Goal: Book appointment/travel/reservation

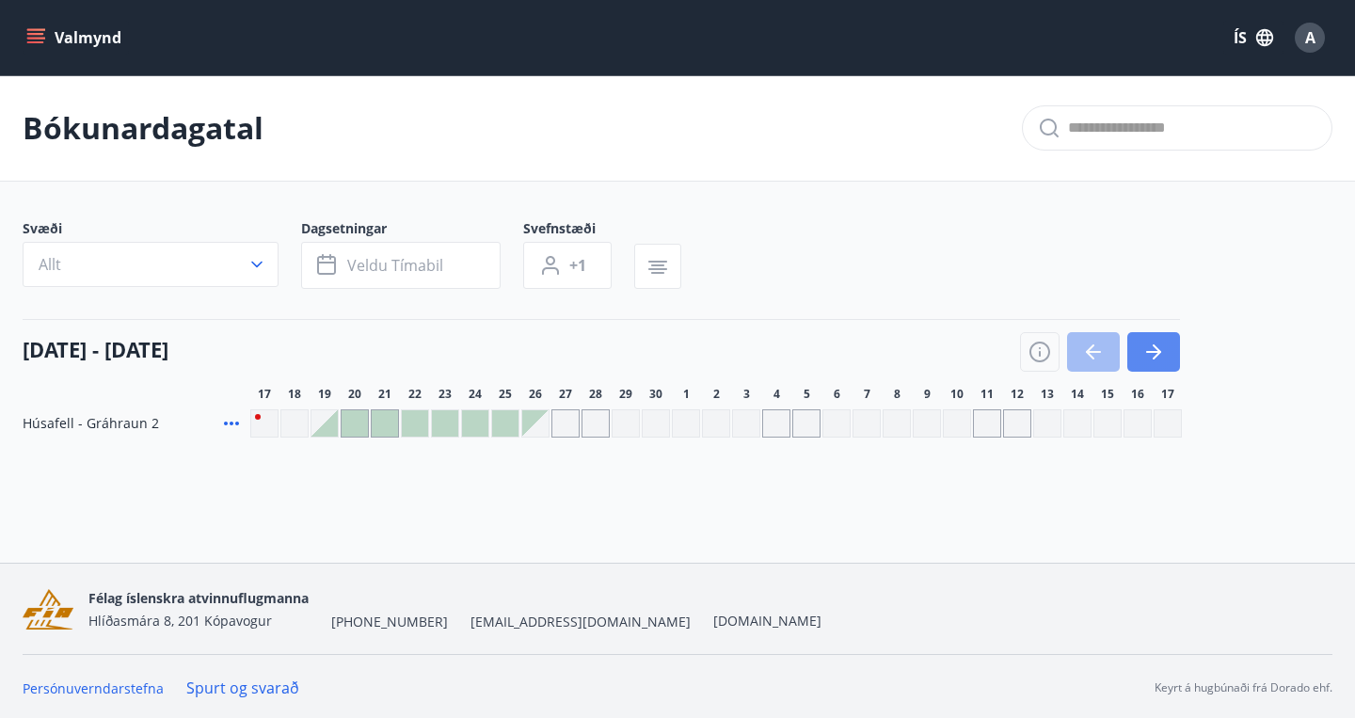
click at [1161, 348] on icon "button" at bounding box center [1153, 352] width 23 height 23
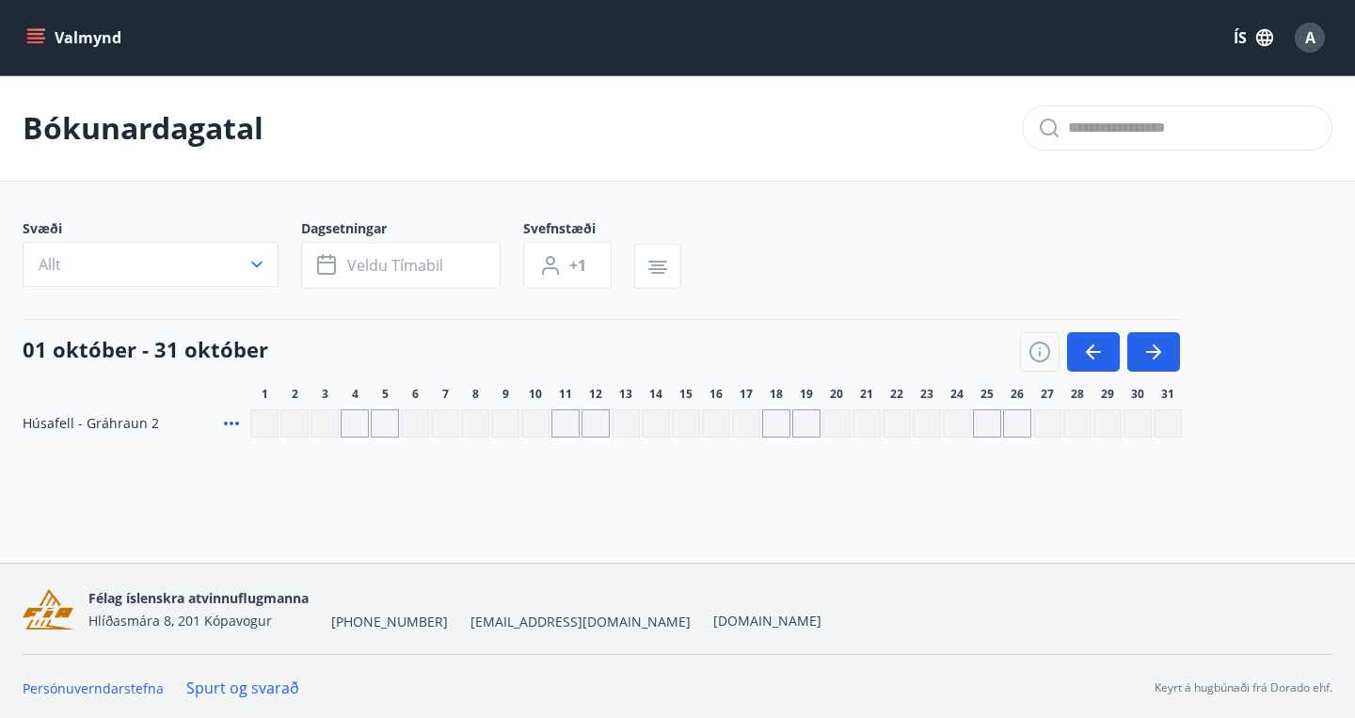
click at [85, 31] on button "Valmynd" at bounding box center [76, 38] width 106 height 34
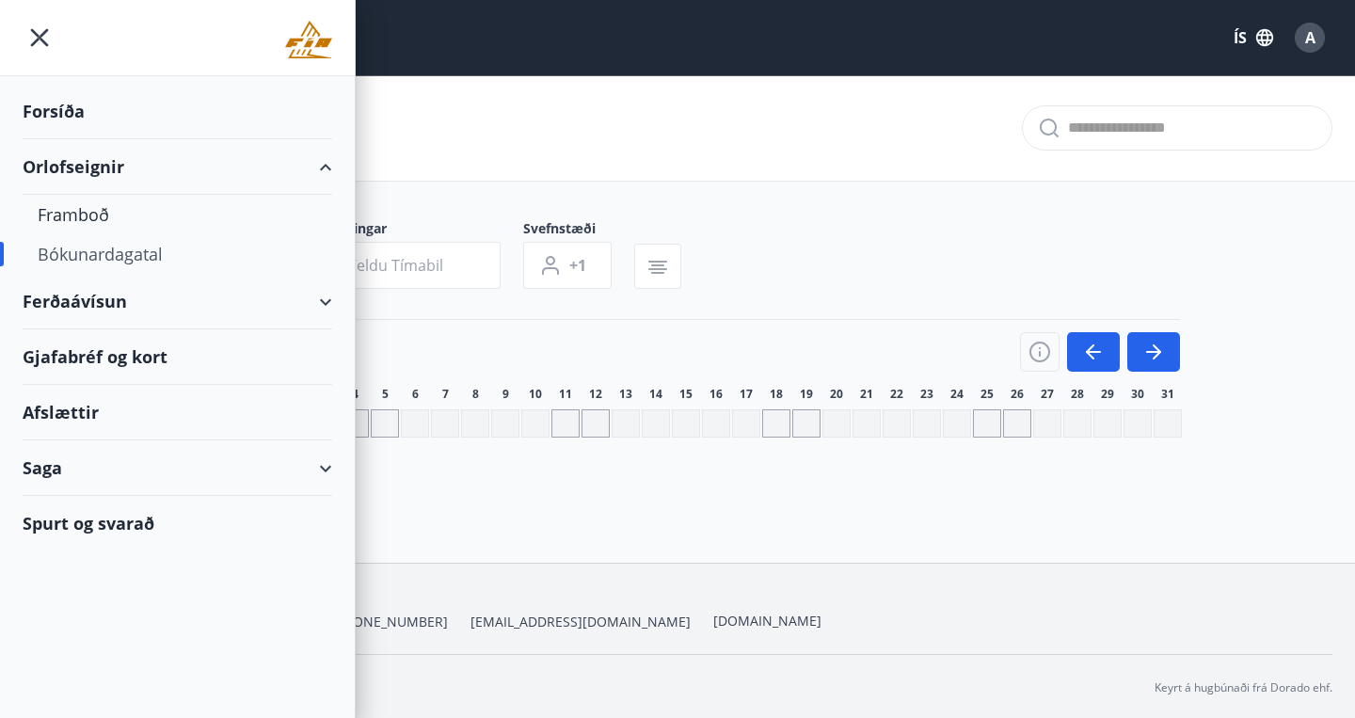
click at [88, 251] on div "Bókunardagatal" at bounding box center [177, 254] width 279 height 40
click at [65, 121] on div "Forsíða" at bounding box center [178, 112] width 310 height 56
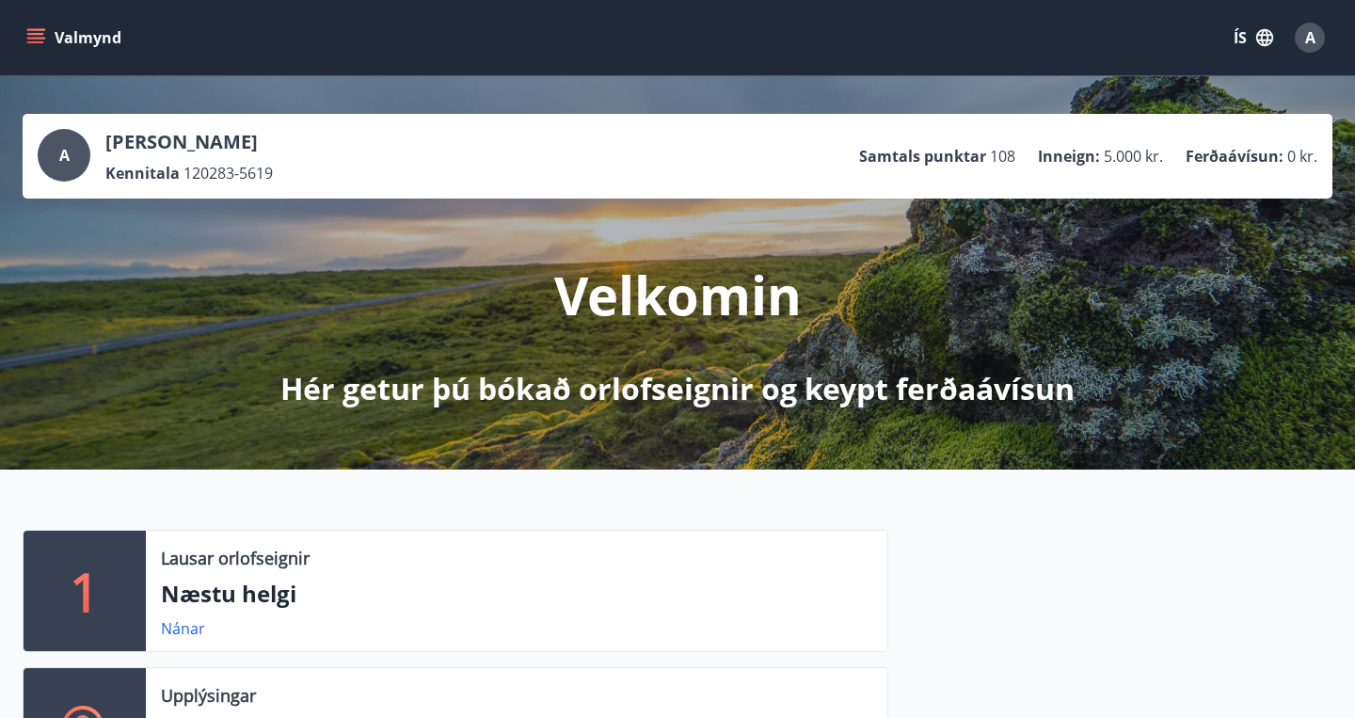
click at [1308, 46] on span "A" at bounding box center [1310, 37] width 10 height 21
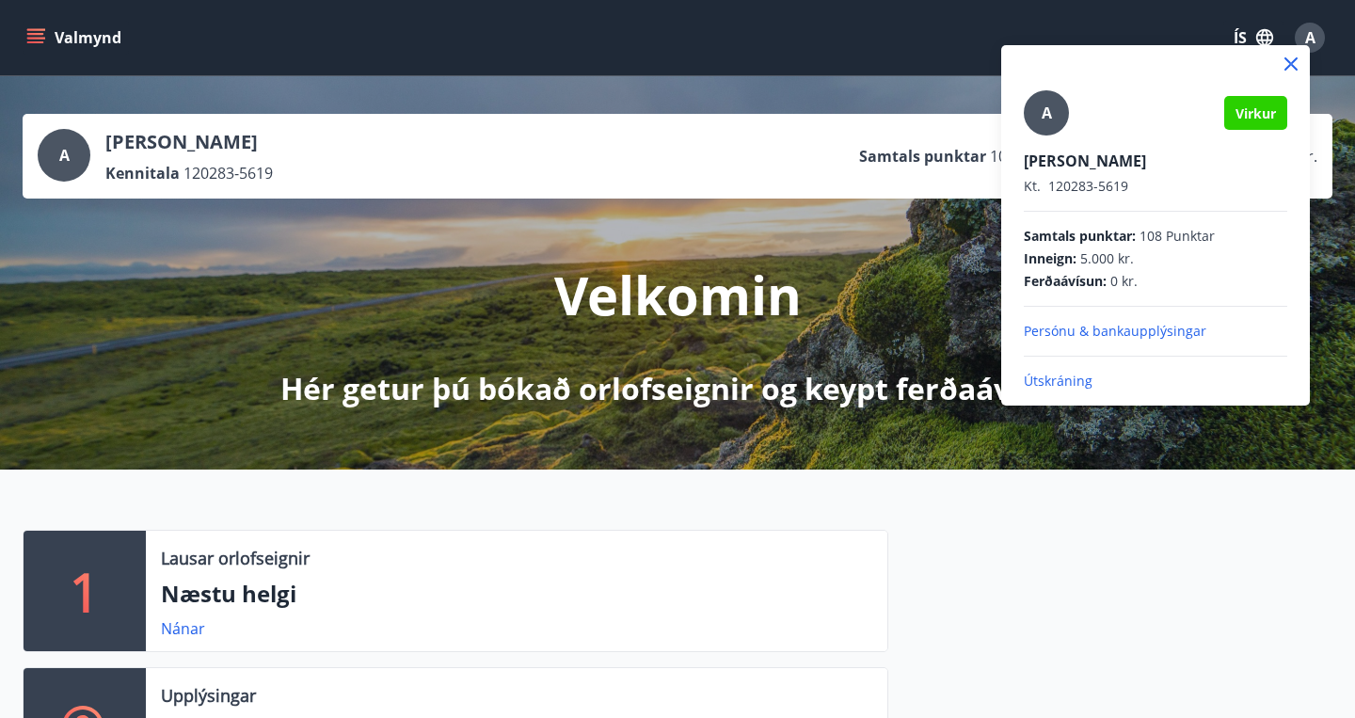
click at [1291, 63] on icon at bounding box center [1291, 63] width 13 height 13
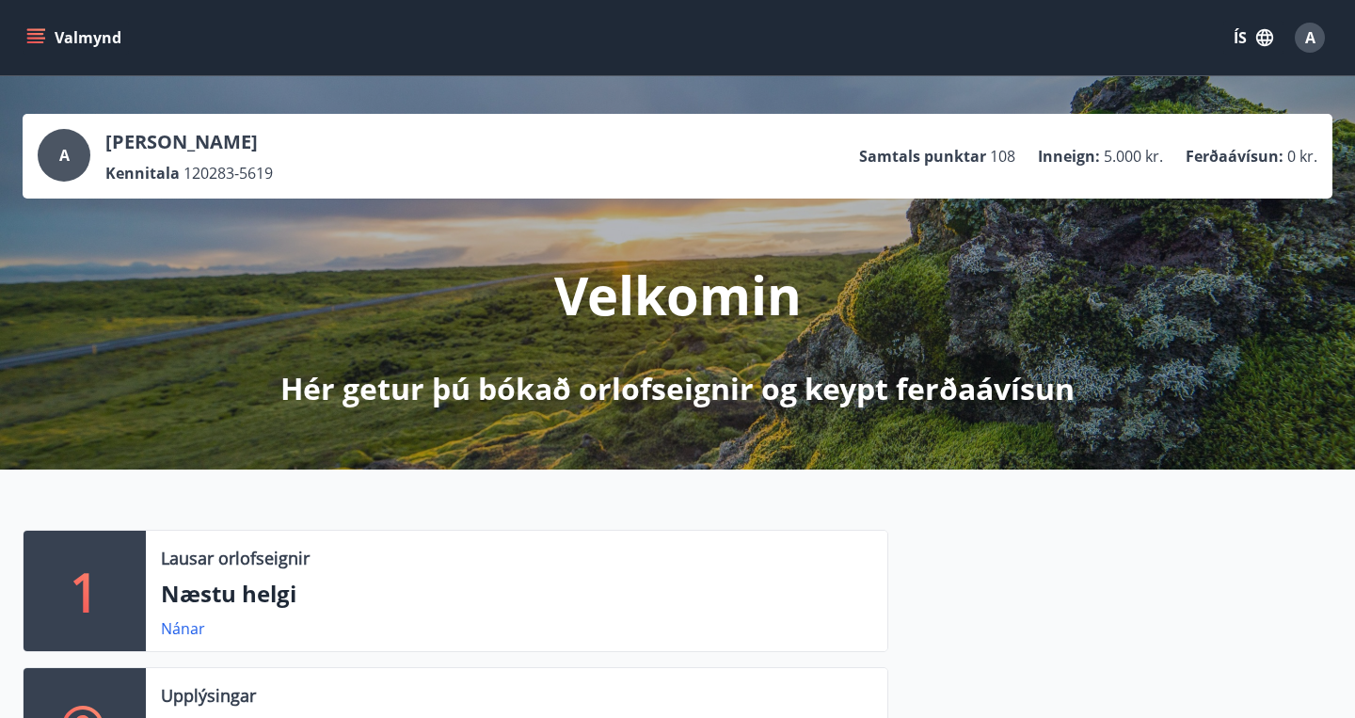
click at [29, 39] on icon "menu" at bounding box center [37, 38] width 21 height 2
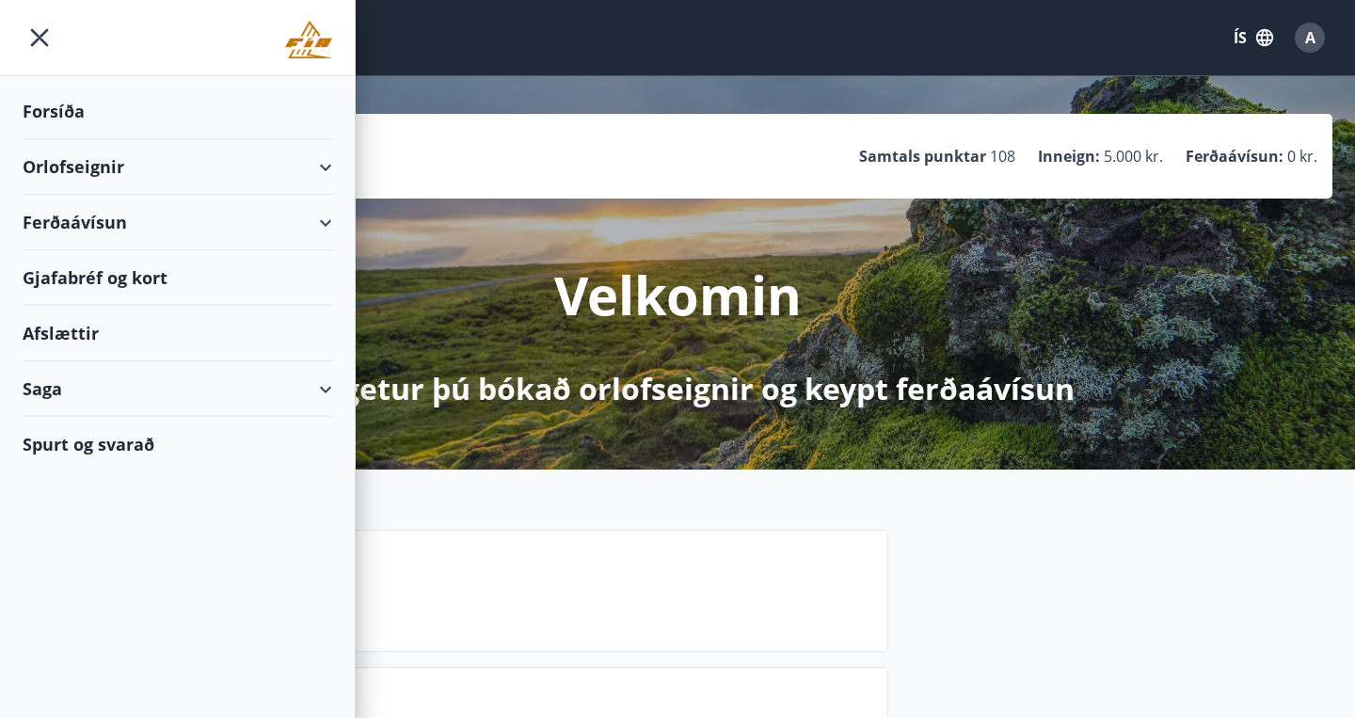
click at [113, 150] on div "Orlofseignir" at bounding box center [178, 167] width 310 height 56
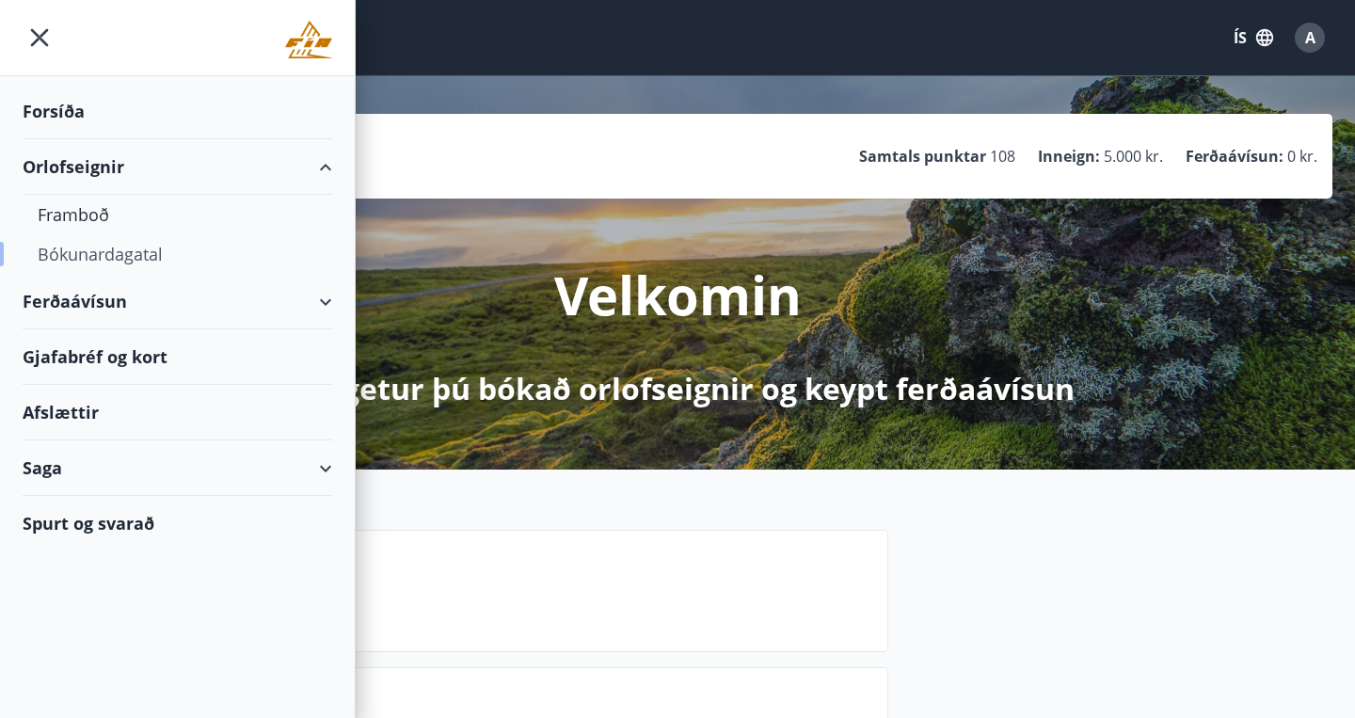
click at [111, 250] on div "Bókunardagatal" at bounding box center [177, 254] width 279 height 40
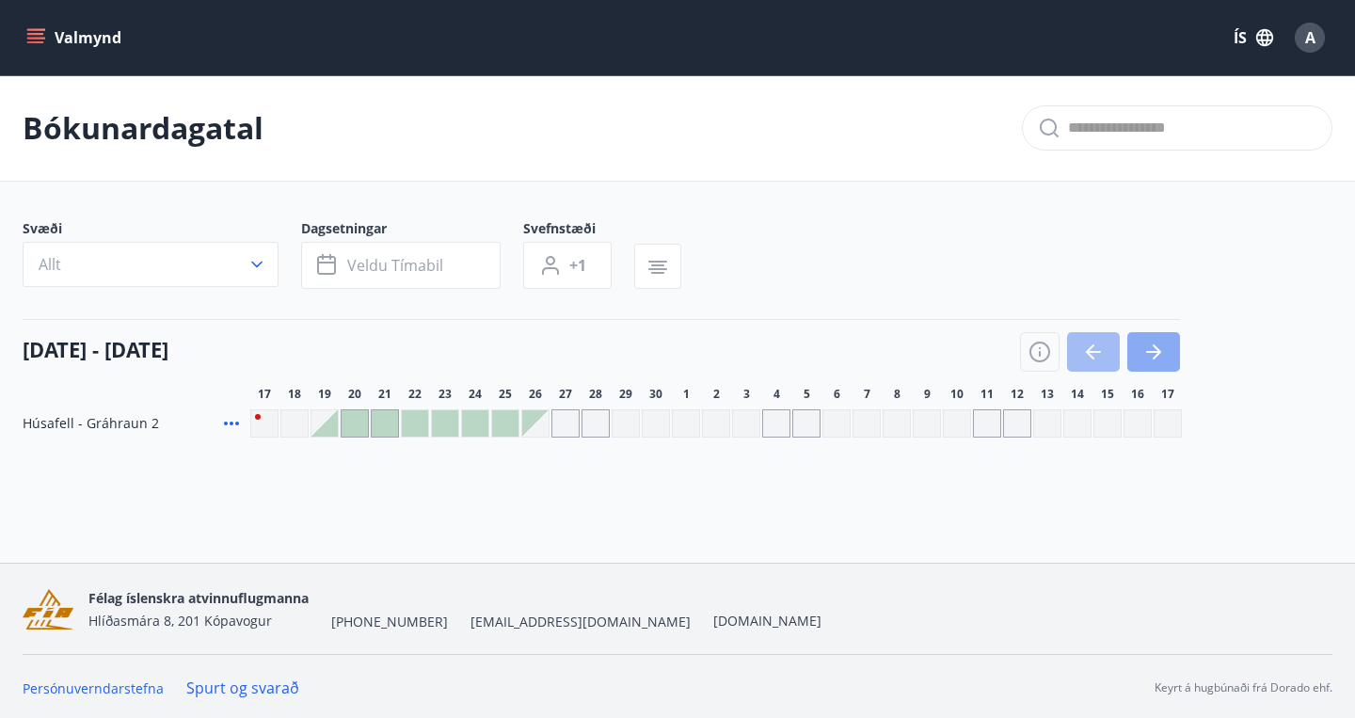
click at [1150, 352] on icon "button" at bounding box center [1153, 352] width 15 height 2
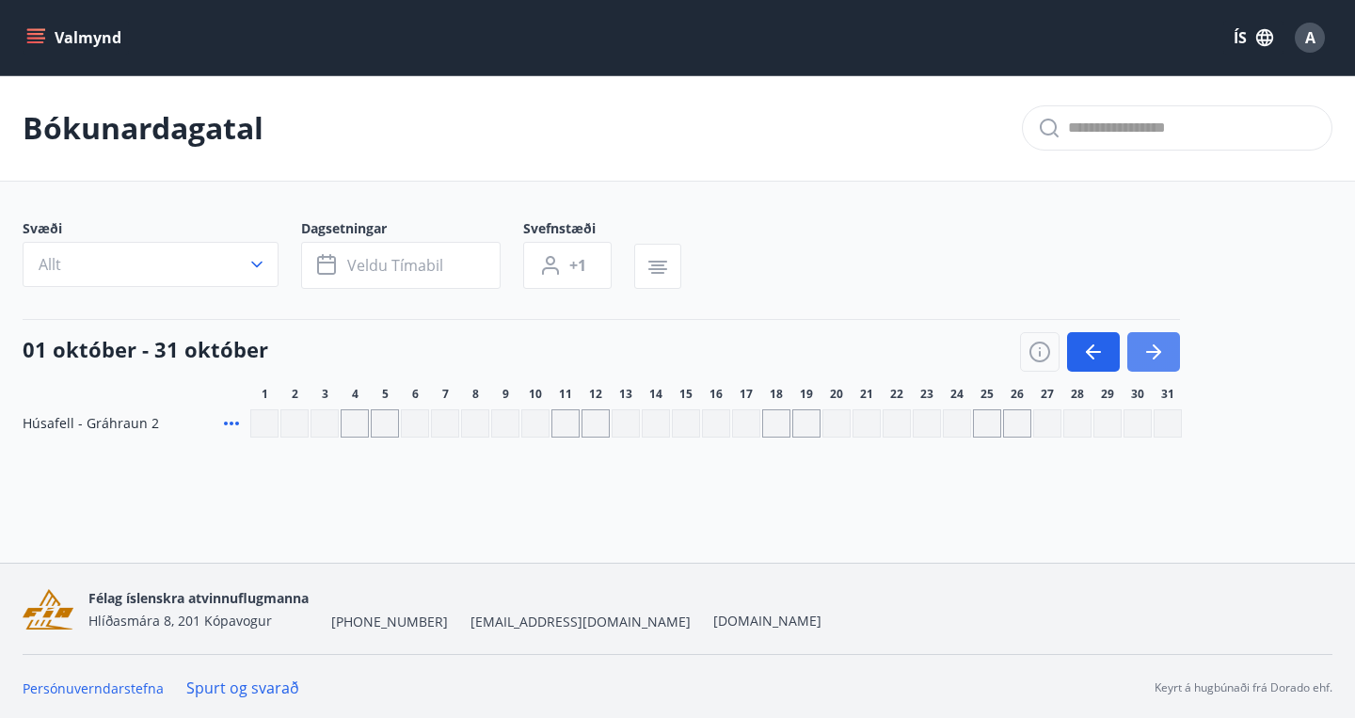
click at [1150, 352] on icon "button" at bounding box center [1153, 352] width 15 height 2
click at [1088, 353] on icon "button" at bounding box center [1090, 351] width 8 height 15
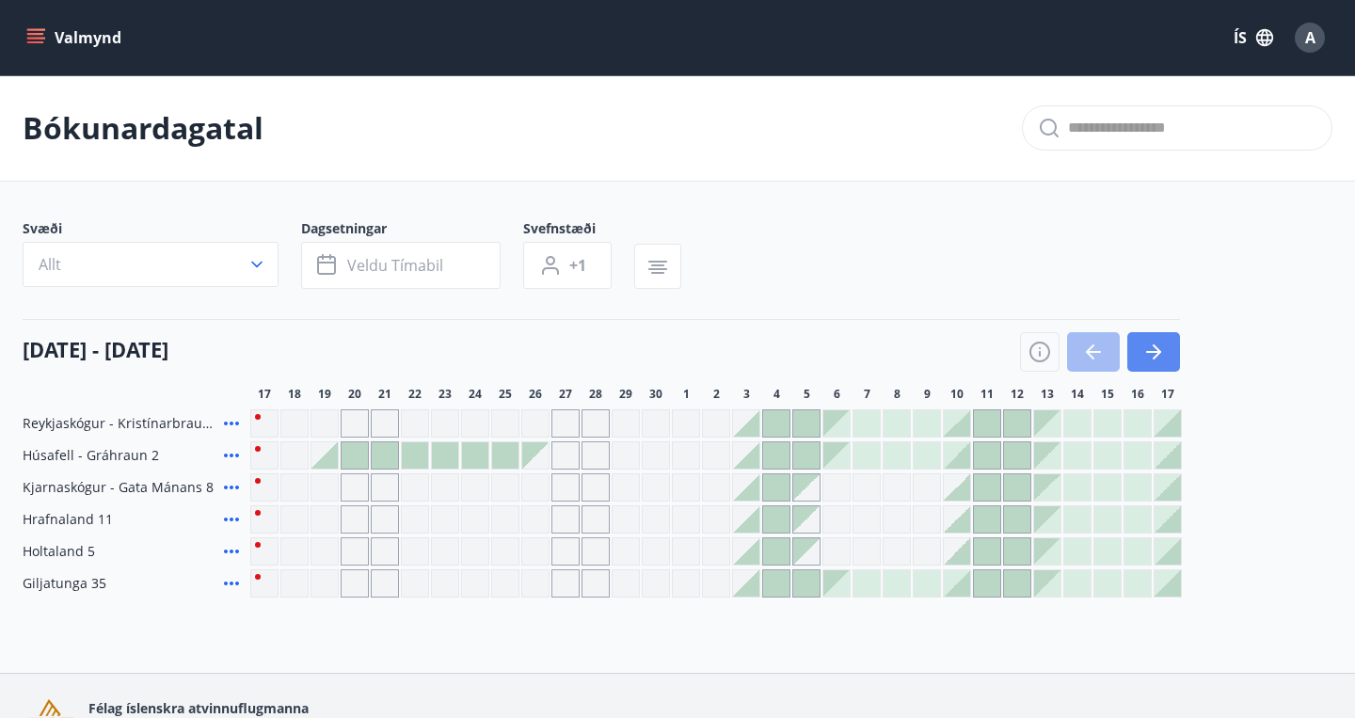
click at [1158, 347] on icon "button" at bounding box center [1153, 352] width 23 height 23
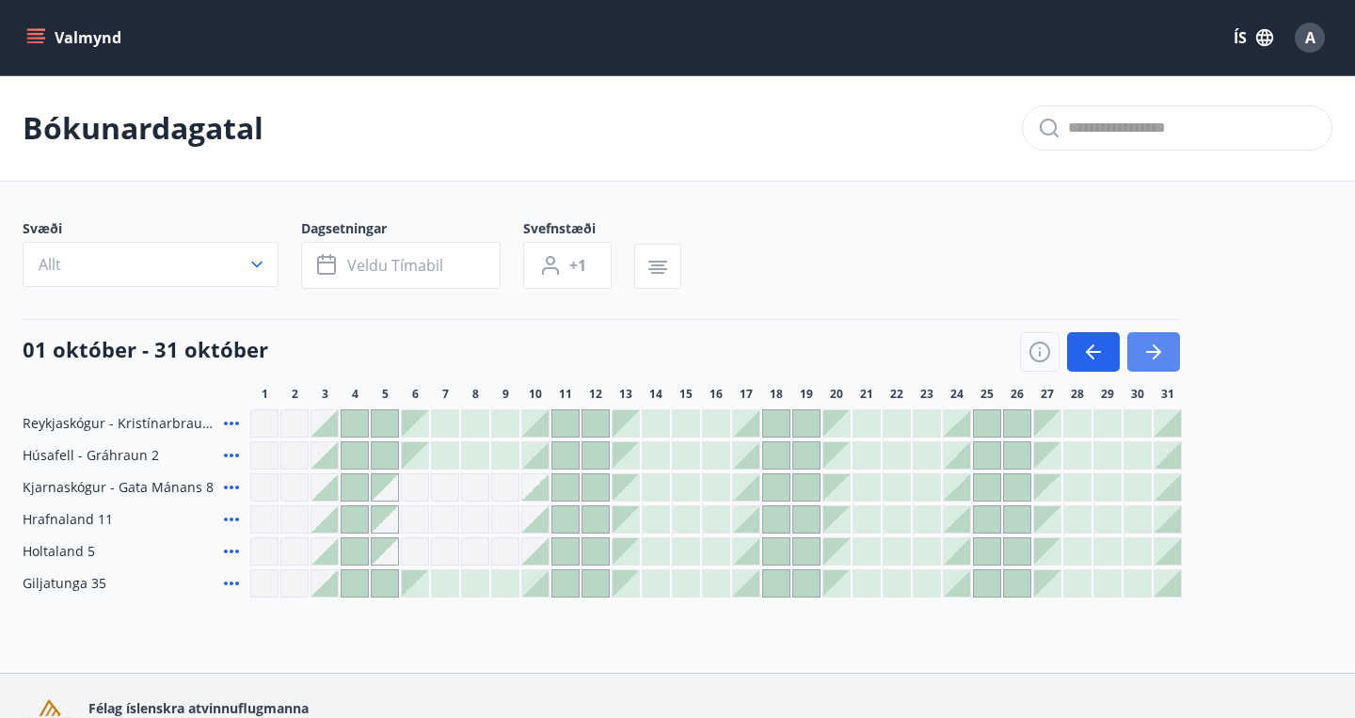
click at [1158, 347] on icon "button" at bounding box center [1153, 352] width 23 height 23
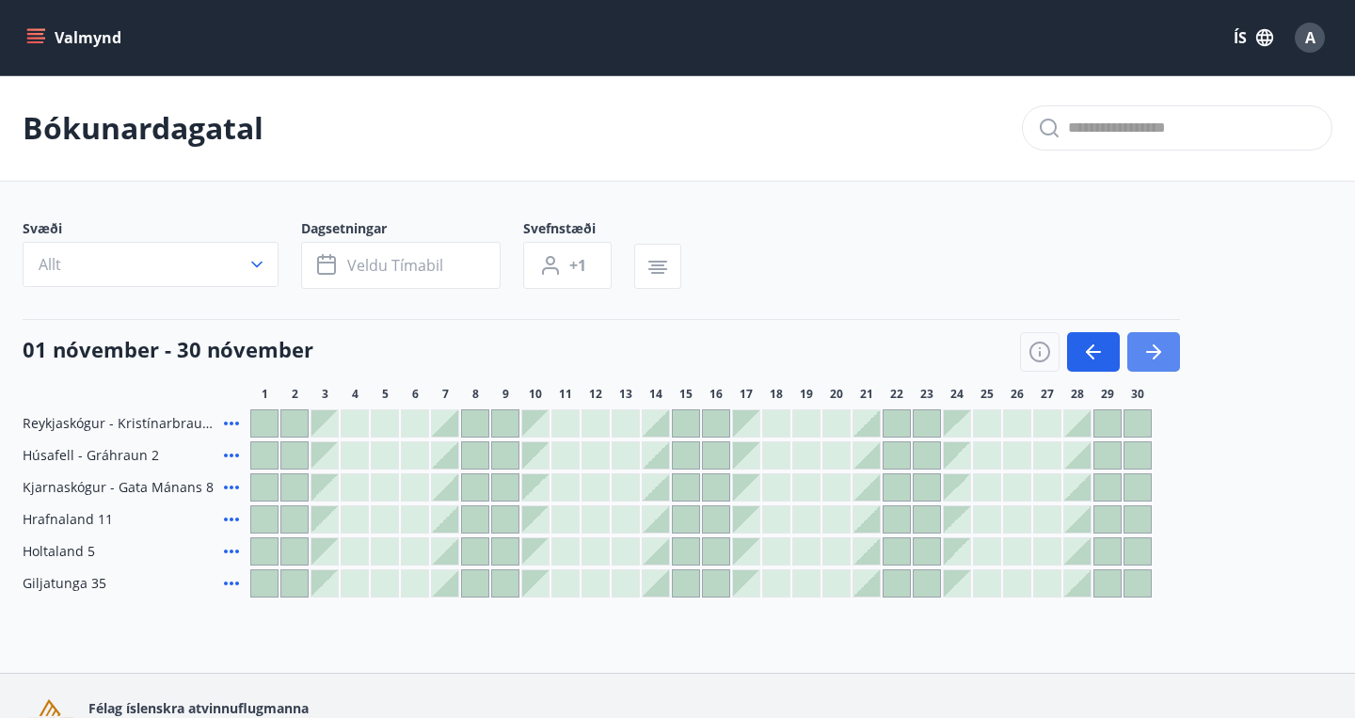
click at [1158, 347] on icon "button" at bounding box center [1153, 352] width 23 height 23
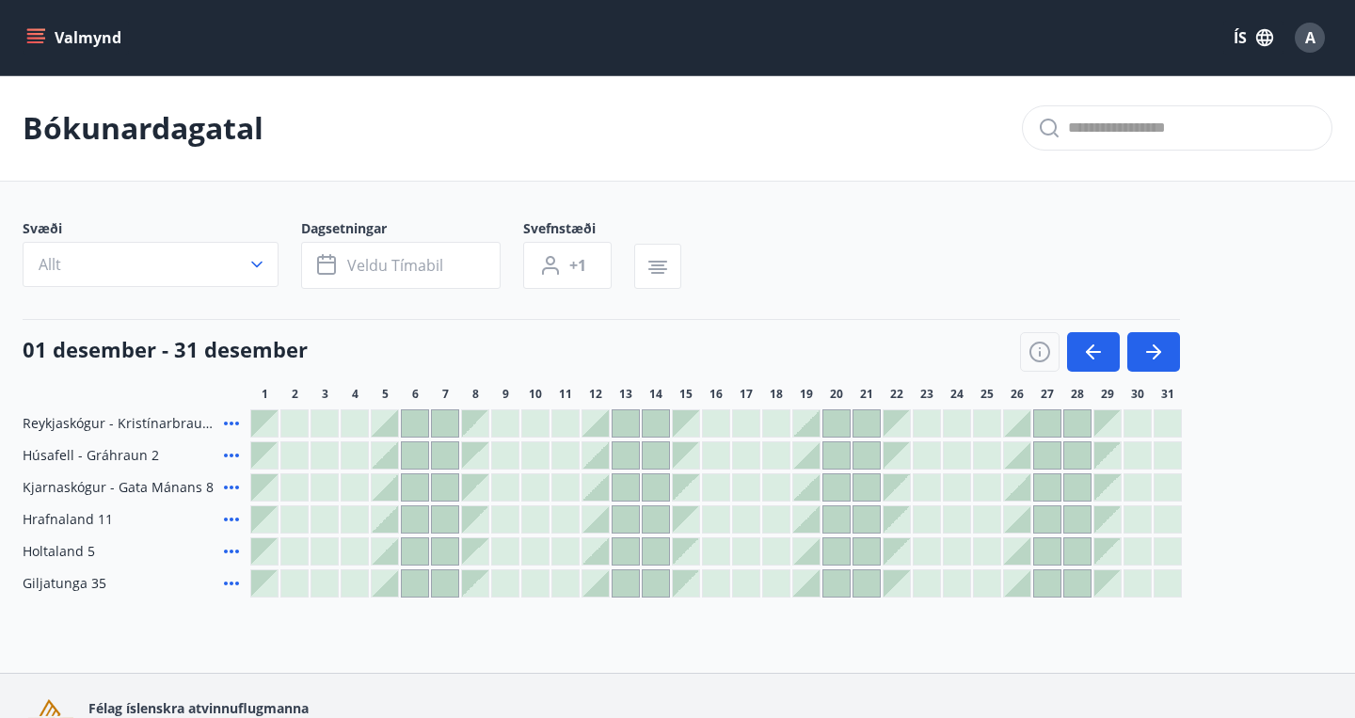
click at [569, 453] on div at bounding box center [565, 455] width 26 height 26
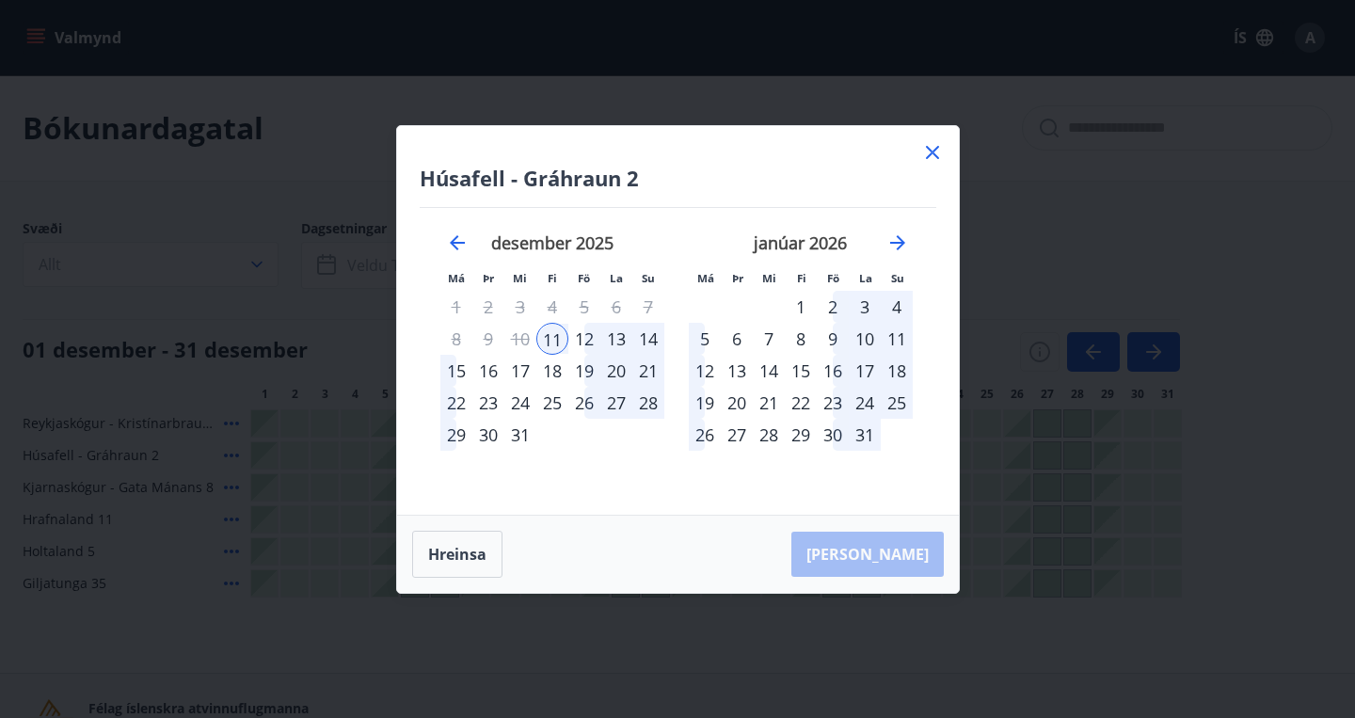
click at [455, 369] on div "15" at bounding box center [456, 371] width 32 height 32
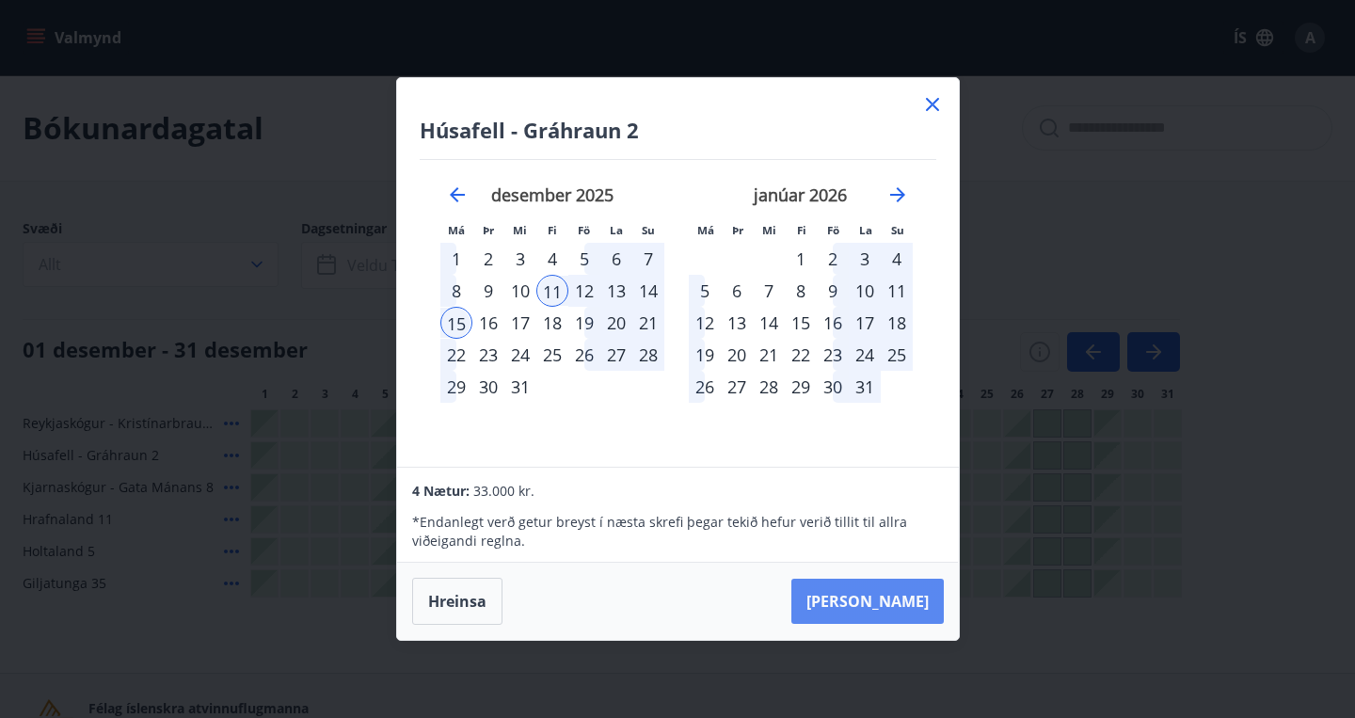
click at [904, 597] on button "Taka Frá" at bounding box center [867, 601] width 152 height 45
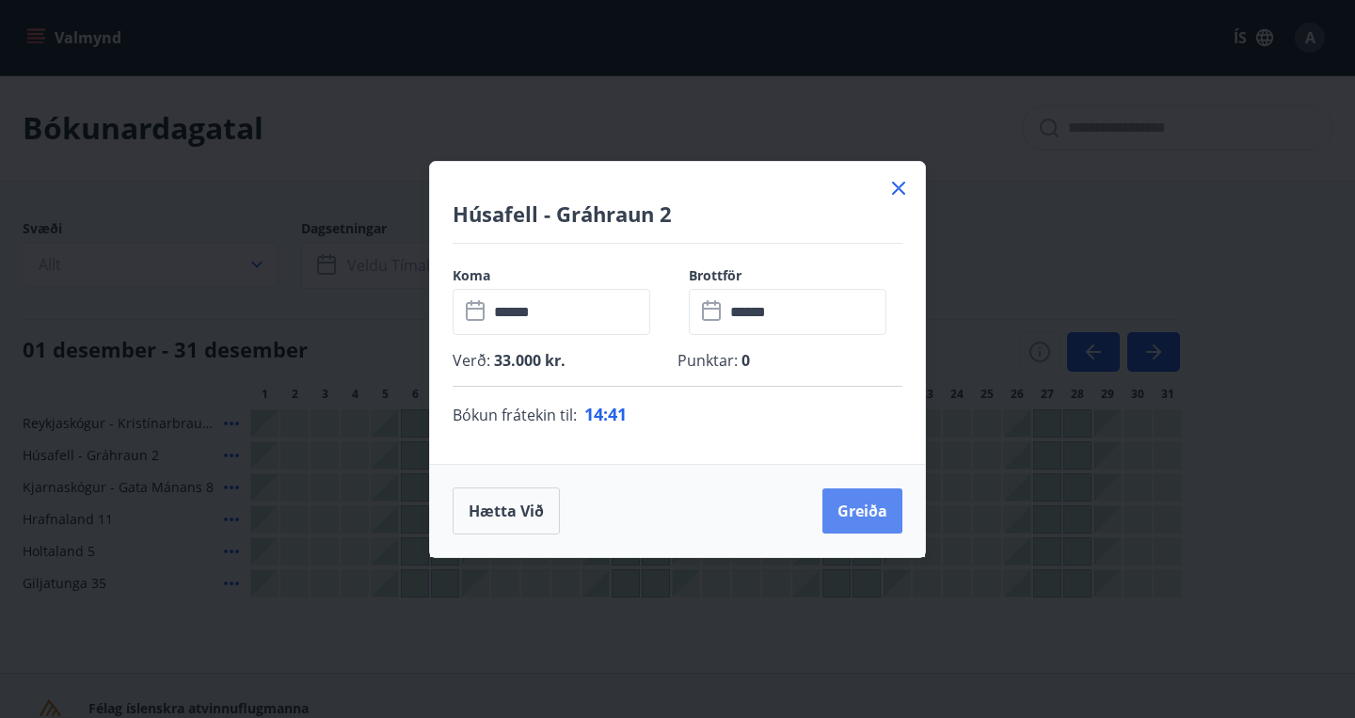
click at [881, 511] on button "Greiða" at bounding box center [862, 510] width 80 height 45
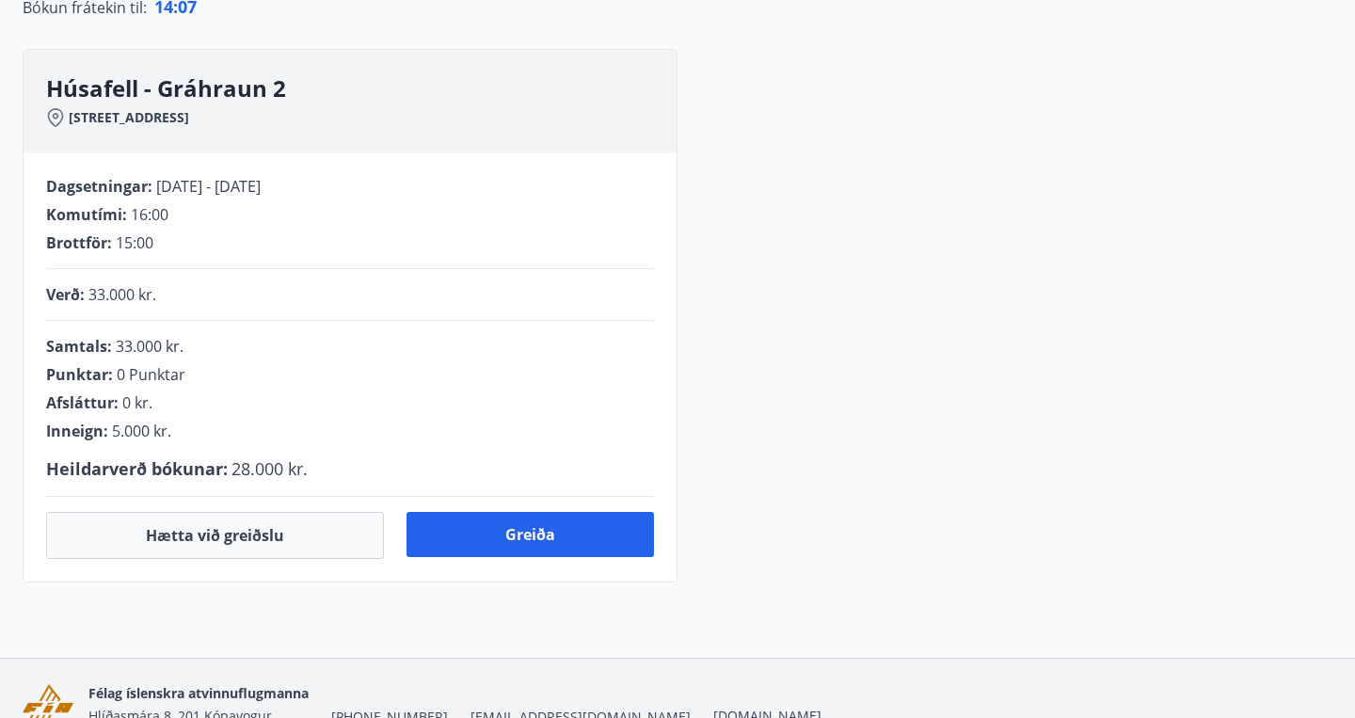
scroll to position [328, 0]
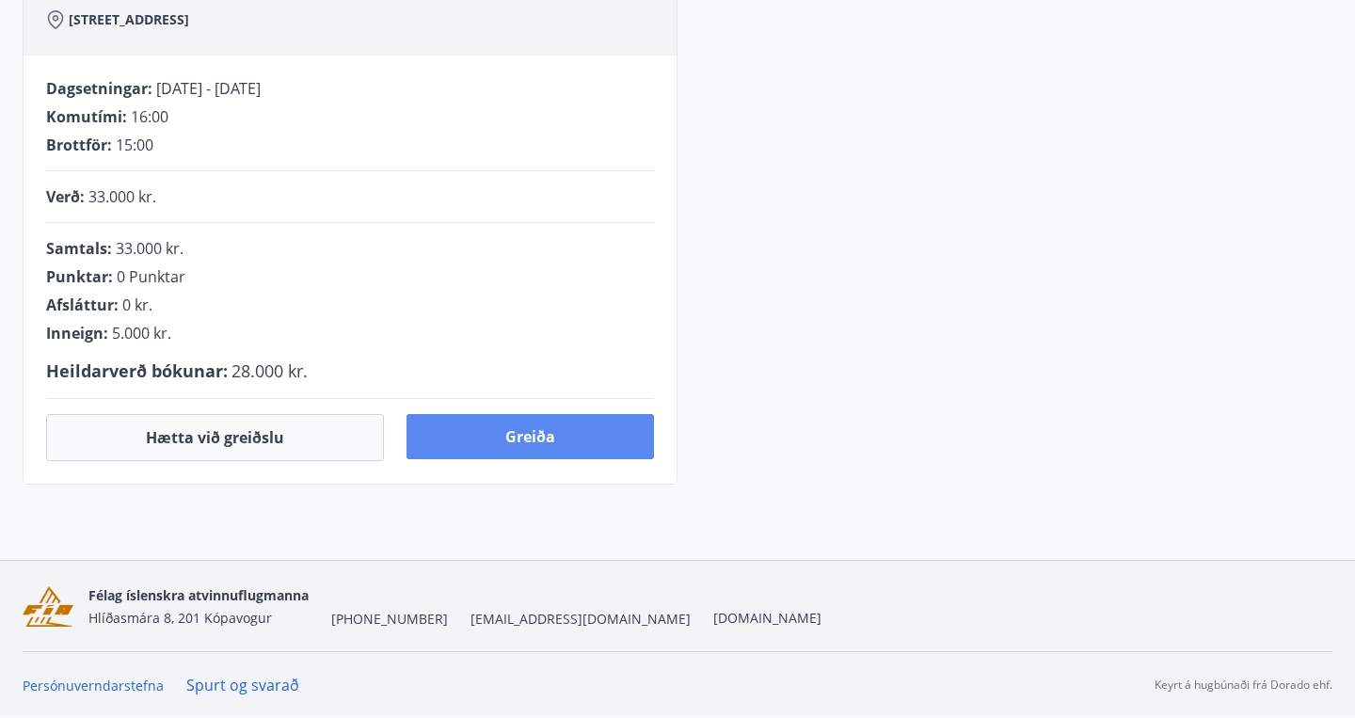
click at [545, 447] on button "Greiða" at bounding box center [531, 436] width 248 height 45
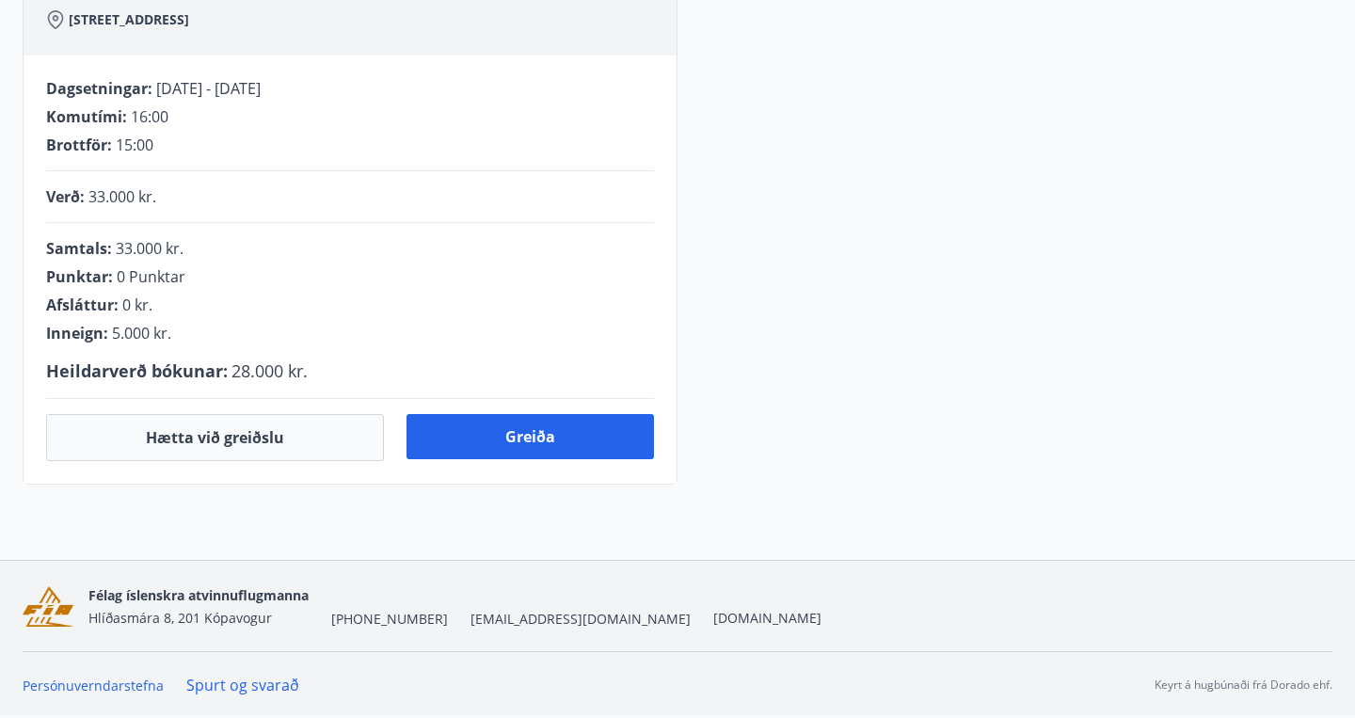
scroll to position [250, 0]
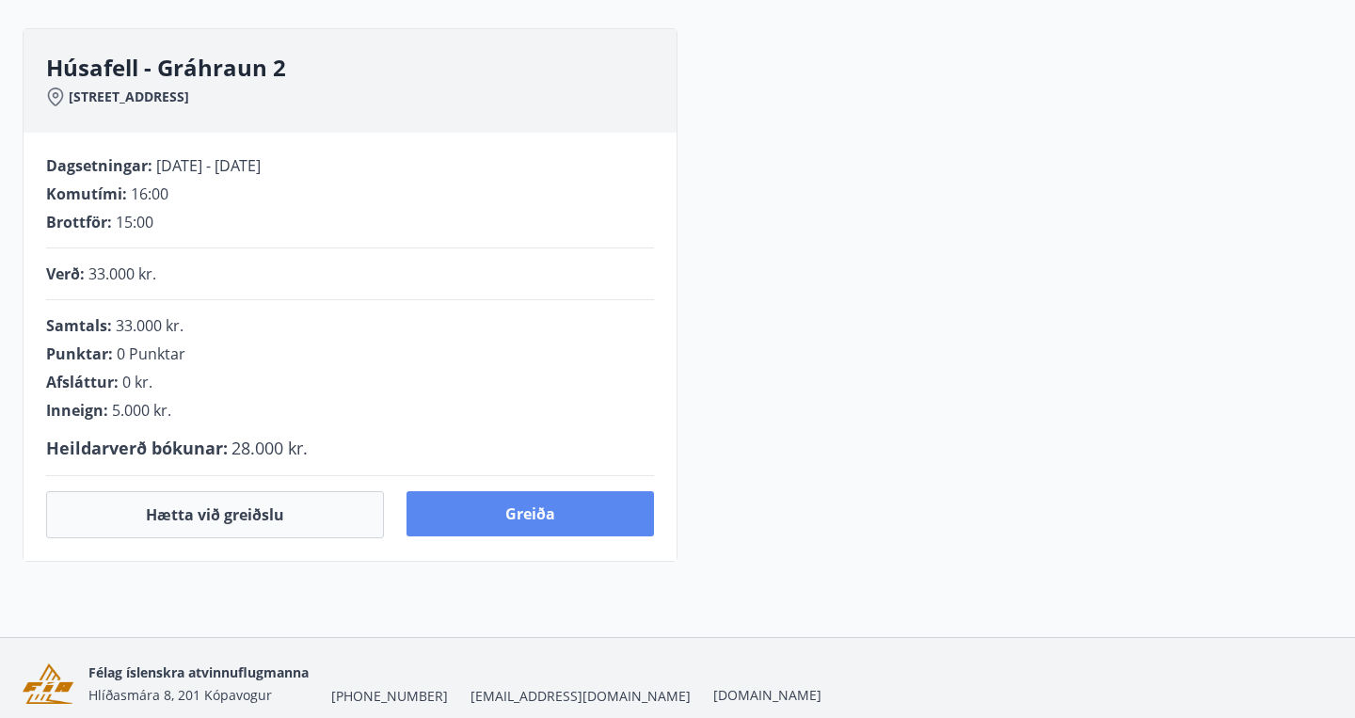
click at [523, 517] on button "Greiða" at bounding box center [531, 513] width 248 height 45
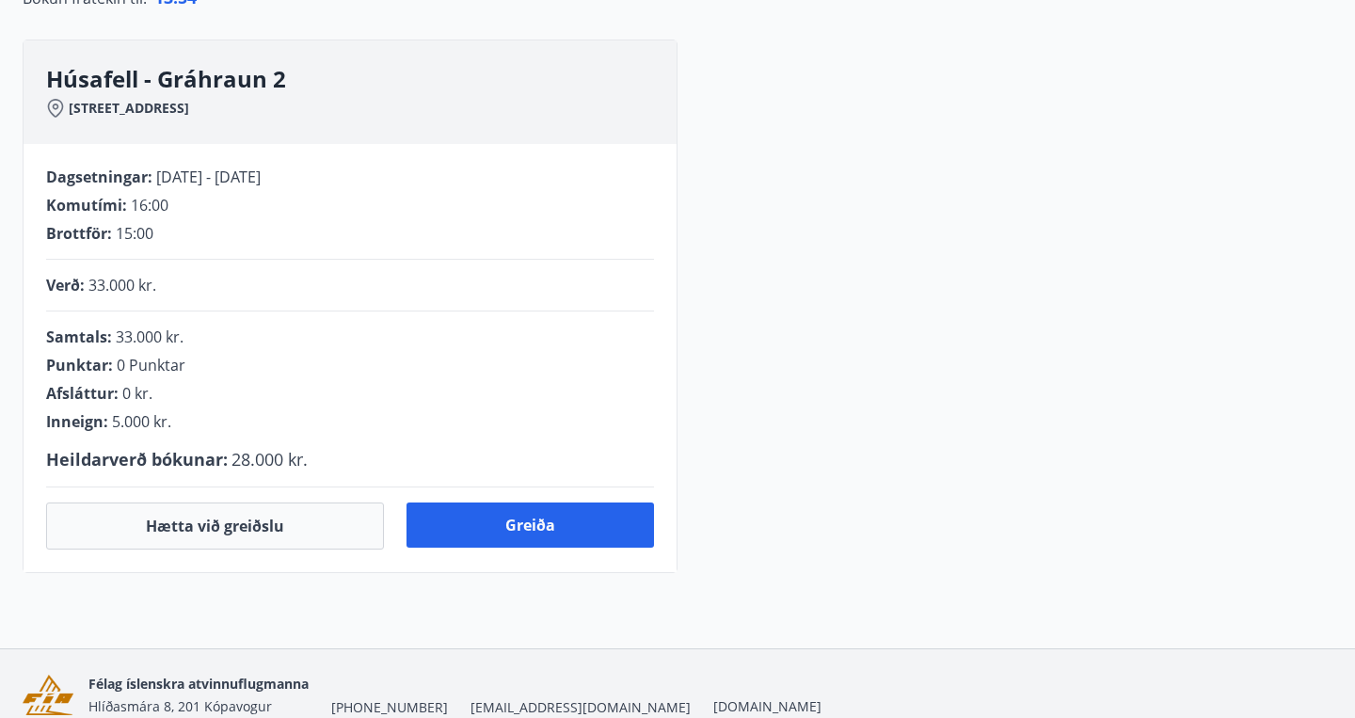
scroll to position [240, 0]
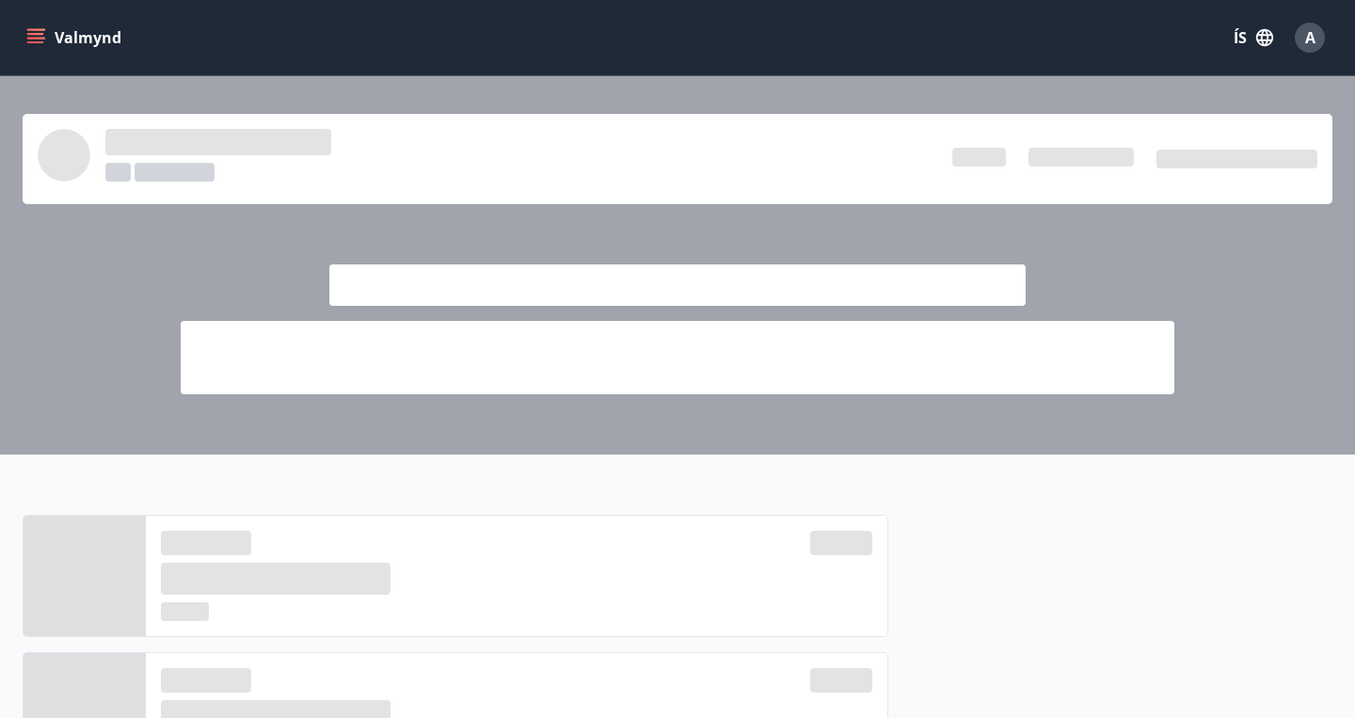
click at [54, 25] on button "Valmynd" at bounding box center [76, 38] width 106 height 34
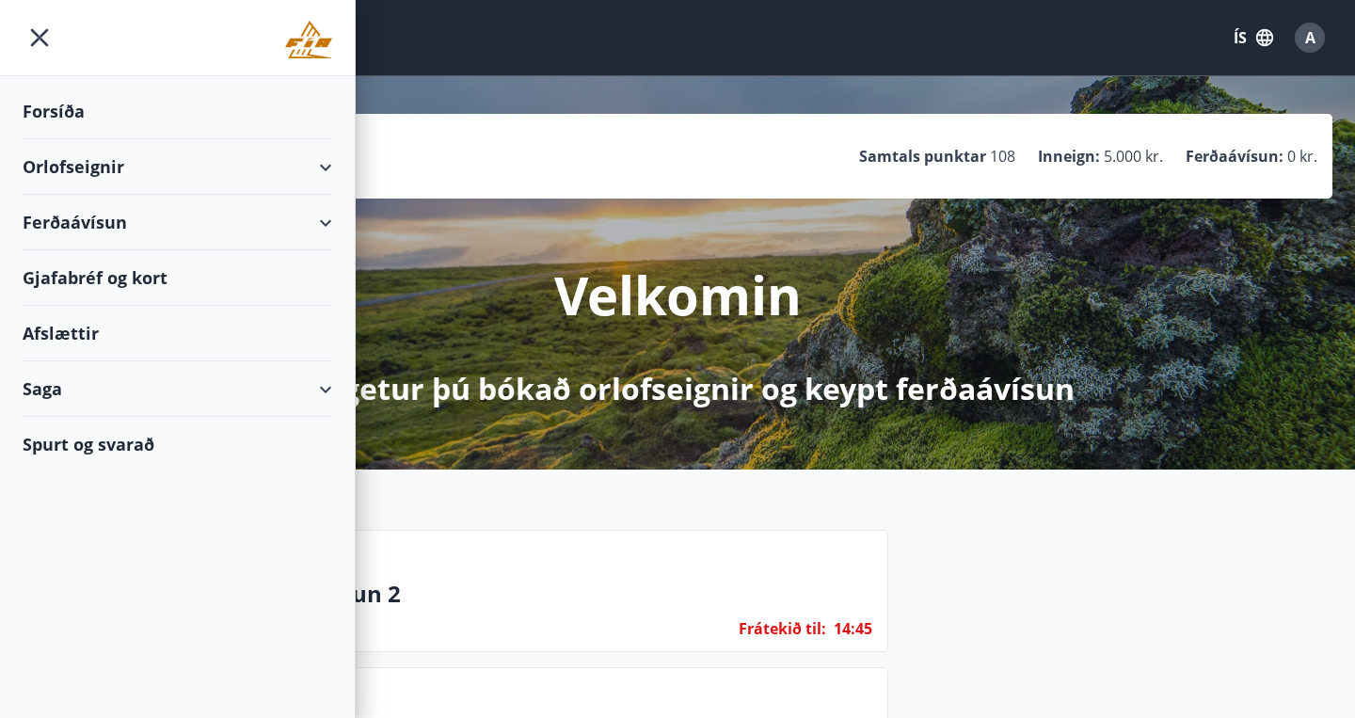
click at [104, 170] on div "Orlofseignir" at bounding box center [178, 167] width 310 height 56
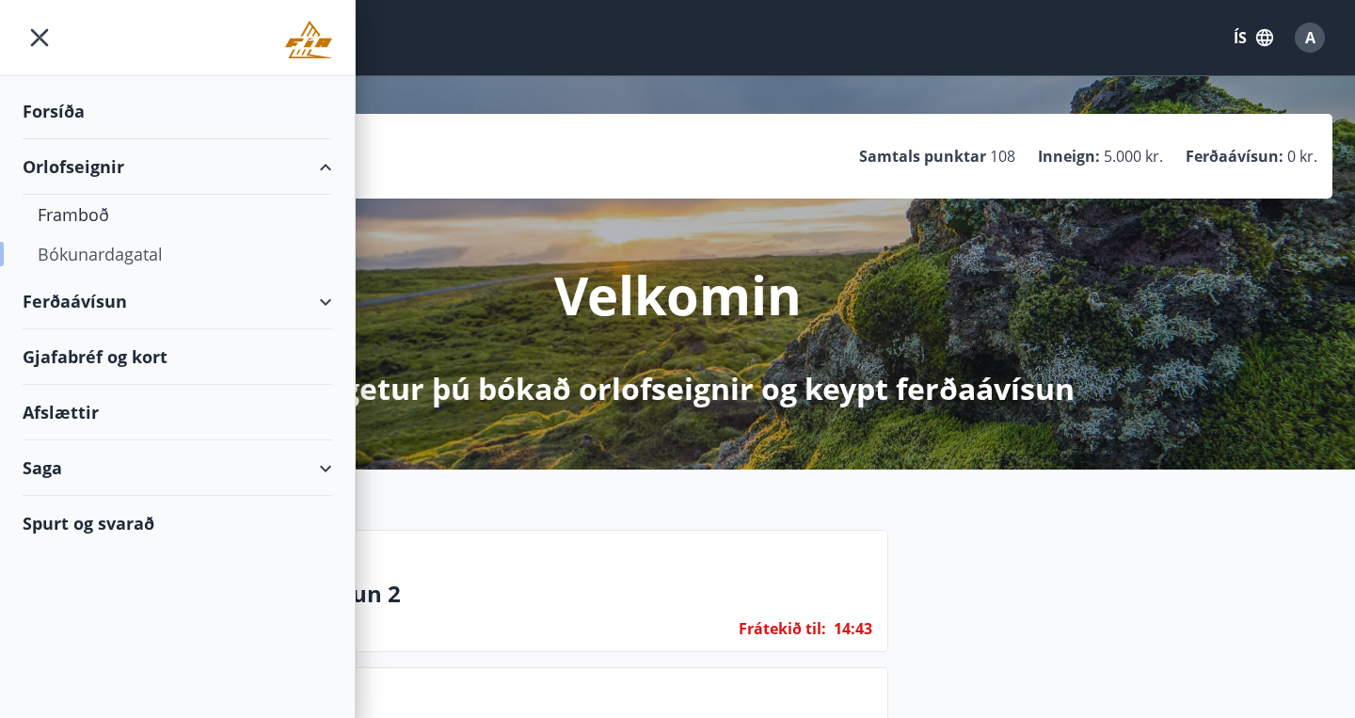
click at [112, 250] on div "Bókunardagatal" at bounding box center [177, 254] width 279 height 40
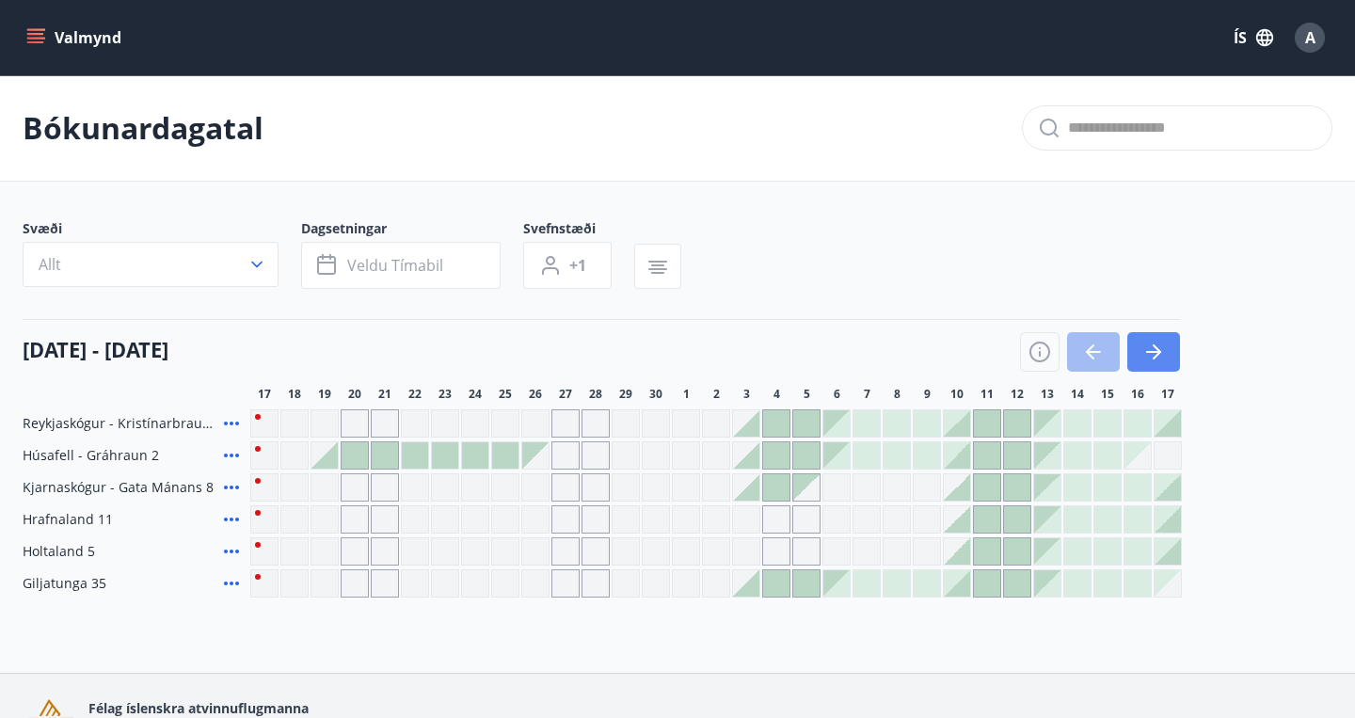
click at [1151, 344] on icon "button" at bounding box center [1153, 352] width 23 height 23
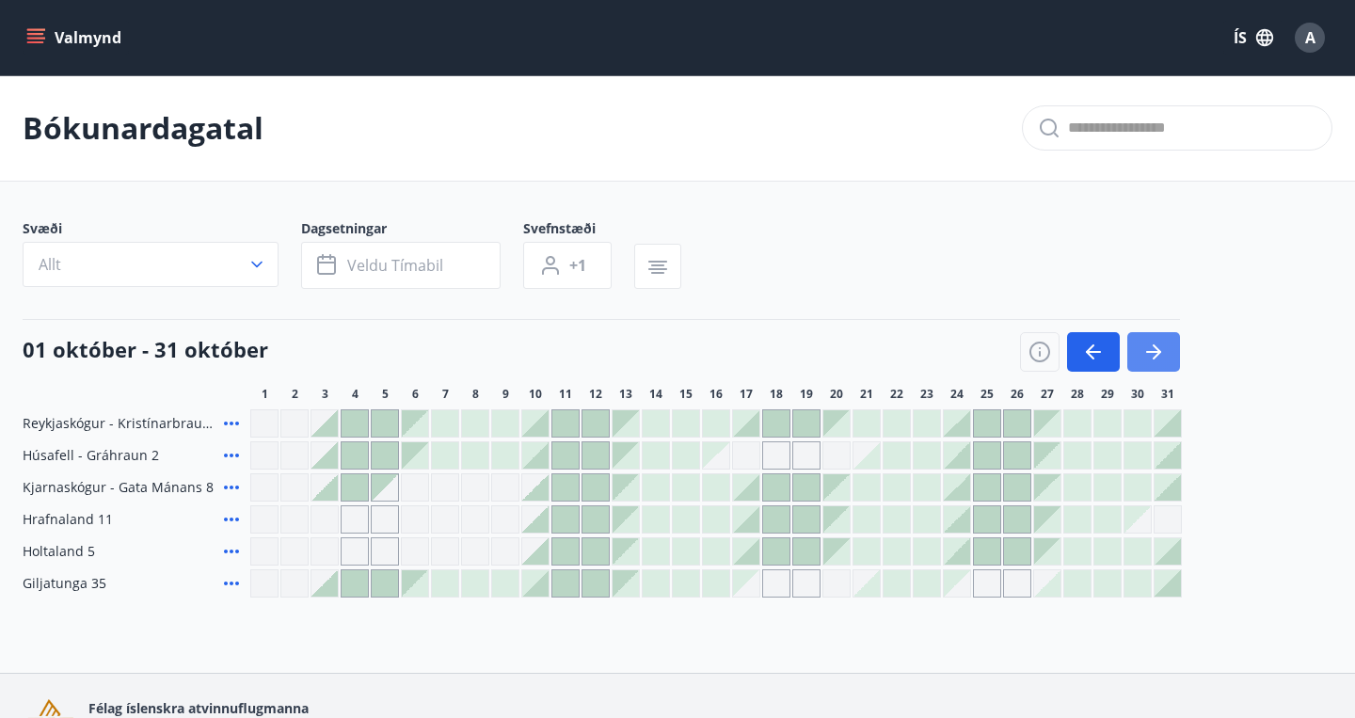
click at [1151, 344] on icon "button" at bounding box center [1153, 352] width 23 height 23
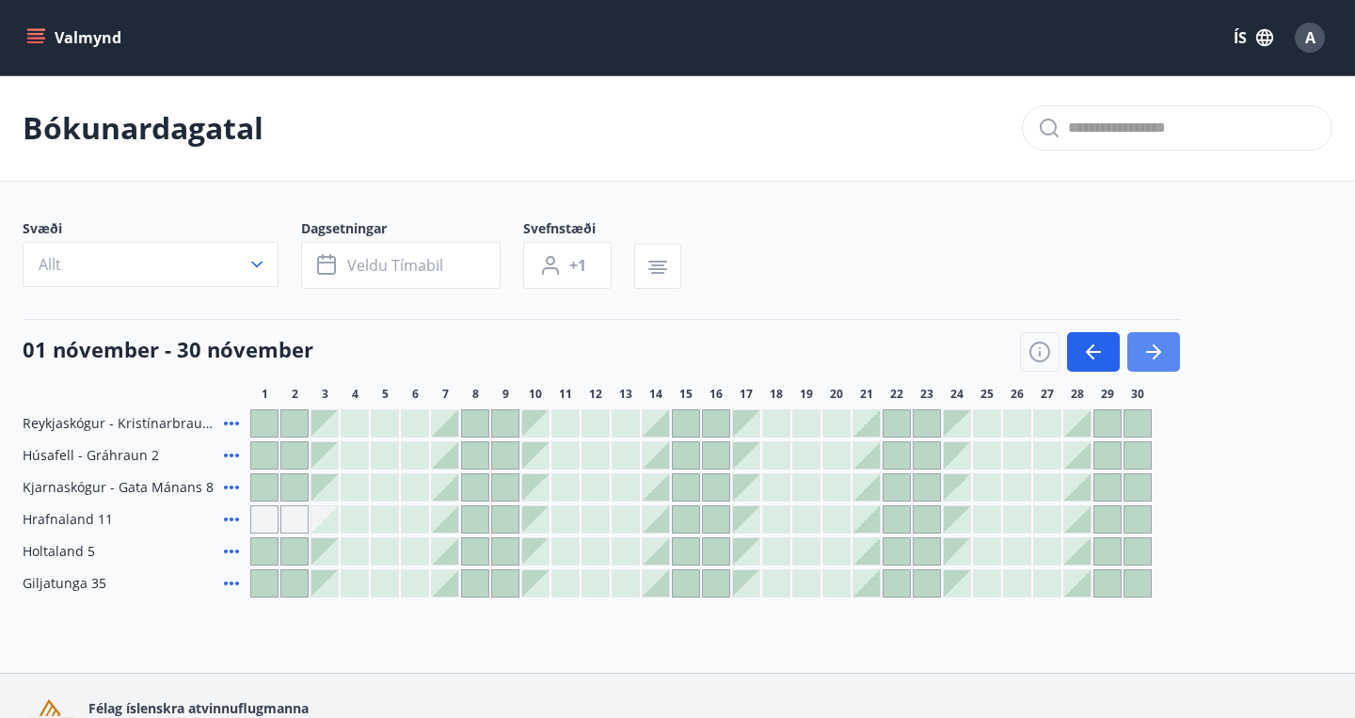
click at [1151, 344] on icon "button" at bounding box center [1153, 352] width 23 height 23
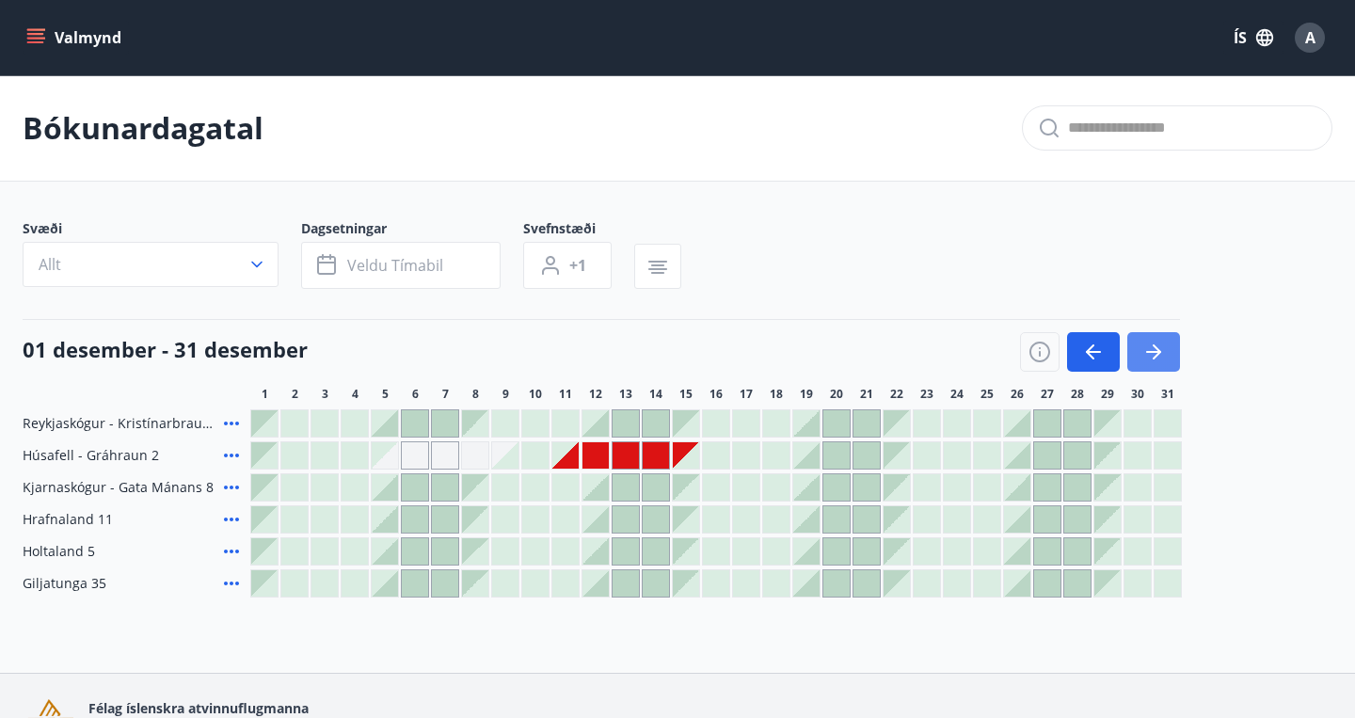
click at [1151, 344] on icon "button" at bounding box center [1153, 352] width 23 height 23
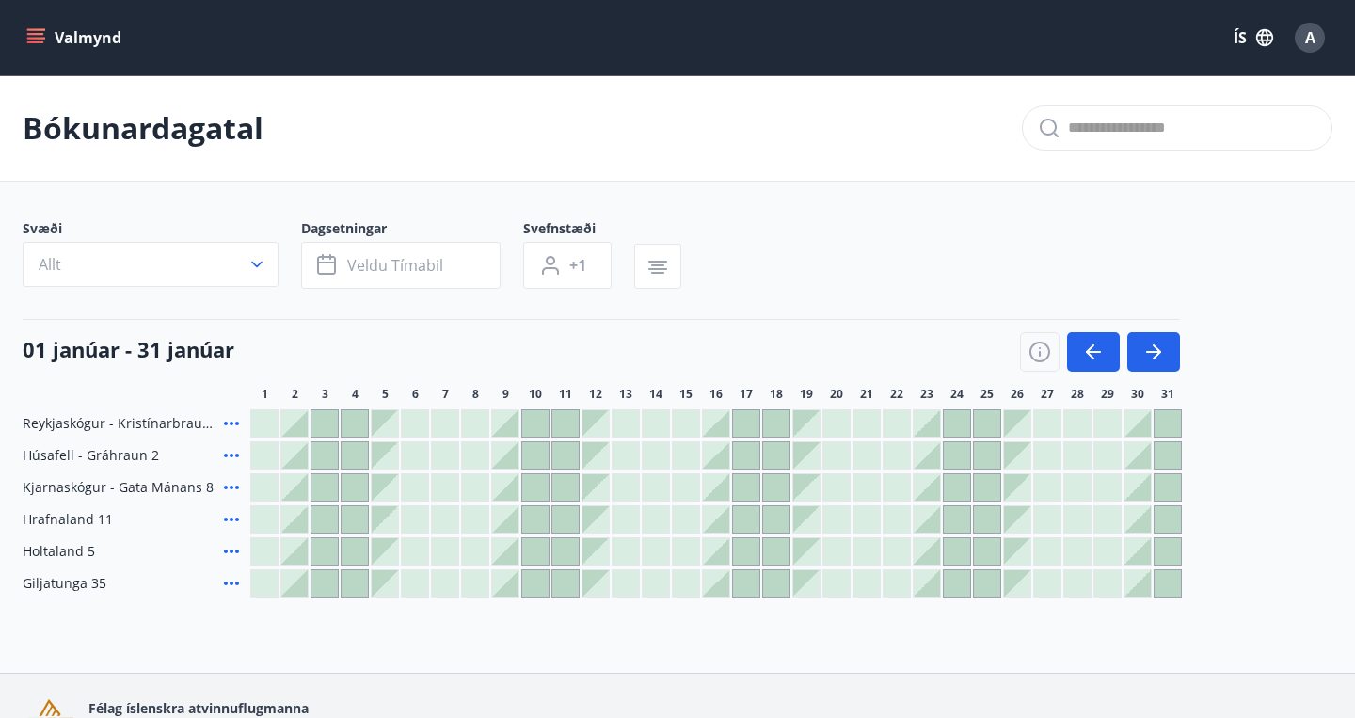
click at [1130, 518] on div at bounding box center [1138, 519] width 26 height 26
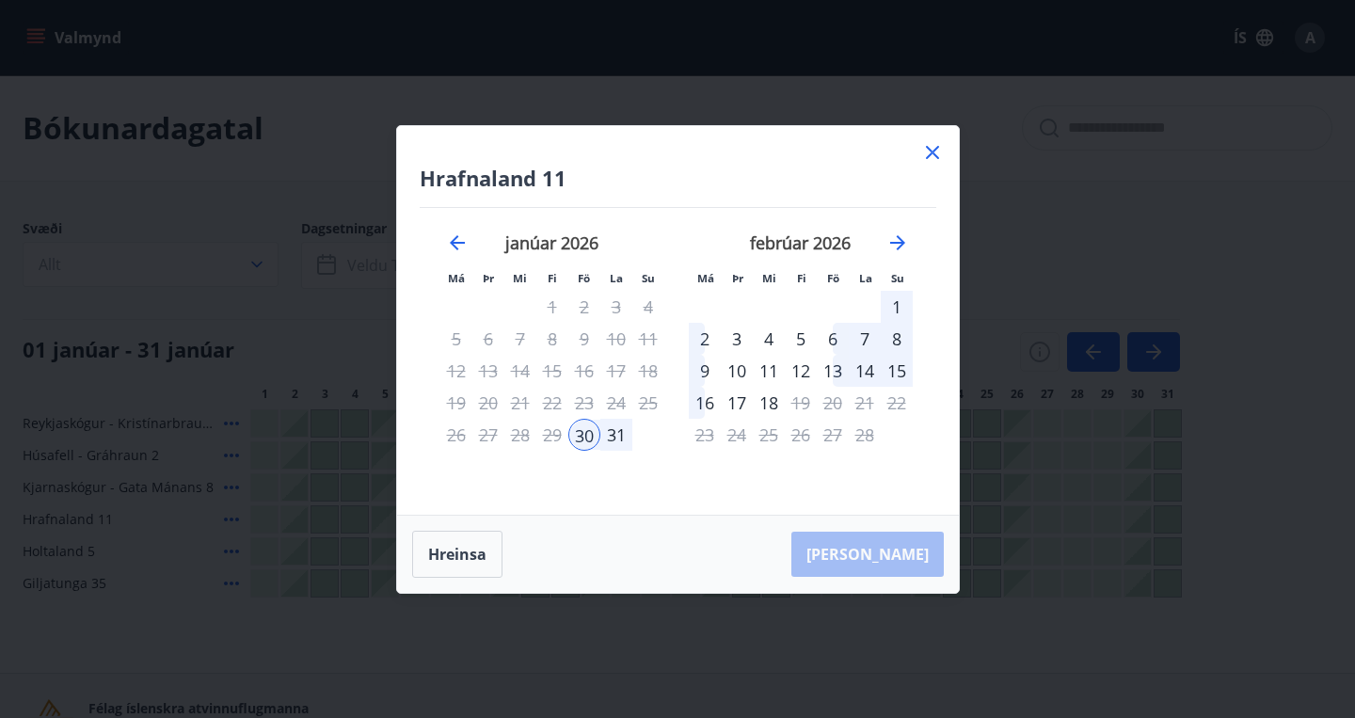
click at [710, 337] on div "2" at bounding box center [705, 339] width 32 height 32
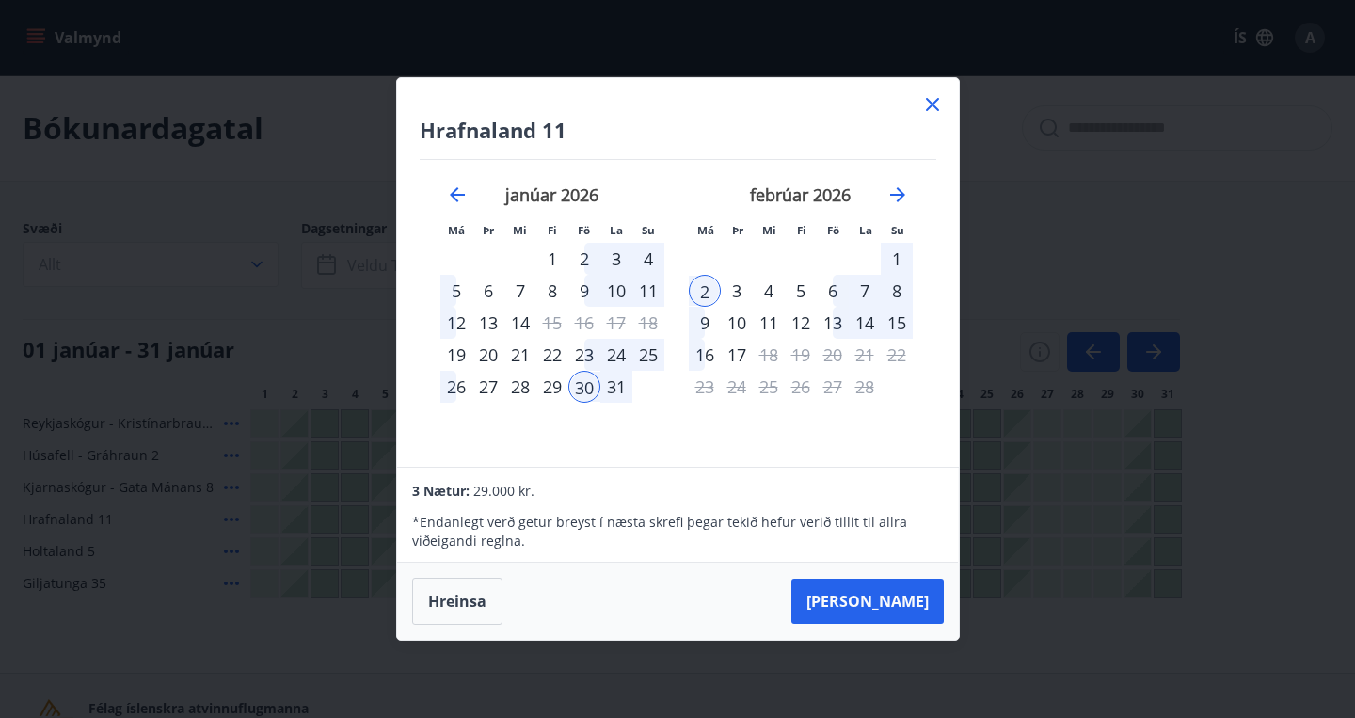
click at [552, 386] on div "29" at bounding box center [552, 387] width 32 height 32
click at [869, 582] on button "[PERSON_NAME]" at bounding box center [867, 601] width 152 height 45
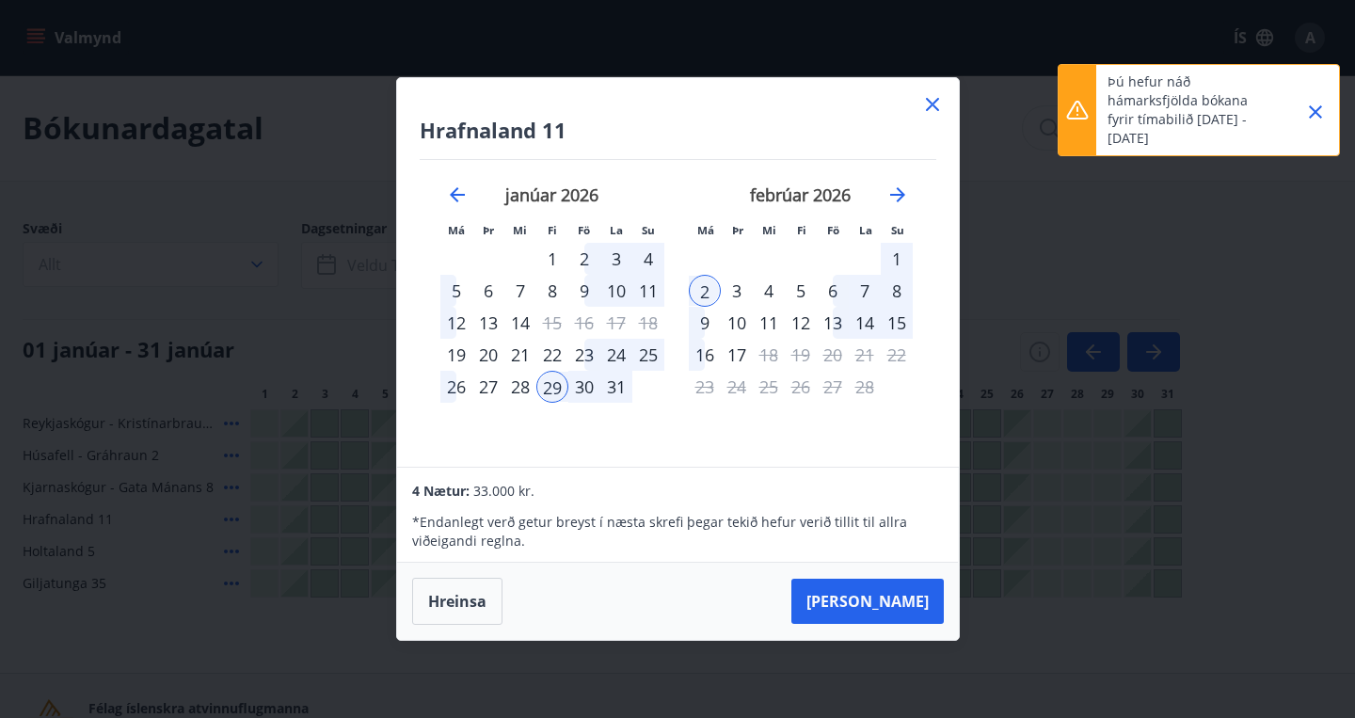
click at [1317, 107] on icon "Close" at bounding box center [1315, 112] width 23 height 23
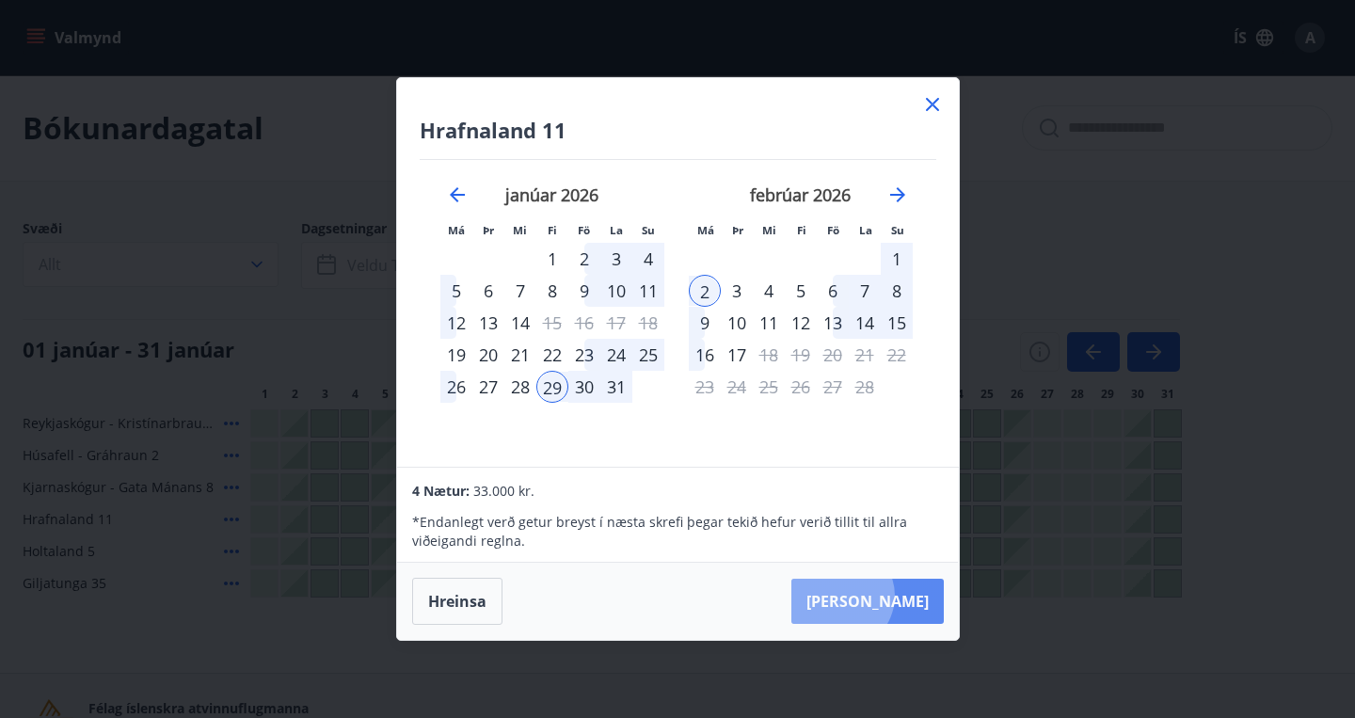
click at [898, 595] on button "Taka Frá" at bounding box center [867, 601] width 152 height 45
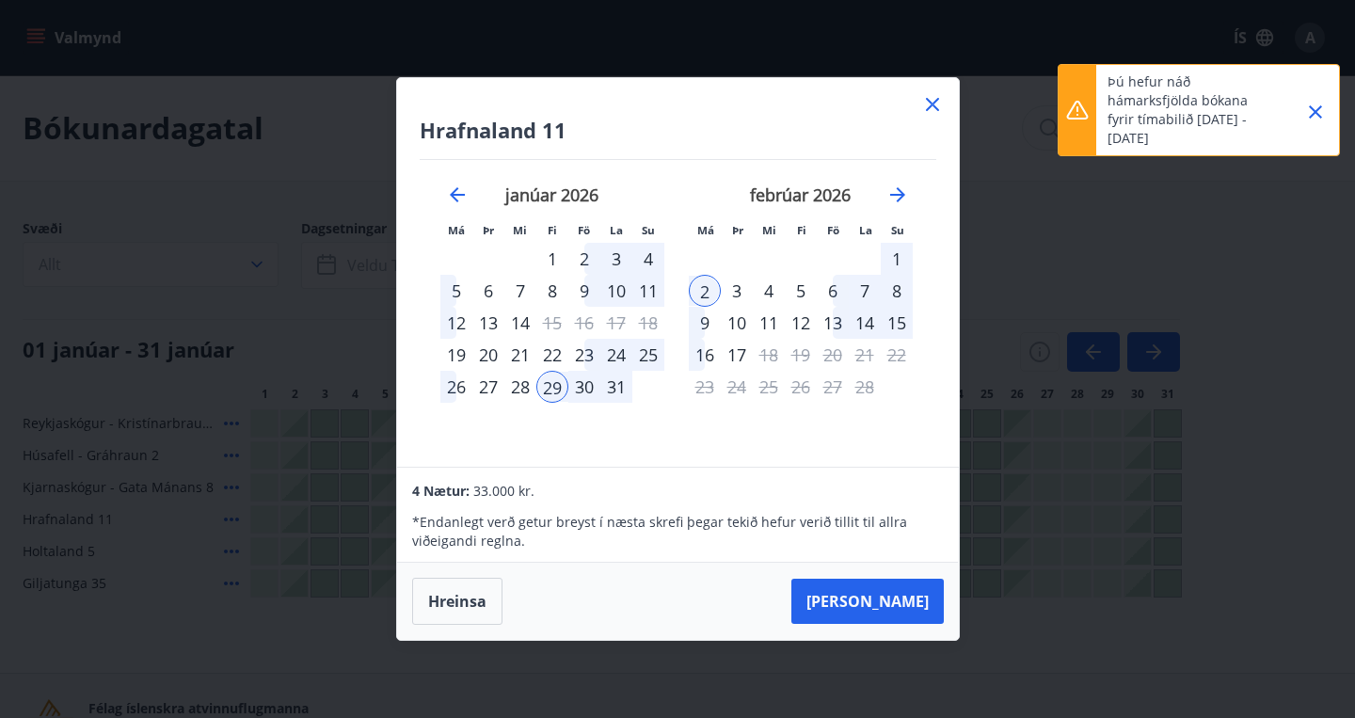
click at [1316, 108] on icon "Close" at bounding box center [1315, 112] width 23 height 23
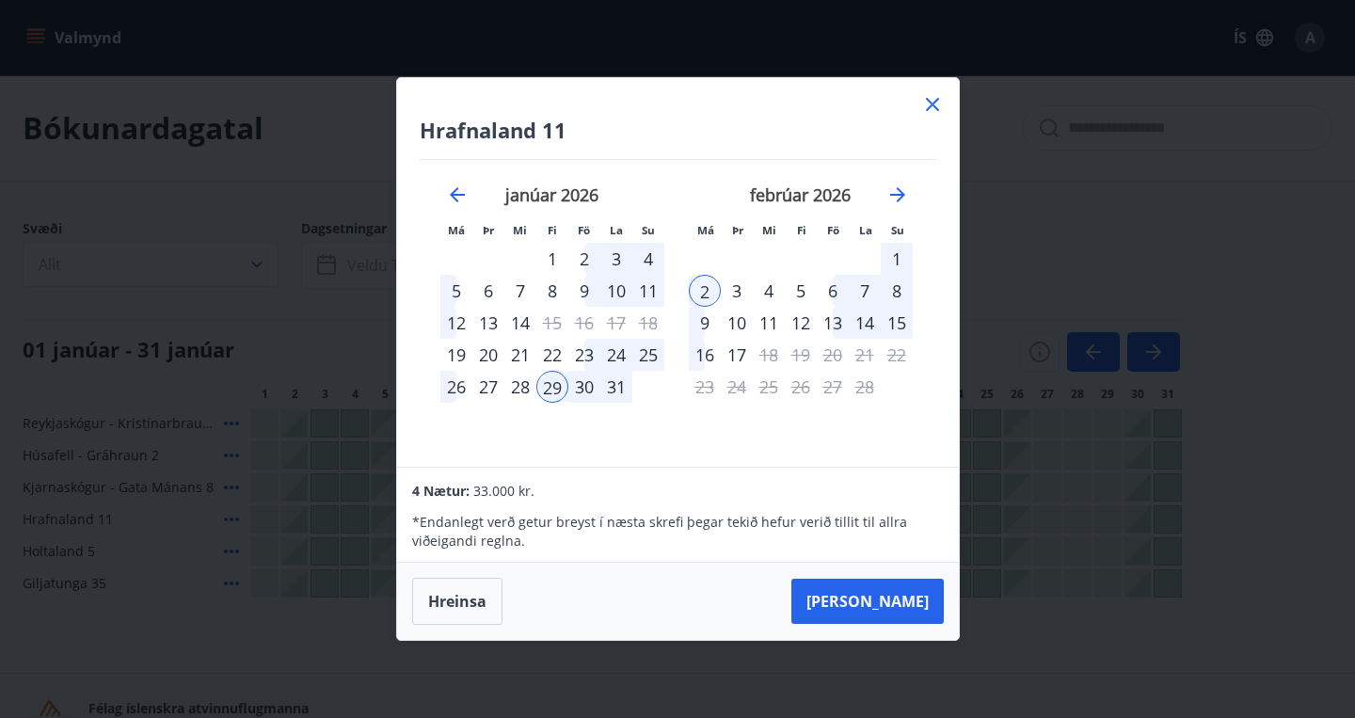
click at [934, 104] on icon at bounding box center [932, 105] width 3 height 3
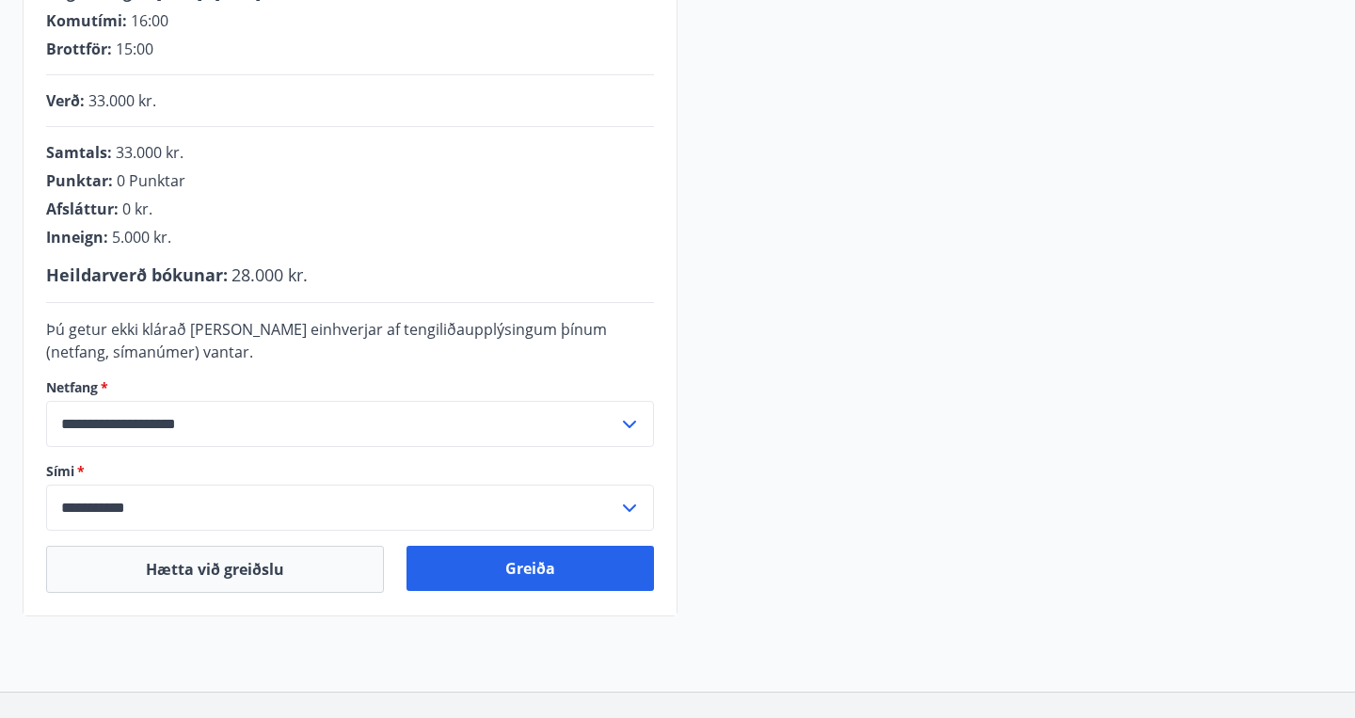
scroll to position [556, 0]
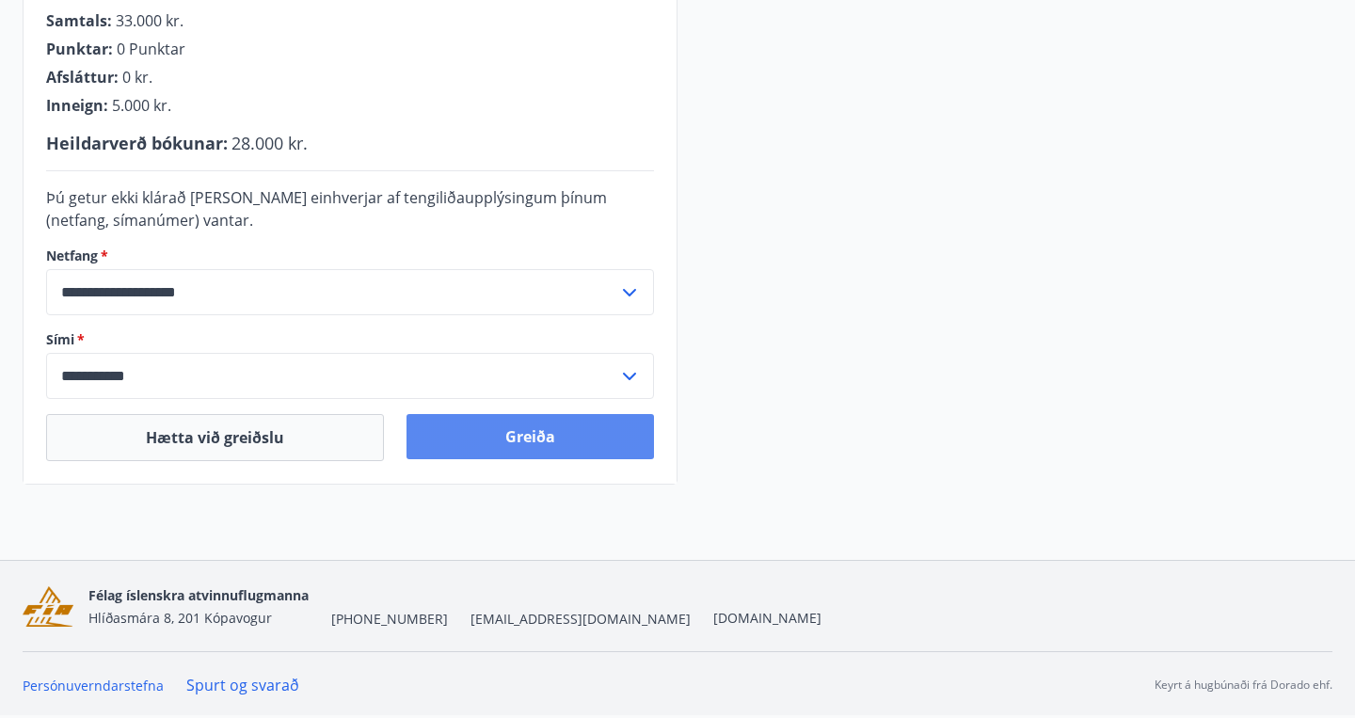
click at [561, 434] on button "Greiða" at bounding box center [531, 436] width 248 height 45
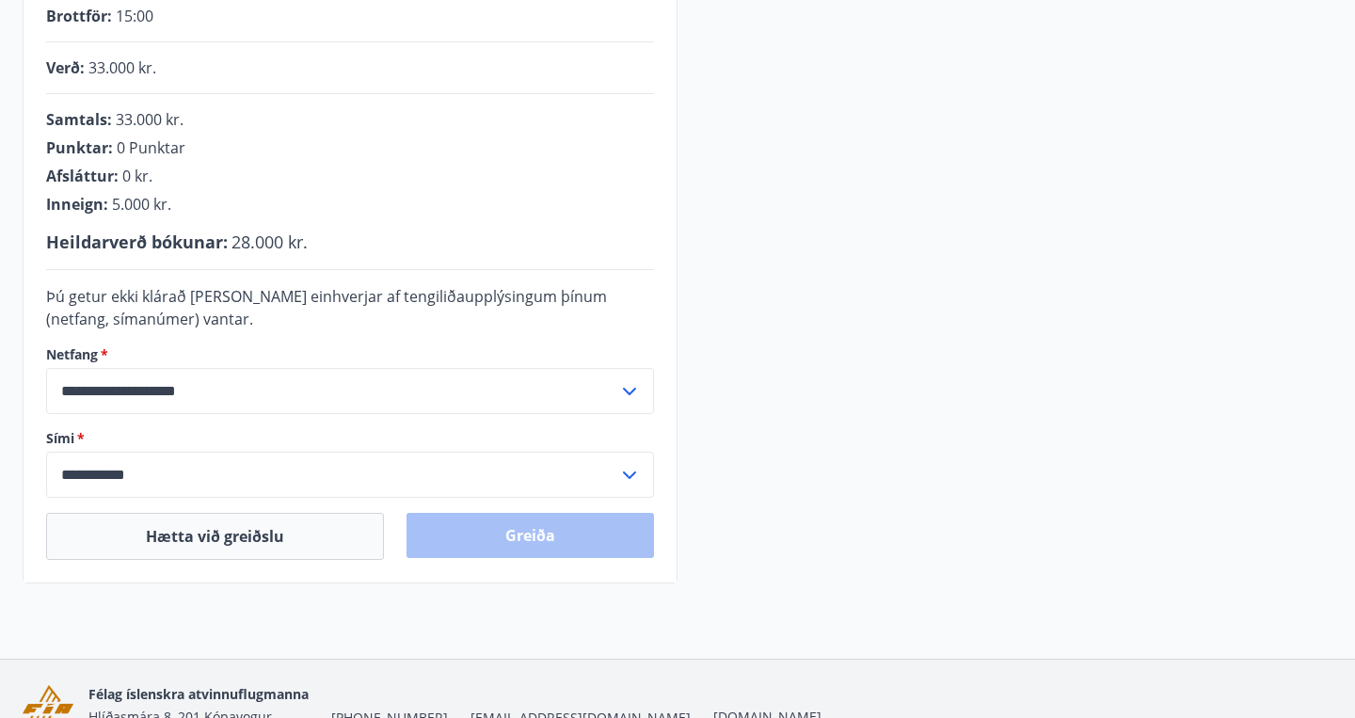
scroll to position [455, 0]
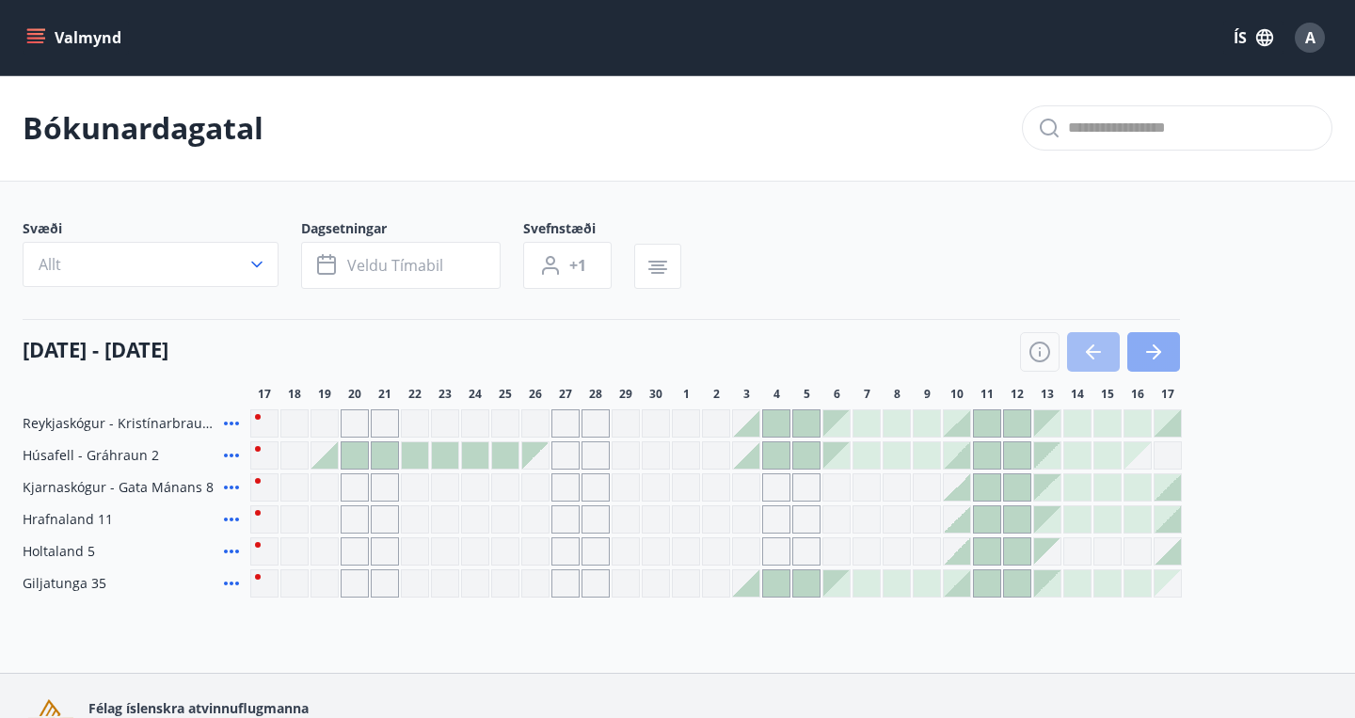
click at [1150, 342] on icon "button" at bounding box center [1153, 352] width 23 height 23
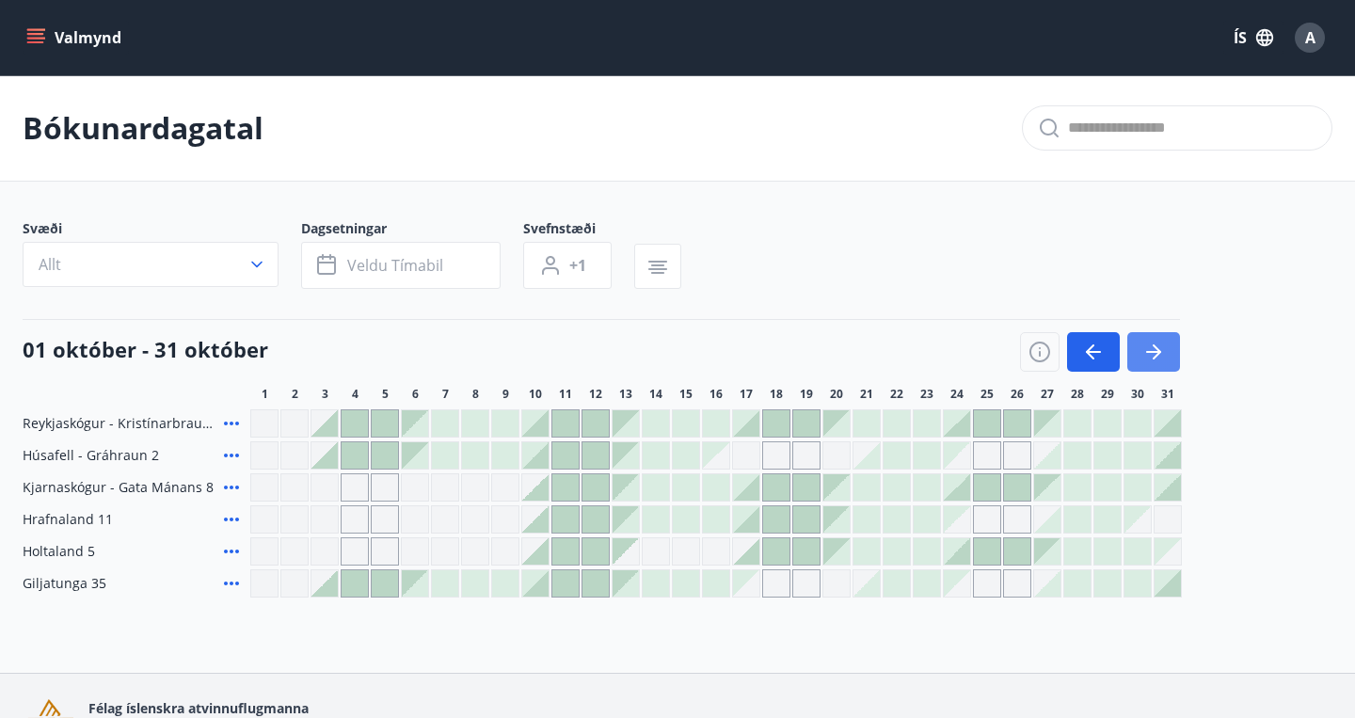
click at [1150, 342] on icon "button" at bounding box center [1153, 352] width 23 height 23
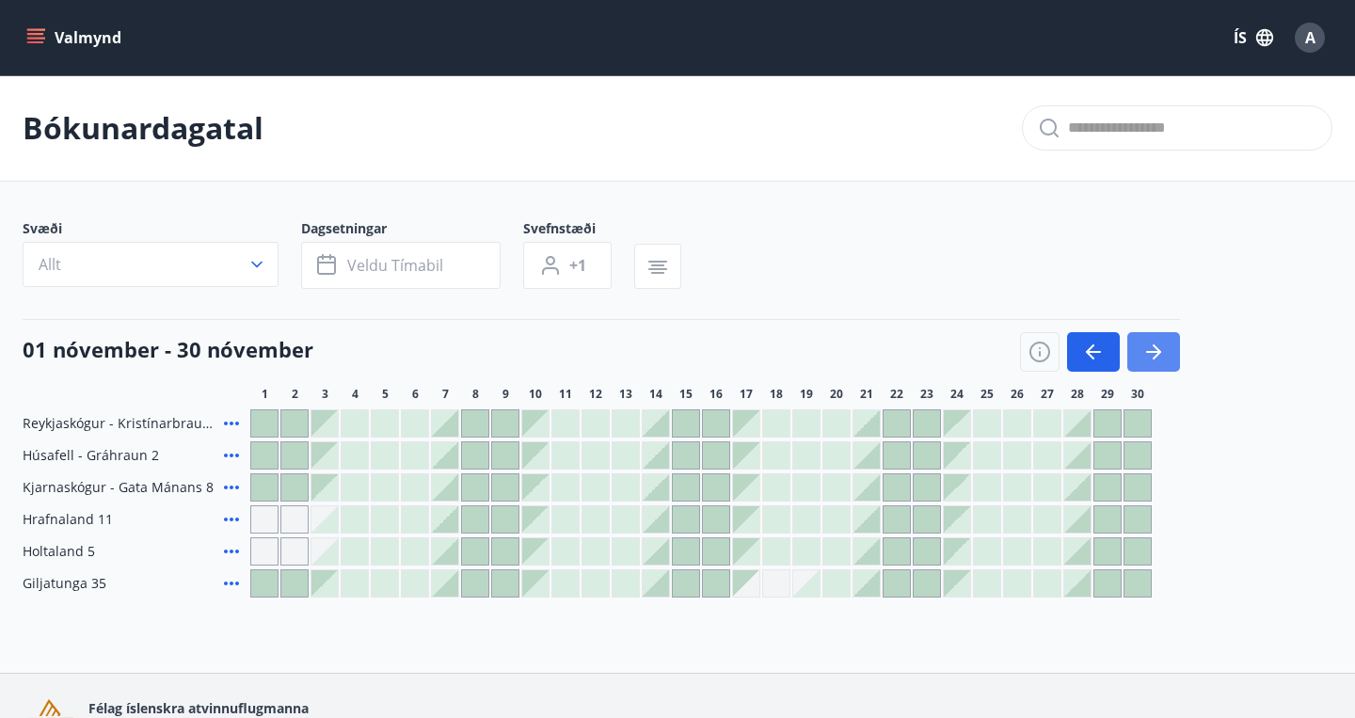
click at [1150, 342] on icon "button" at bounding box center [1153, 352] width 23 height 23
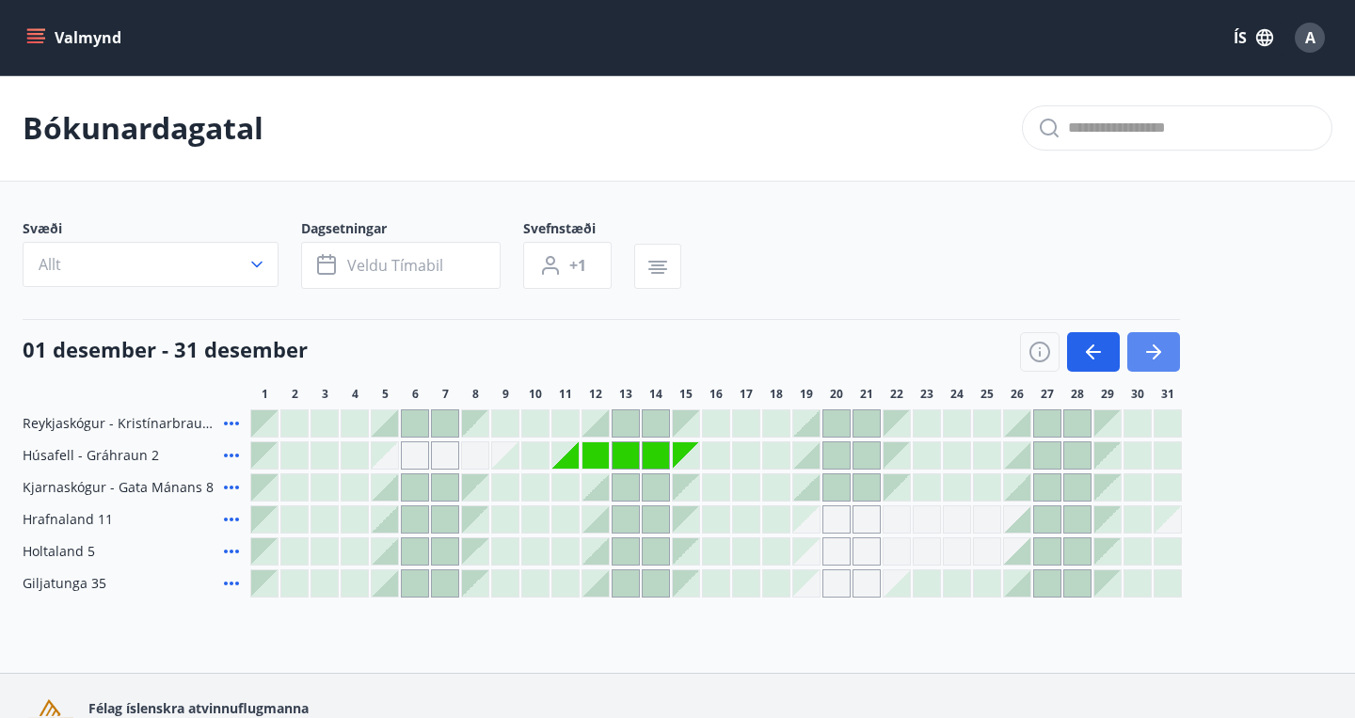
click at [1150, 342] on icon "button" at bounding box center [1153, 352] width 23 height 23
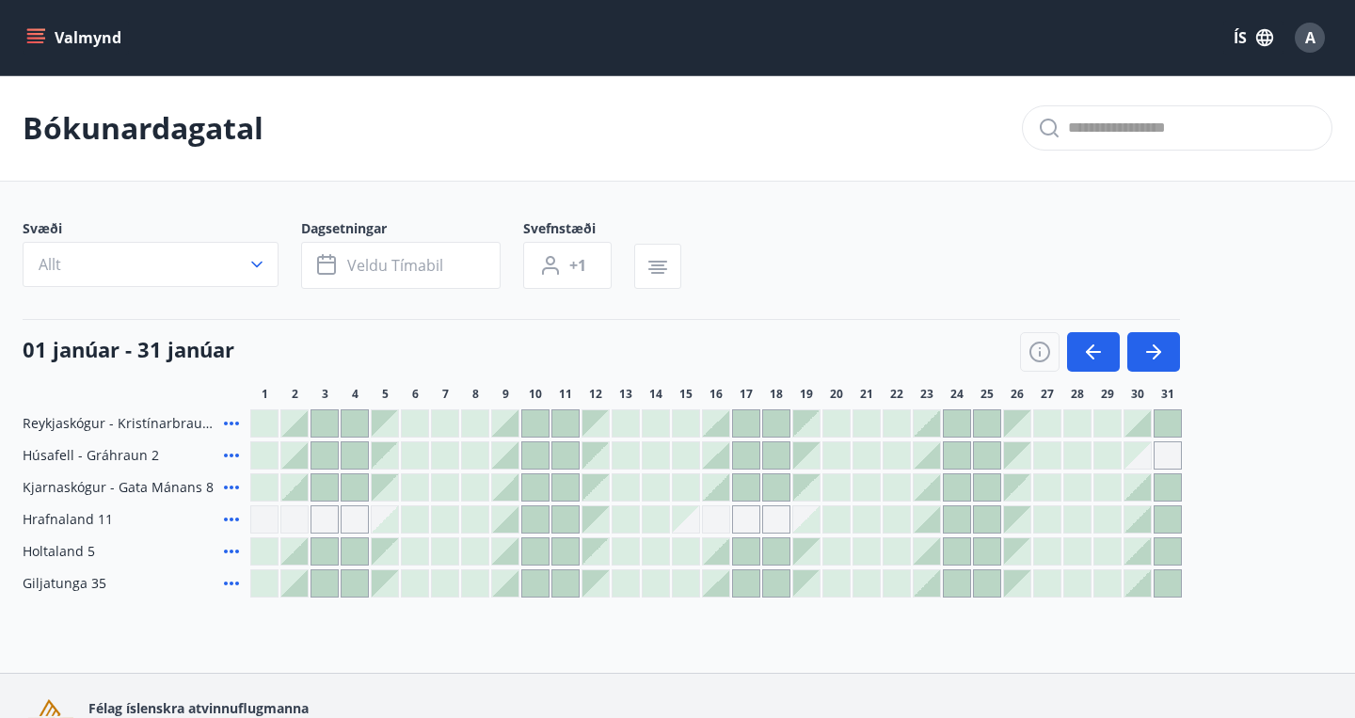
click at [1141, 519] on div at bounding box center [1138, 519] width 26 height 26
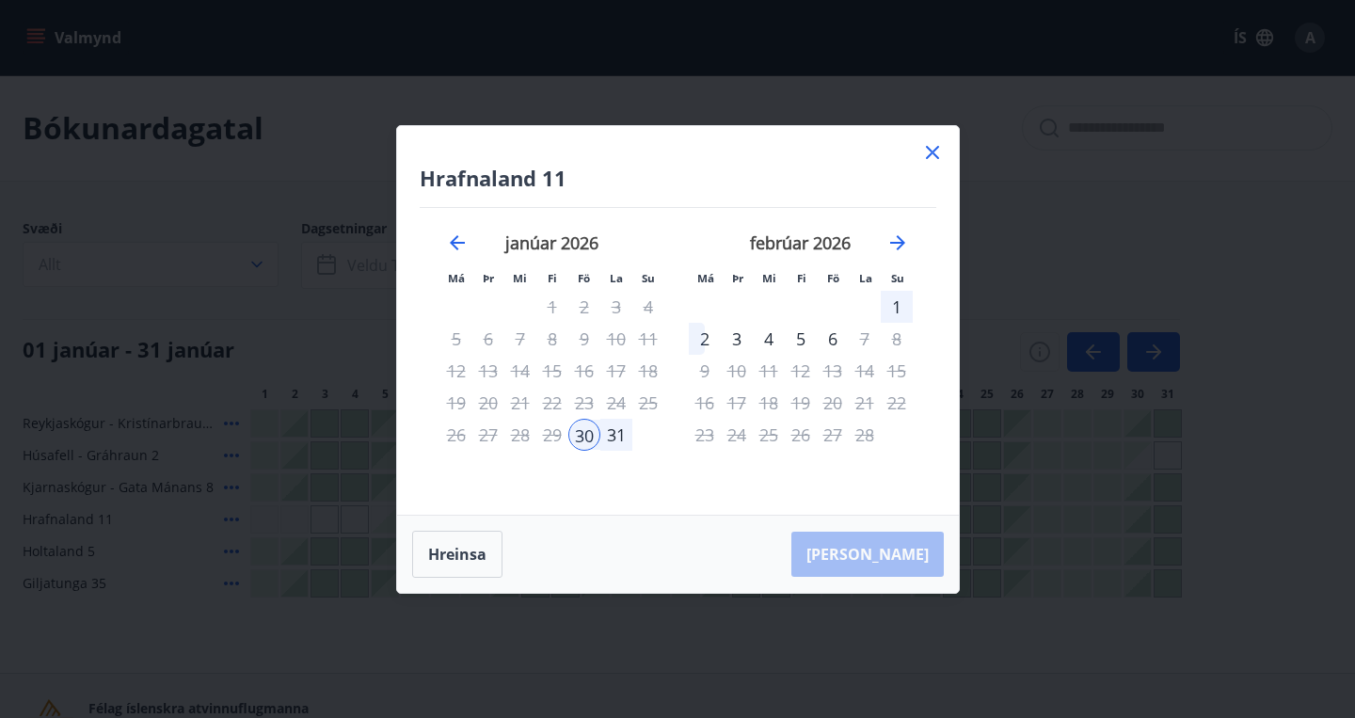
click at [700, 334] on div "2" at bounding box center [705, 339] width 32 height 32
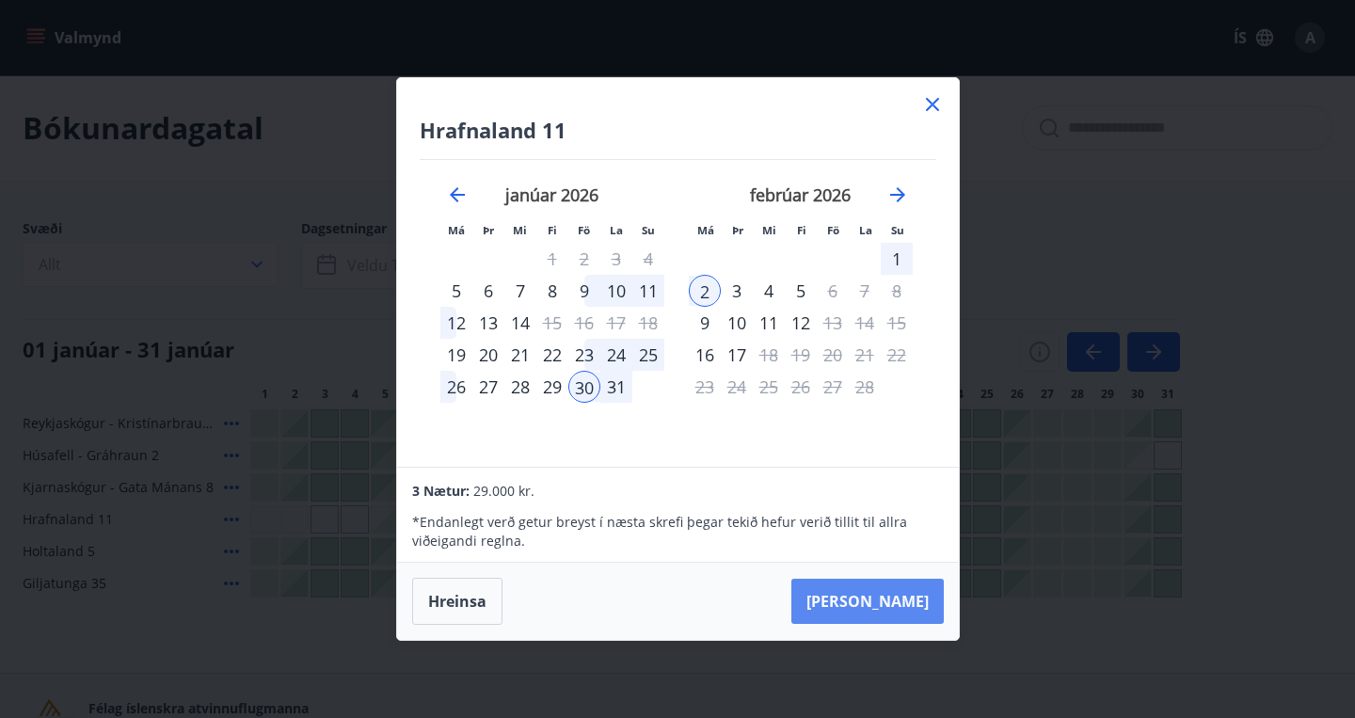
click at [902, 599] on button "[PERSON_NAME]" at bounding box center [867, 601] width 152 height 45
click at [929, 106] on icon at bounding box center [932, 104] width 13 height 13
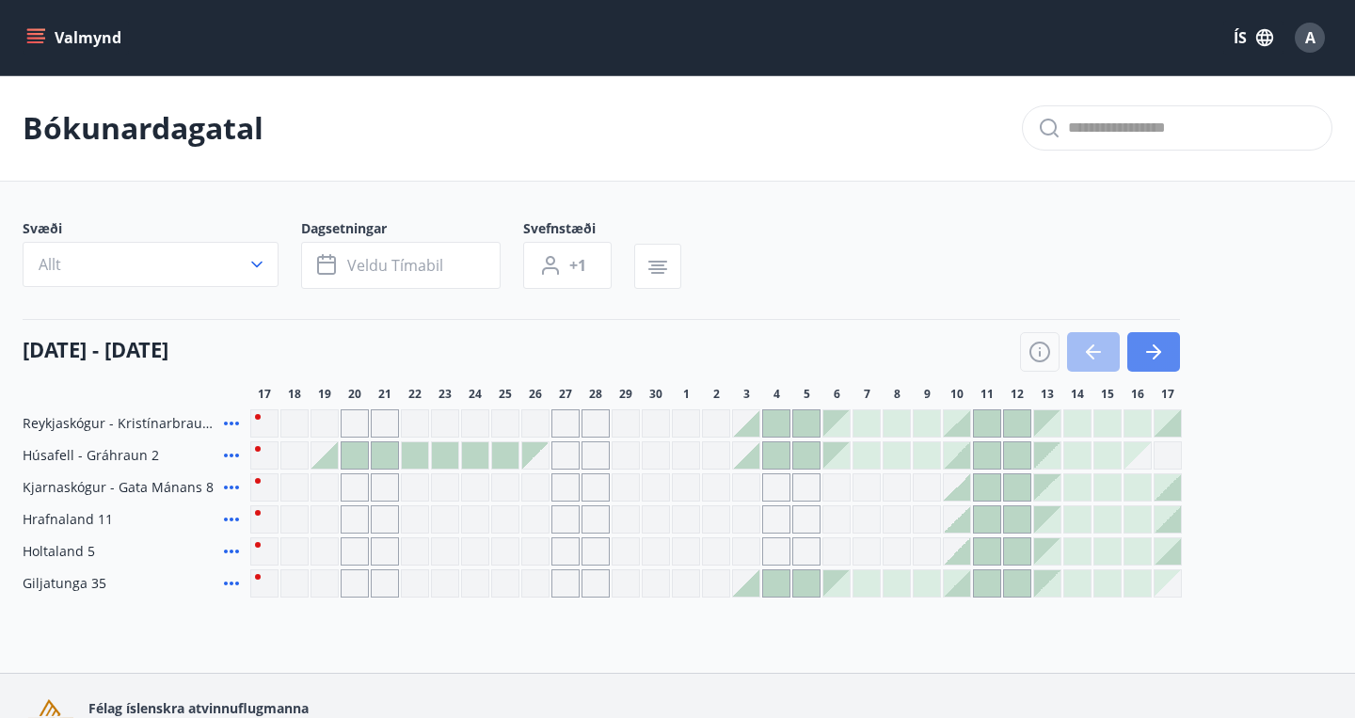
click at [1173, 355] on button "button" at bounding box center [1153, 352] width 53 height 40
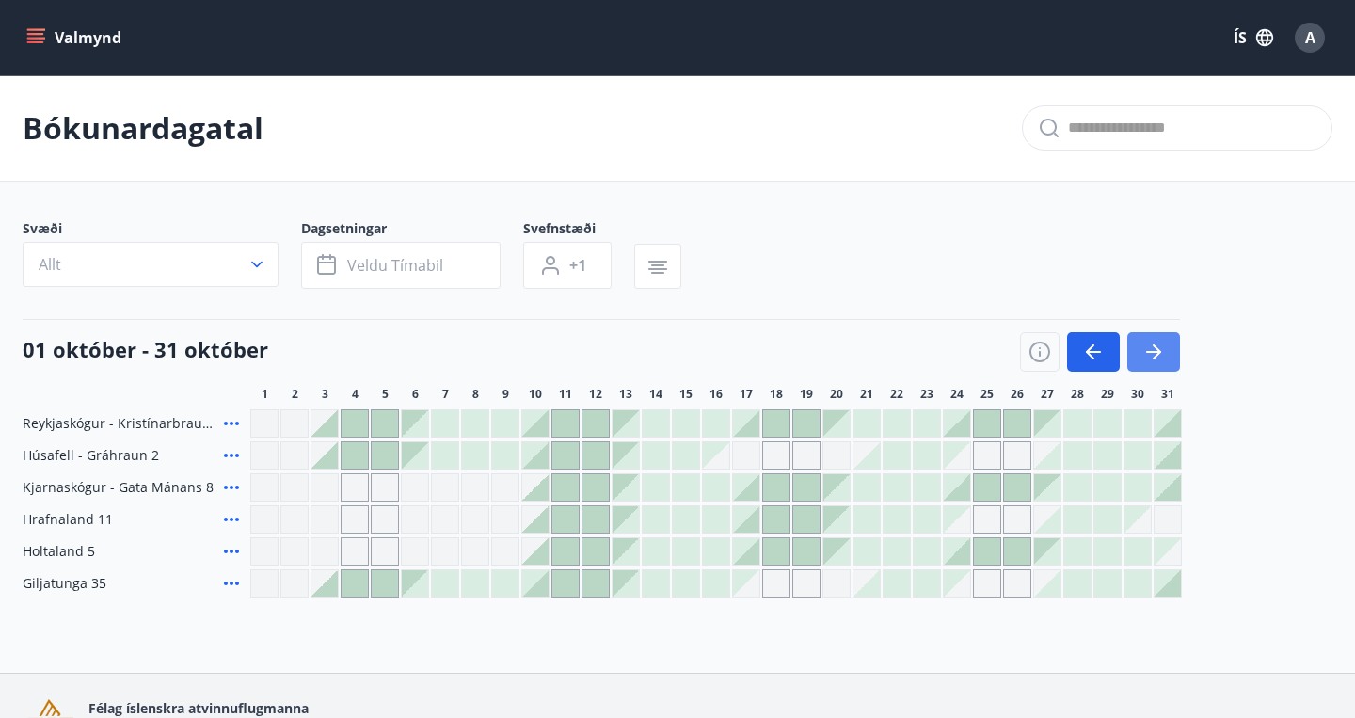
click at [1173, 355] on button "button" at bounding box center [1153, 352] width 53 height 40
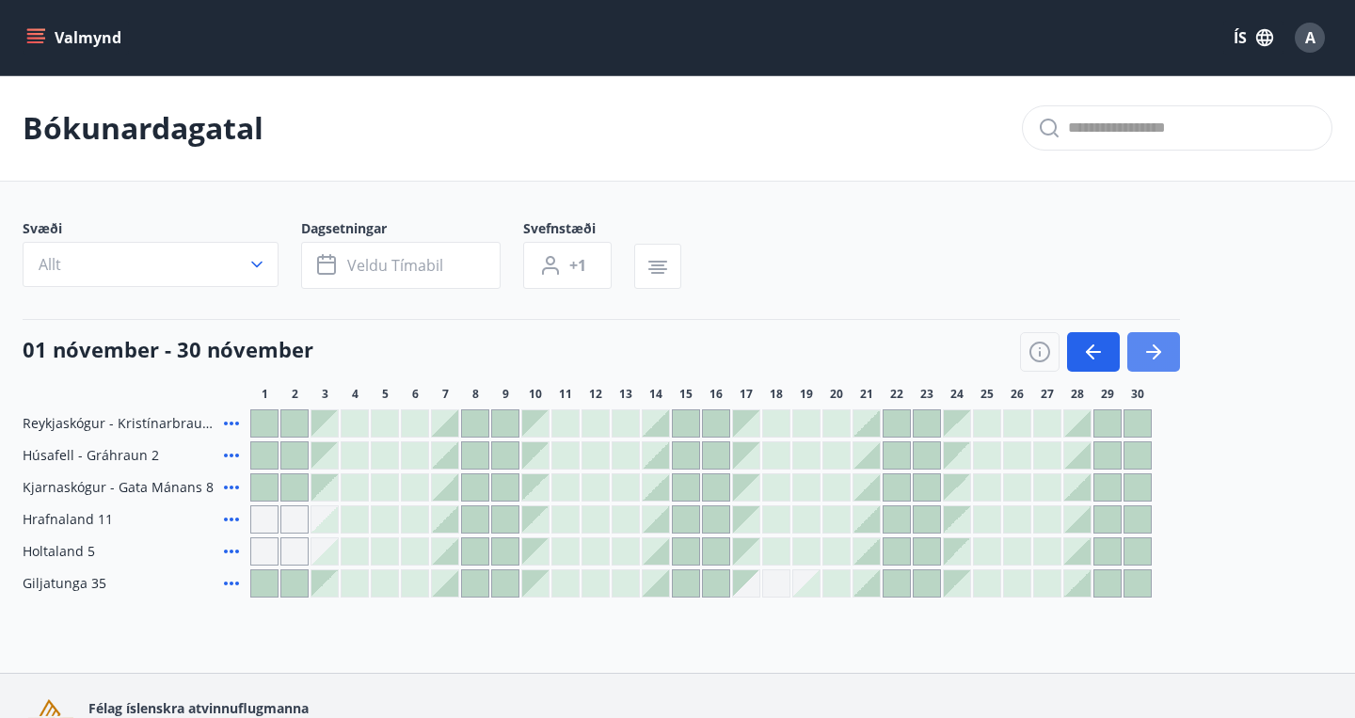
click at [1173, 355] on button "button" at bounding box center [1153, 352] width 53 height 40
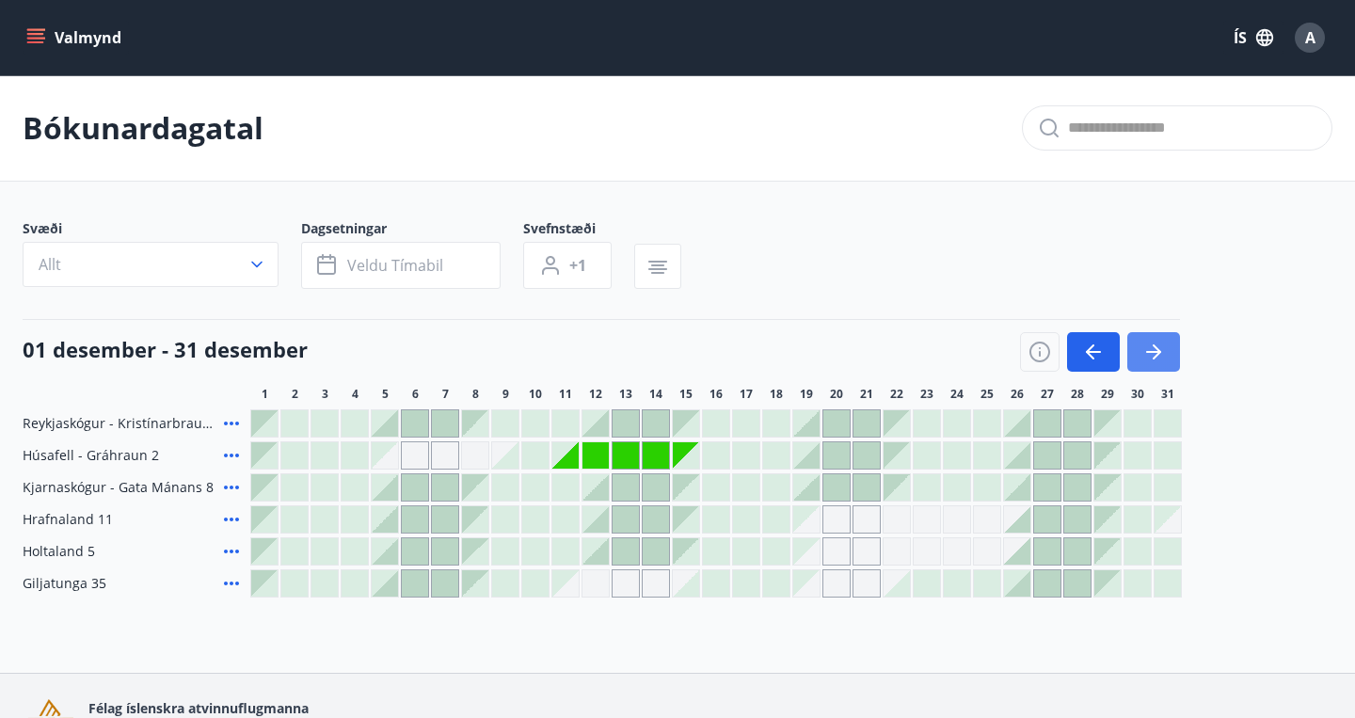
click at [1173, 355] on button "button" at bounding box center [1153, 352] width 53 height 40
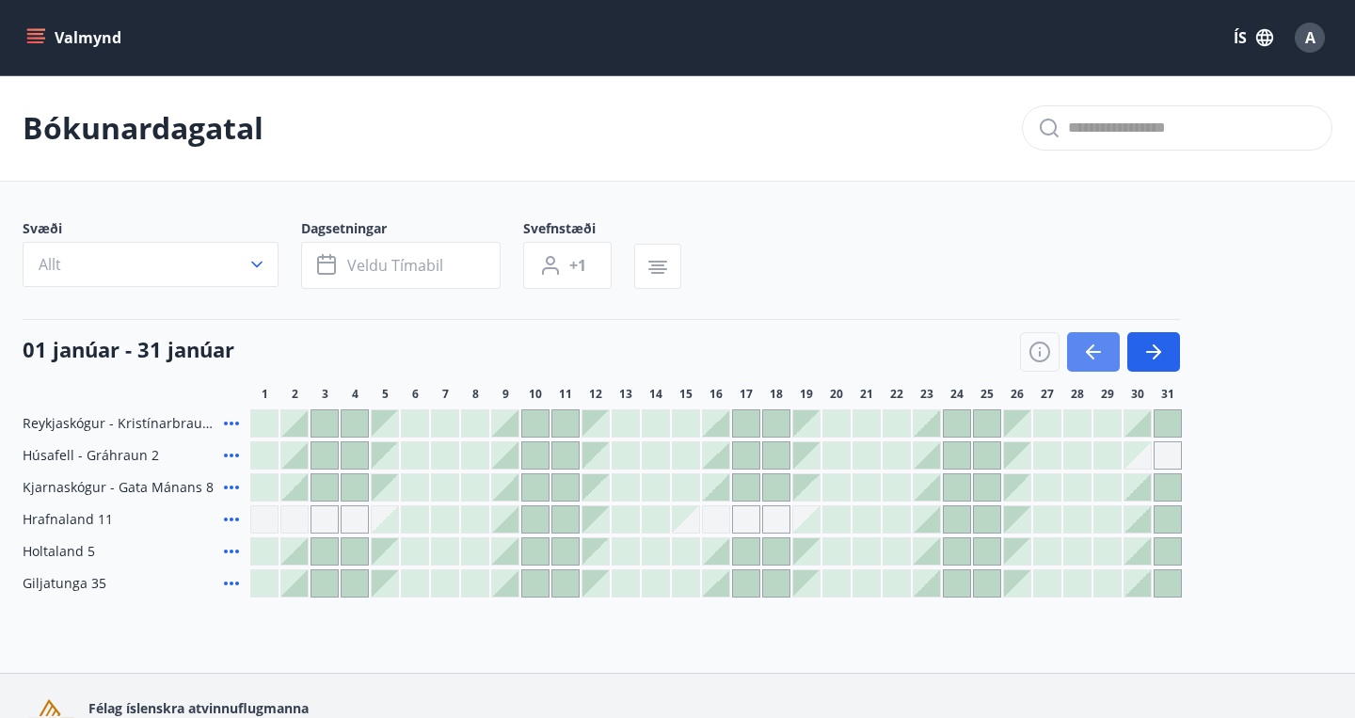
click at [1092, 351] on icon "button" at bounding box center [1093, 352] width 15 height 2
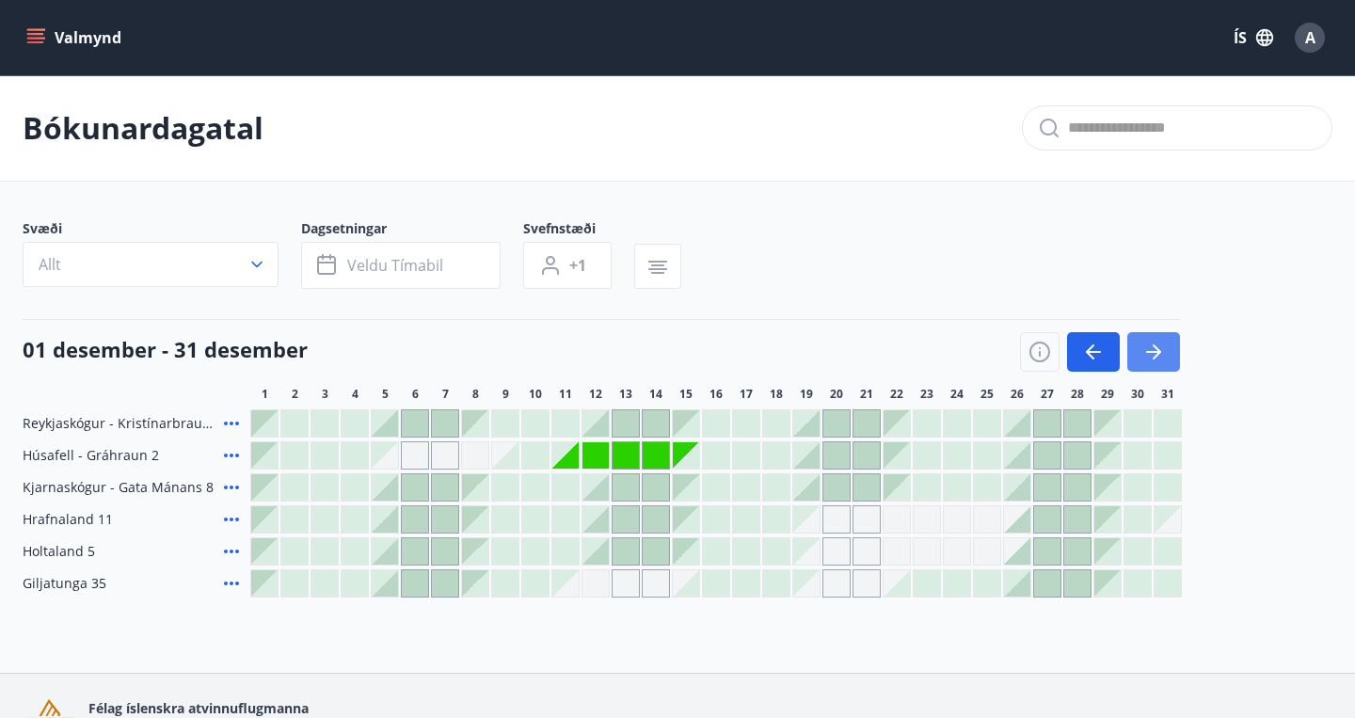
click at [1153, 351] on icon "button" at bounding box center [1153, 352] width 23 height 23
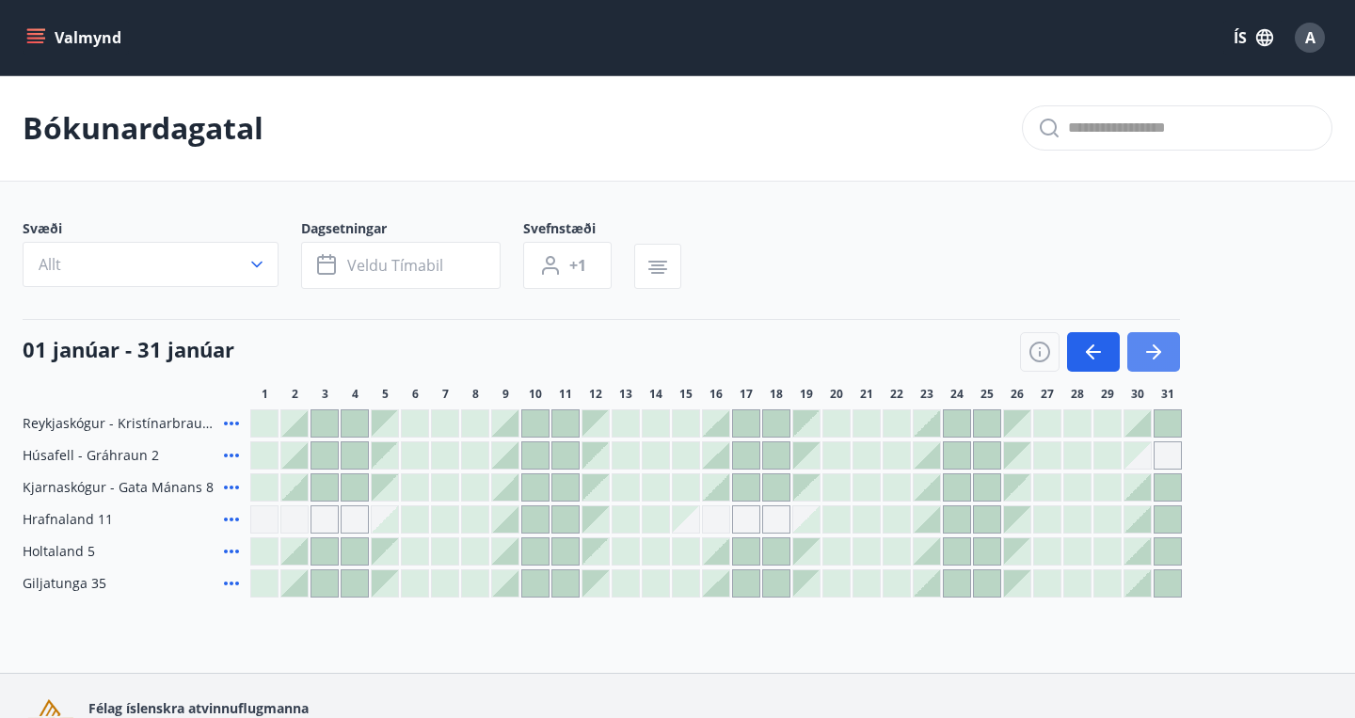
click at [1153, 351] on icon "button" at bounding box center [1153, 352] width 23 height 23
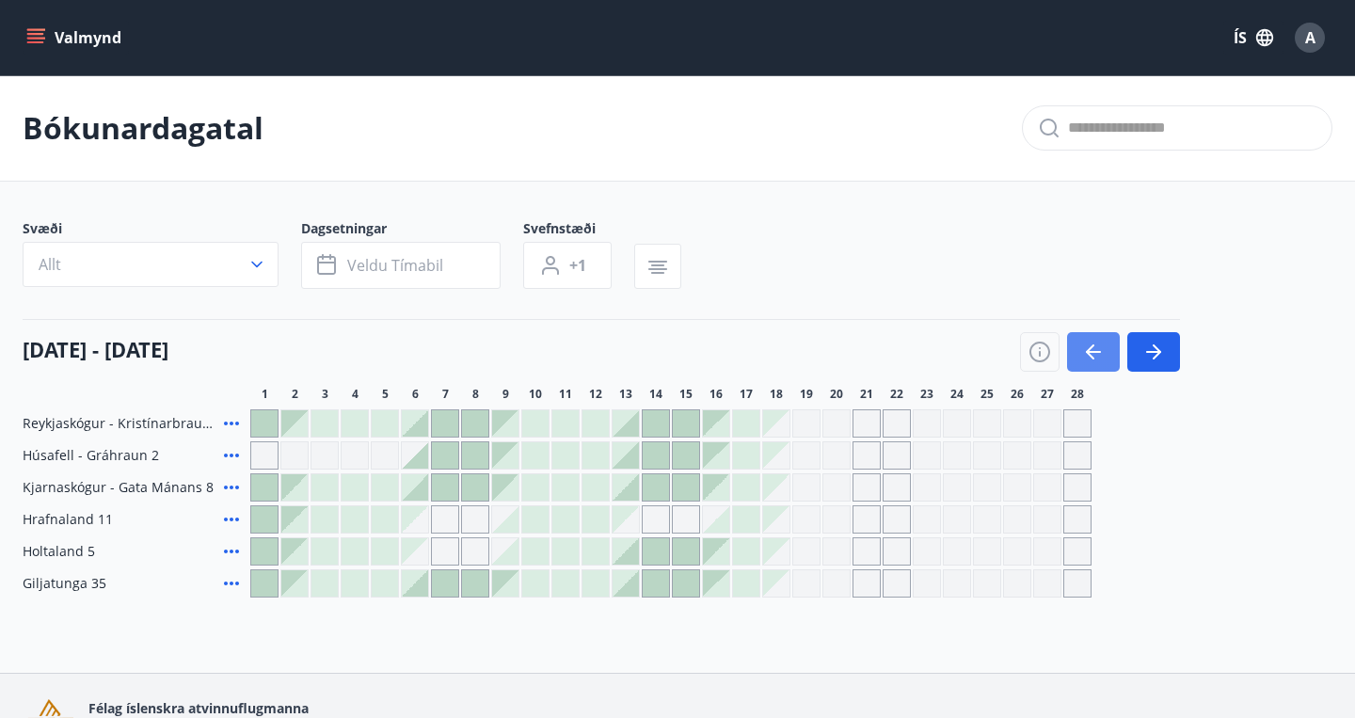
click at [1099, 355] on icon "button" at bounding box center [1093, 352] width 23 height 23
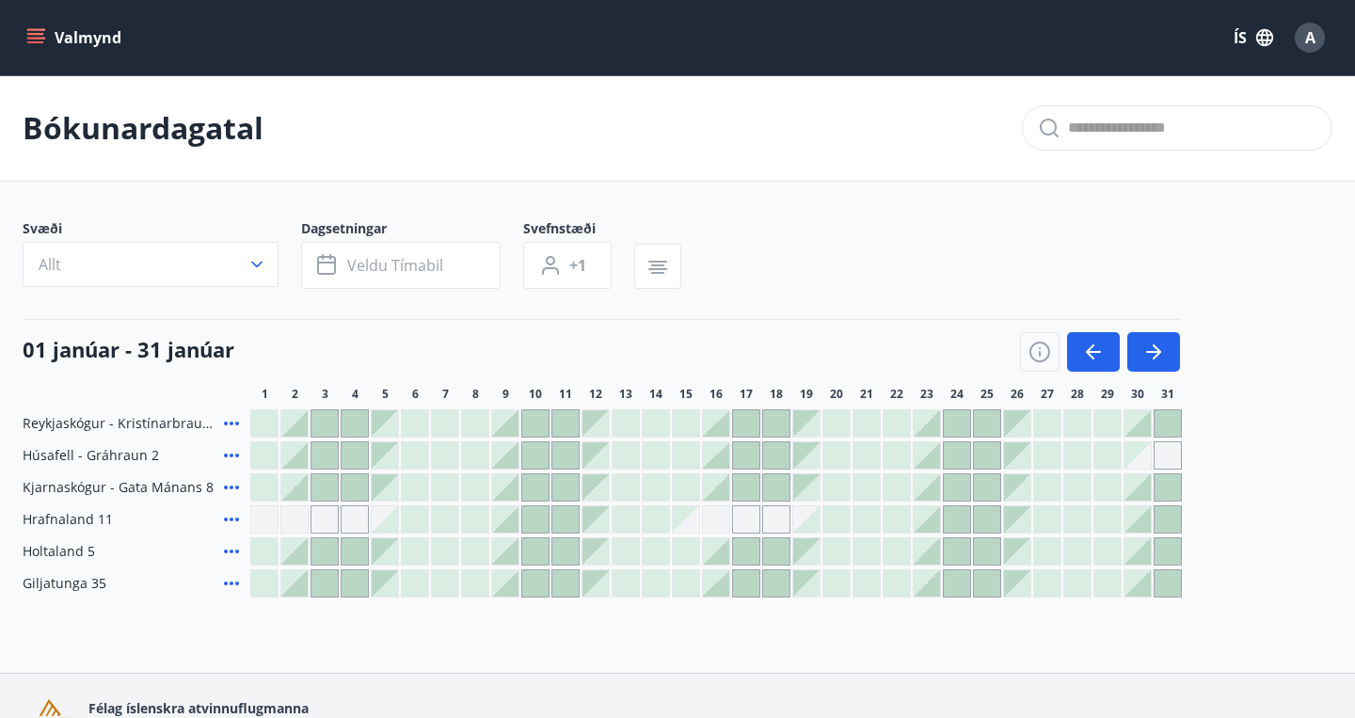
click at [1133, 521] on div at bounding box center [1138, 519] width 26 height 26
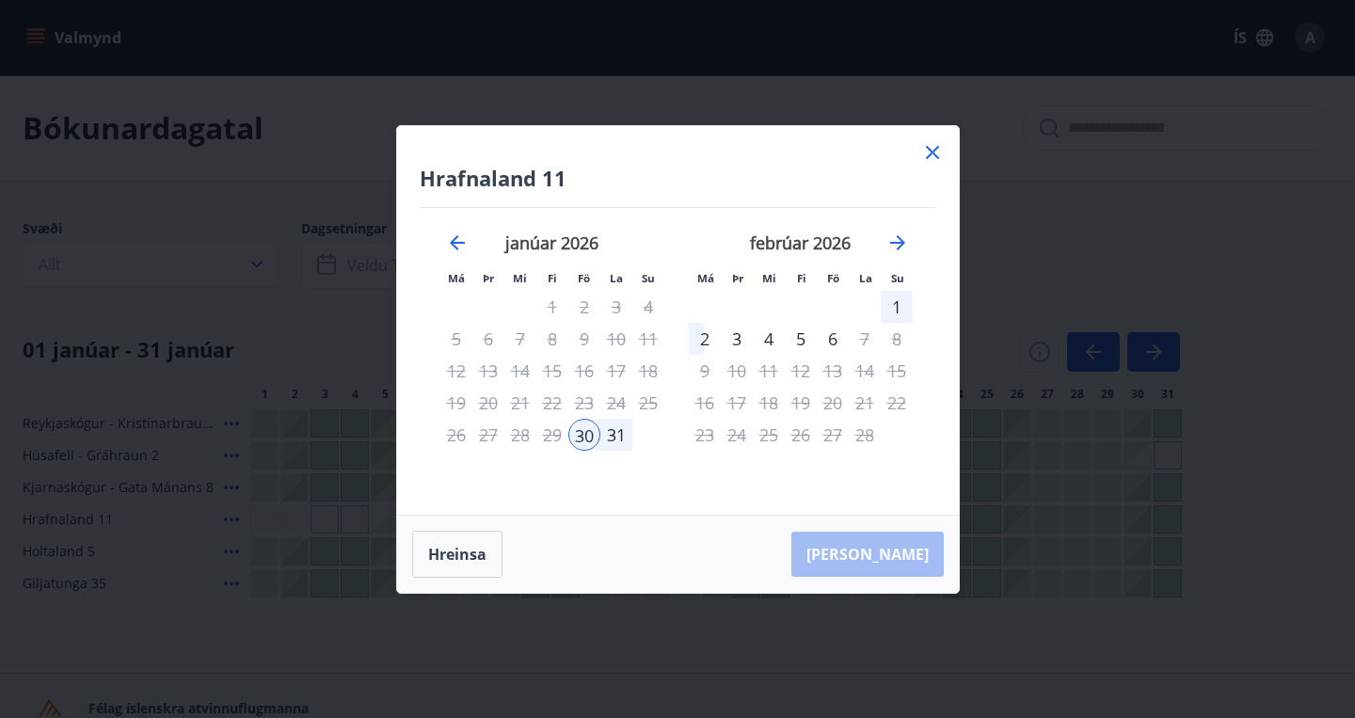
click at [727, 342] on div "3" at bounding box center [737, 339] width 32 height 32
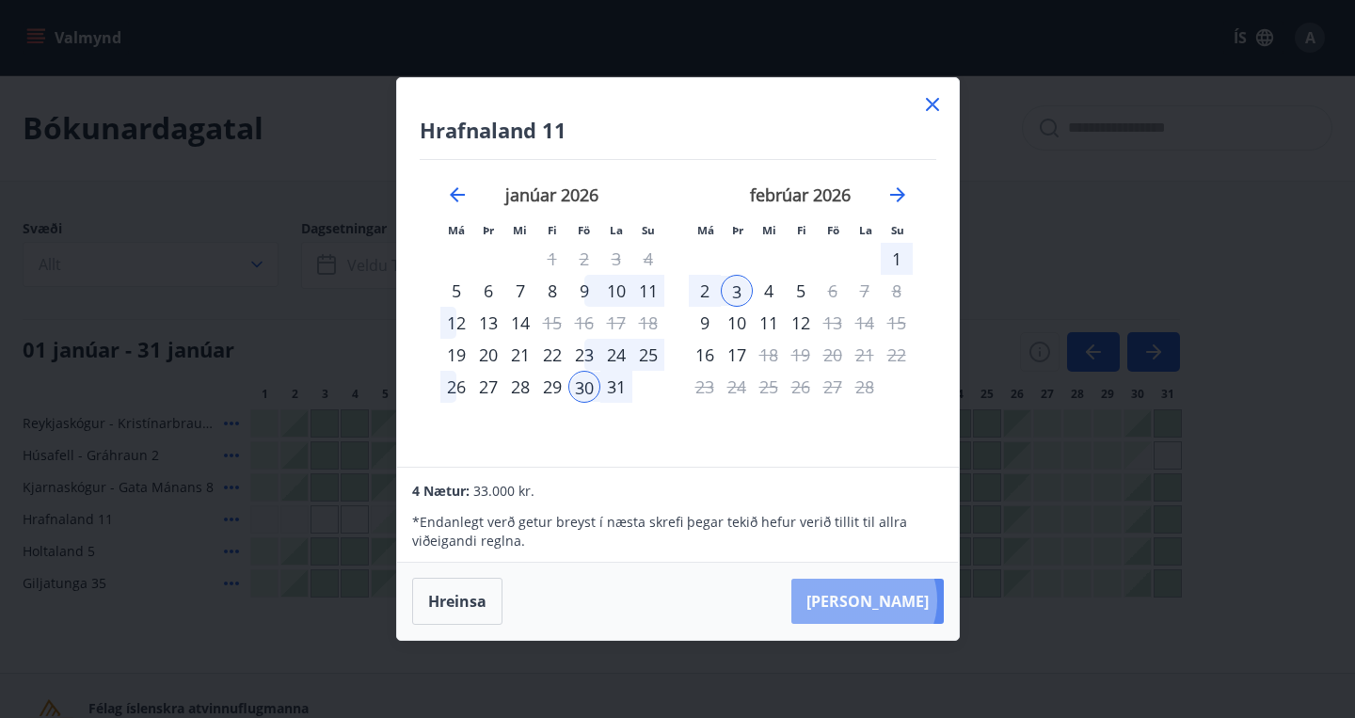
click at [921, 599] on button "Taka Frá" at bounding box center [867, 601] width 152 height 45
click at [933, 99] on icon at bounding box center [932, 104] width 23 height 23
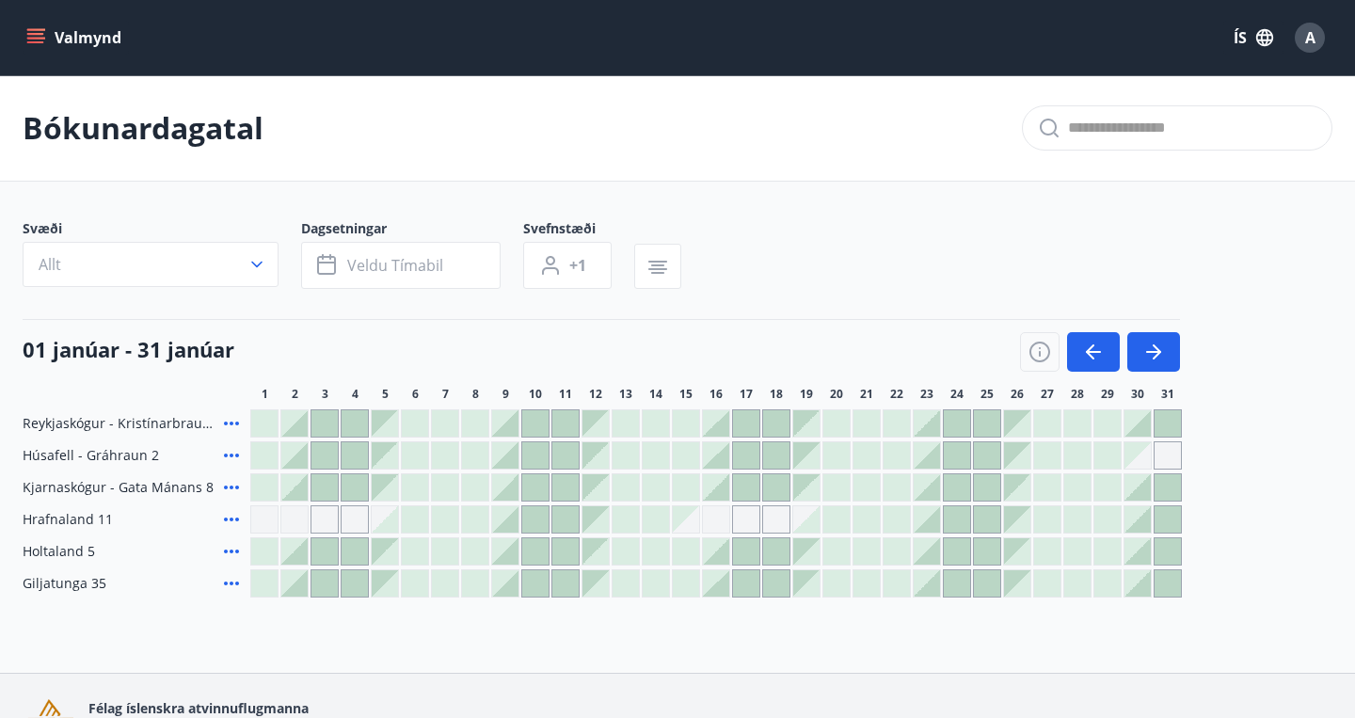
click at [40, 35] on icon "menu" at bounding box center [35, 34] width 17 height 2
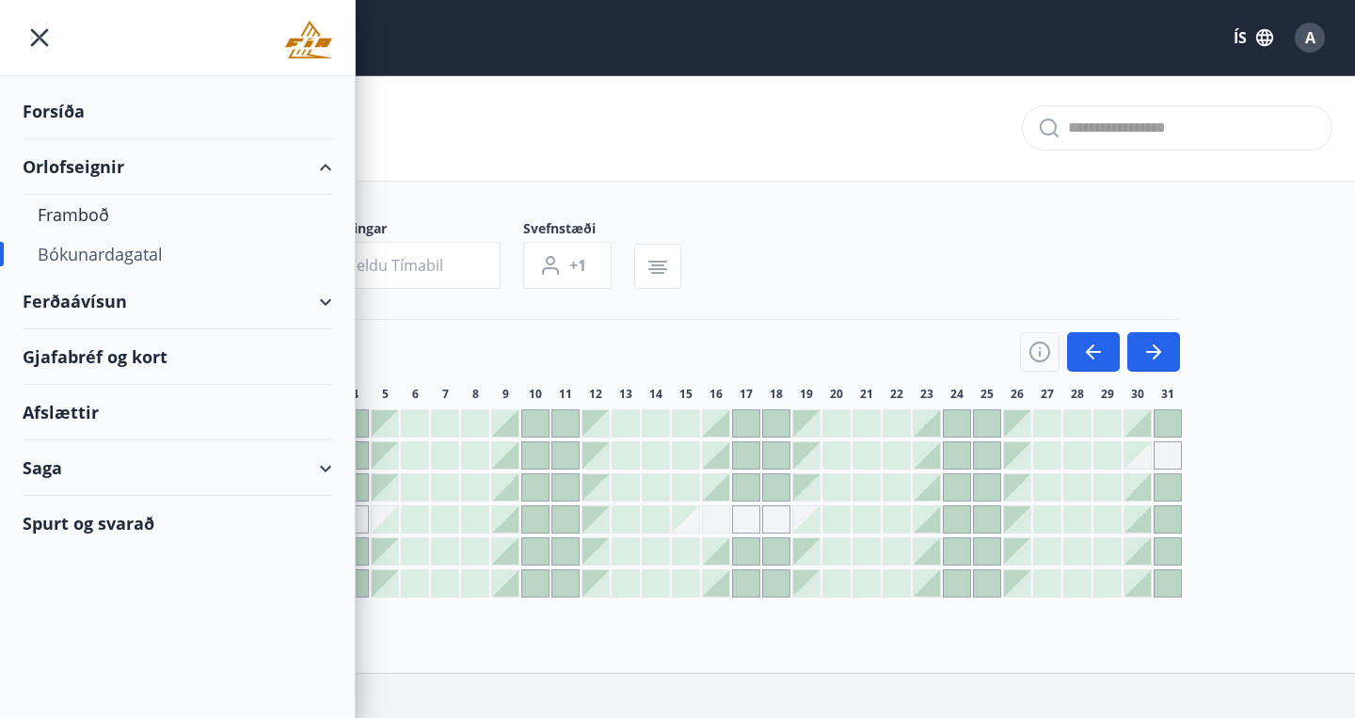
click at [526, 90] on div "Bókunardagatal" at bounding box center [677, 128] width 1355 height 106
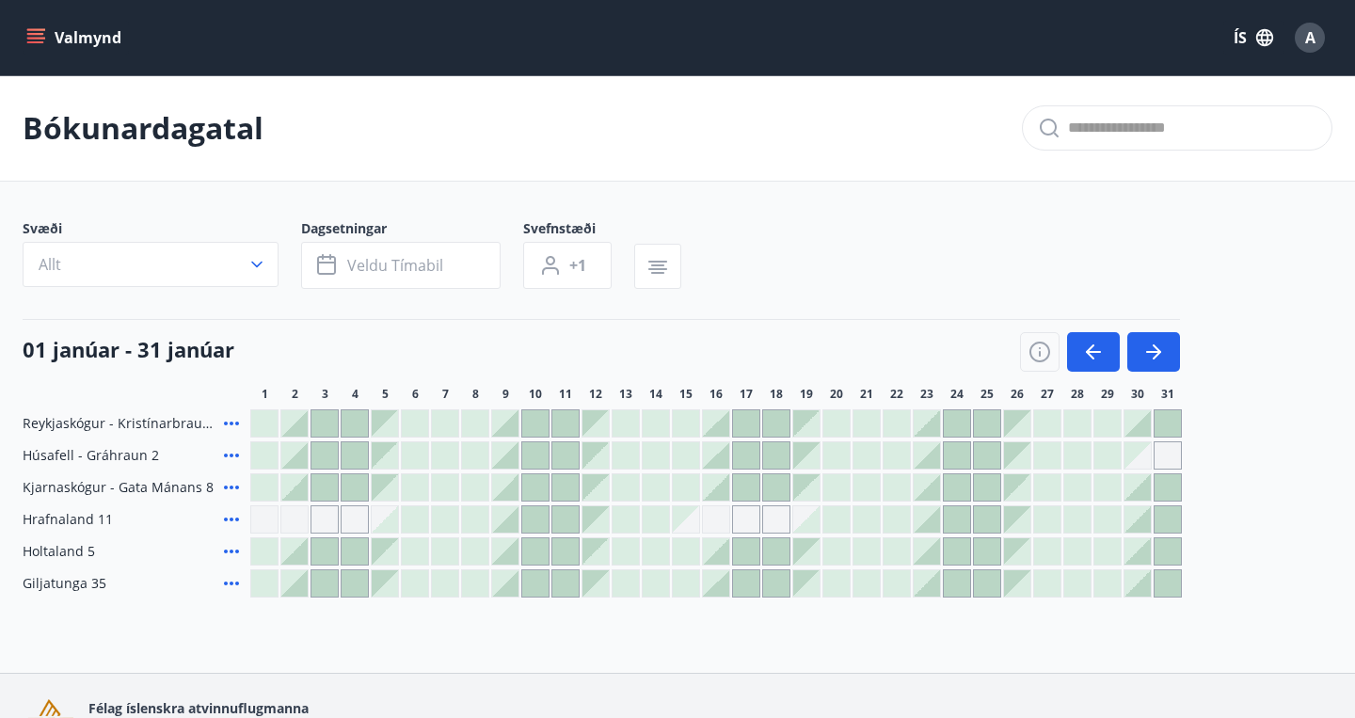
click at [1315, 44] on span "A" at bounding box center [1310, 37] width 10 height 21
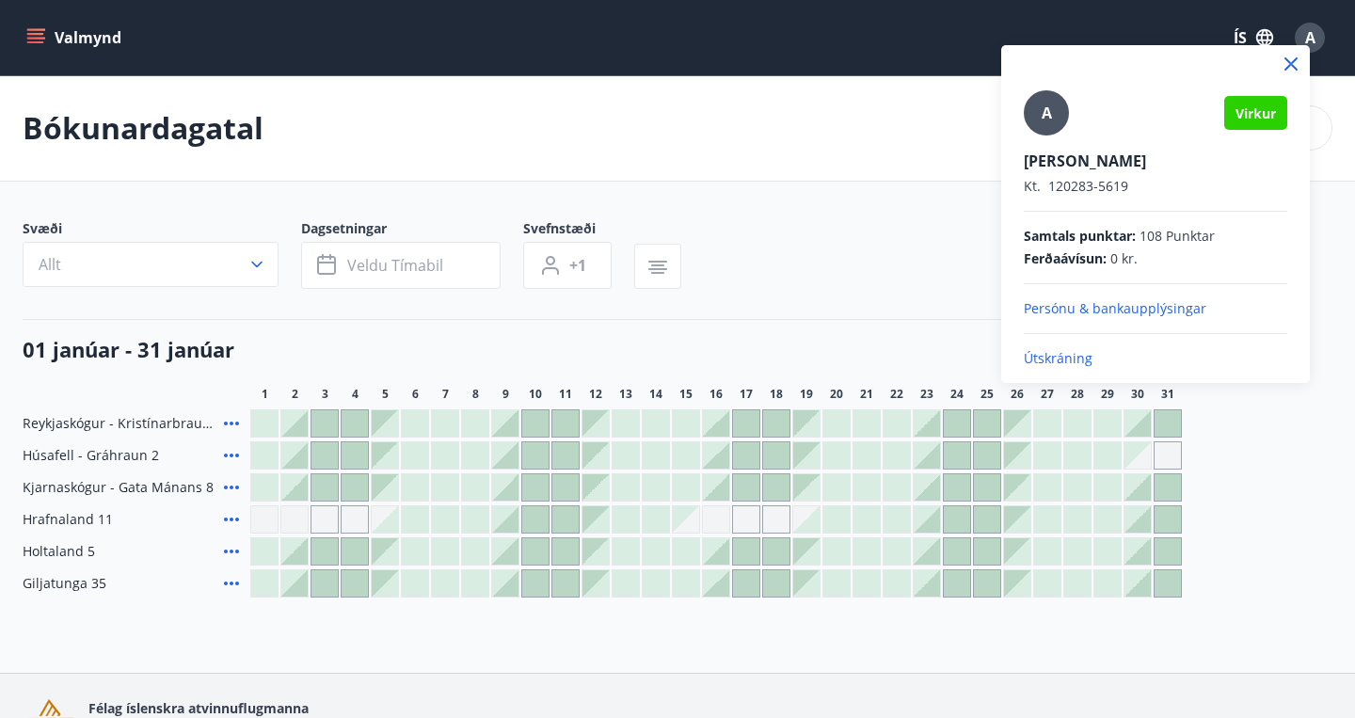
click at [1062, 356] on p "Útskráning" at bounding box center [1156, 358] width 264 height 19
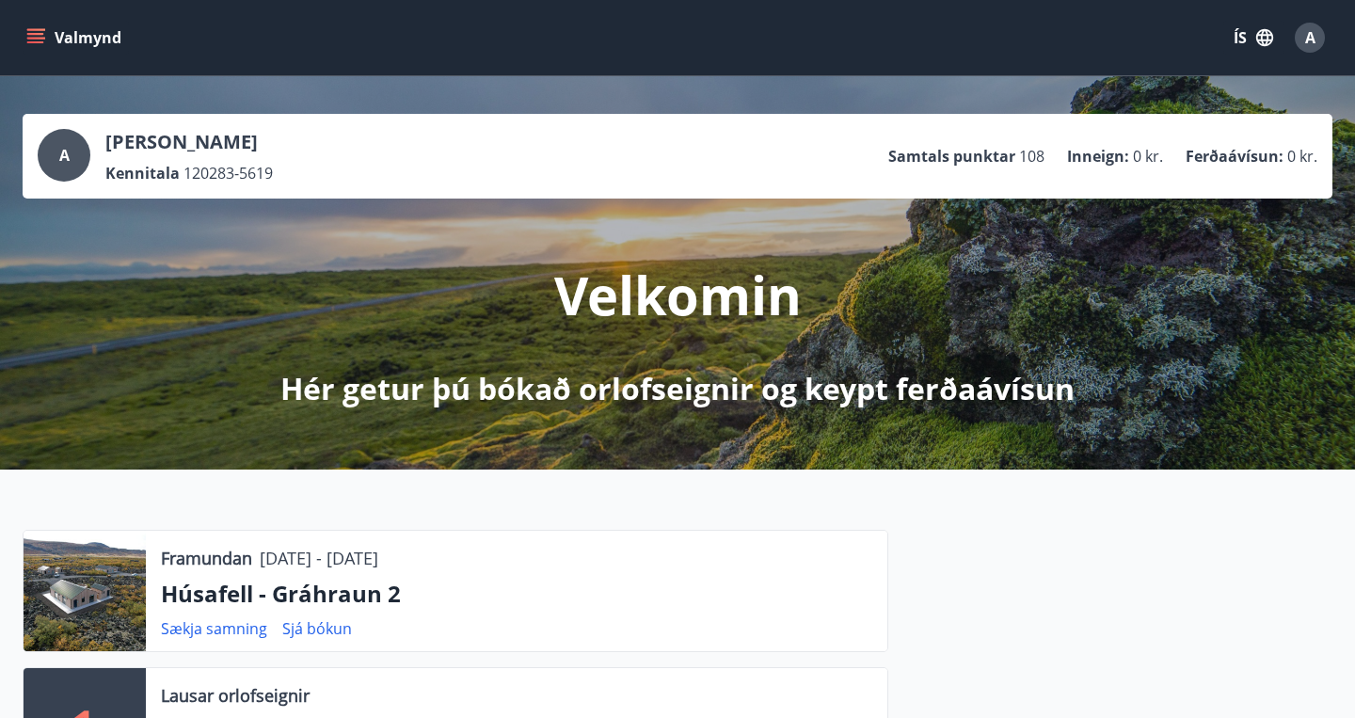
click at [107, 34] on button "Valmynd" at bounding box center [76, 38] width 106 height 34
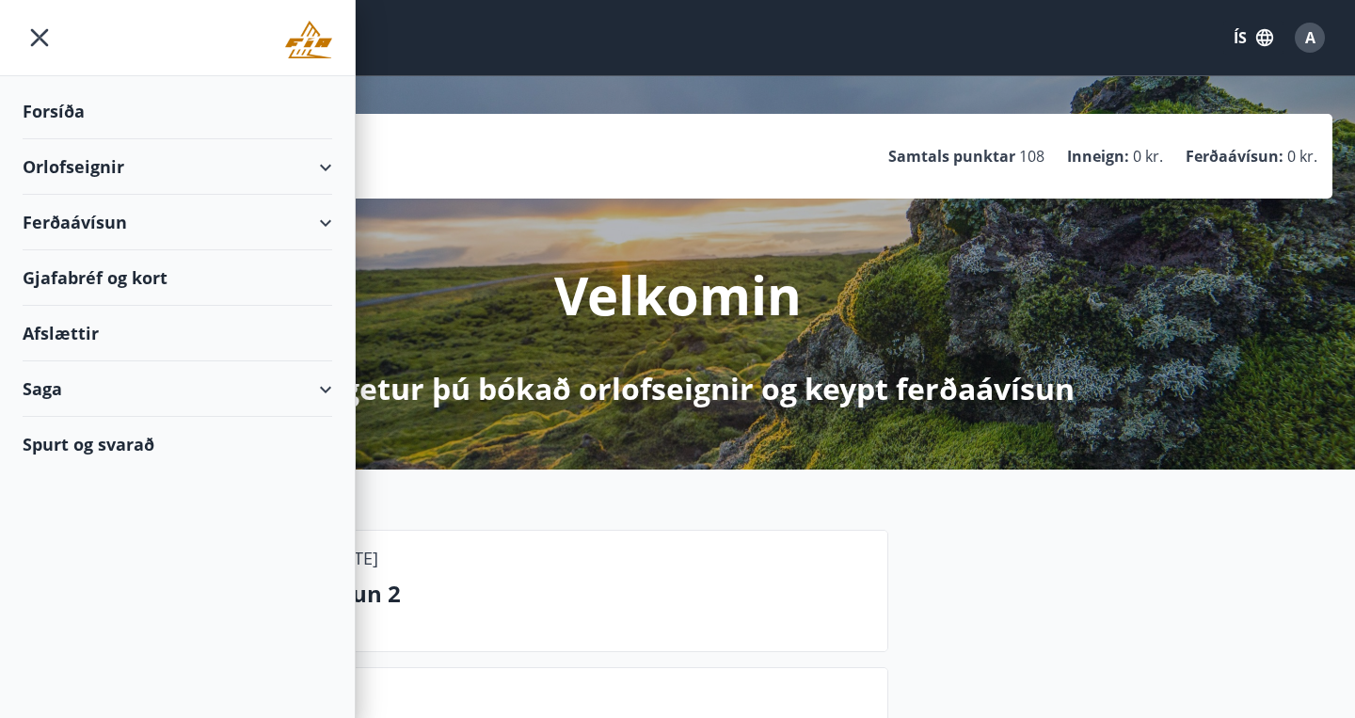
click at [139, 447] on div "Spurt og svarað" at bounding box center [178, 444] width 310 height 55
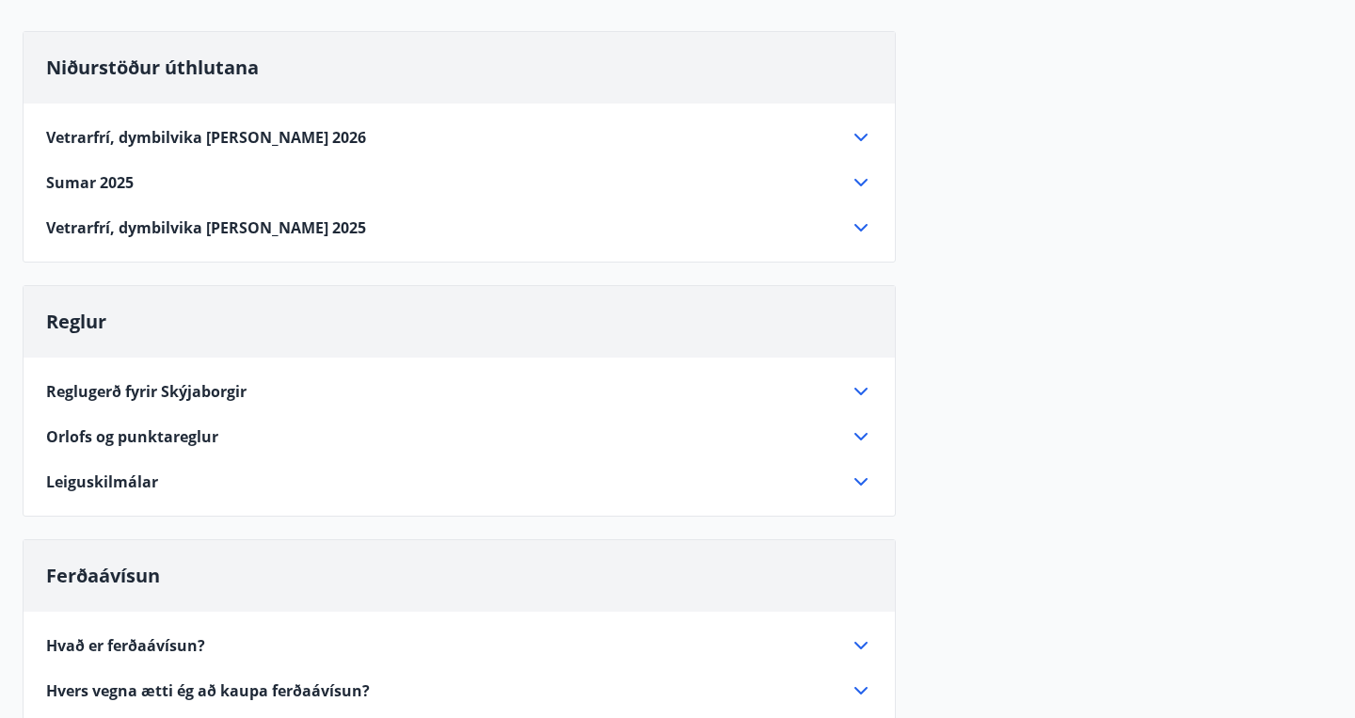
scroll to position [251, 0]
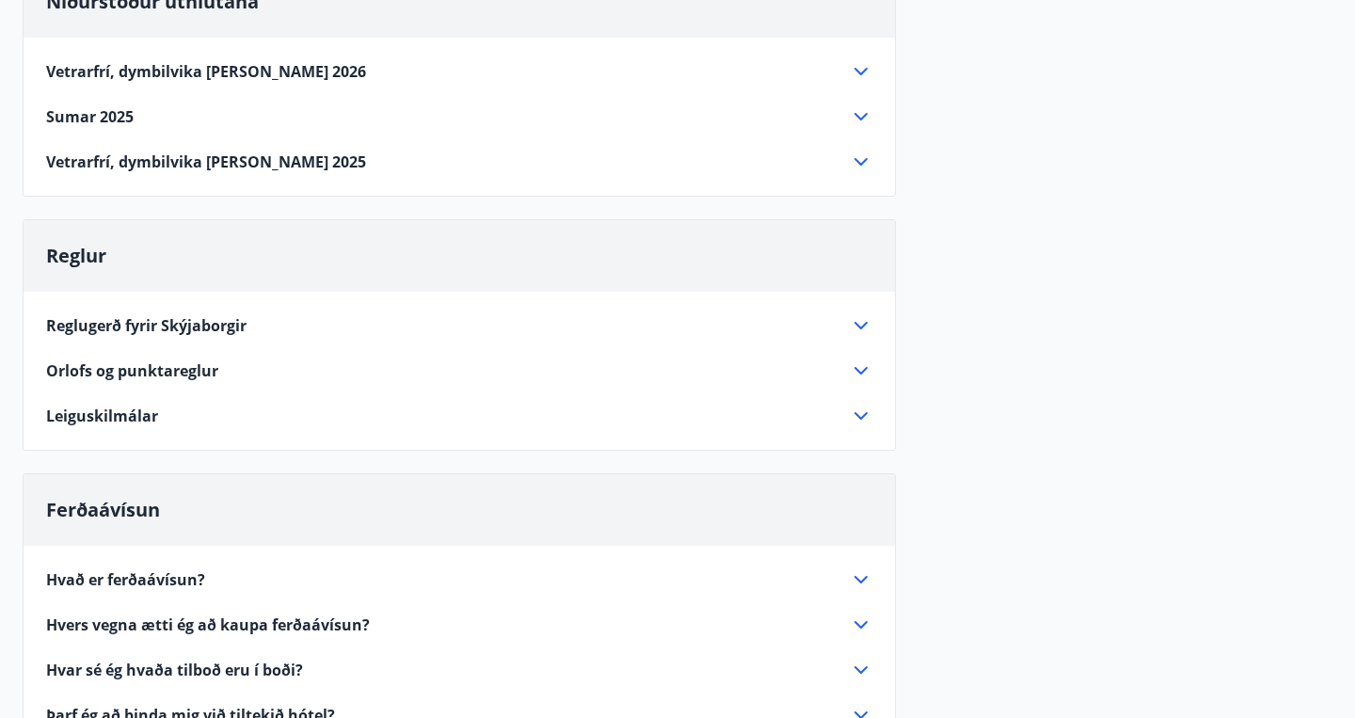
click at [225, 331] on span "Reglugerð fyrir Skýjaborgir" at bounding box center [146, 325] width 200 height 21
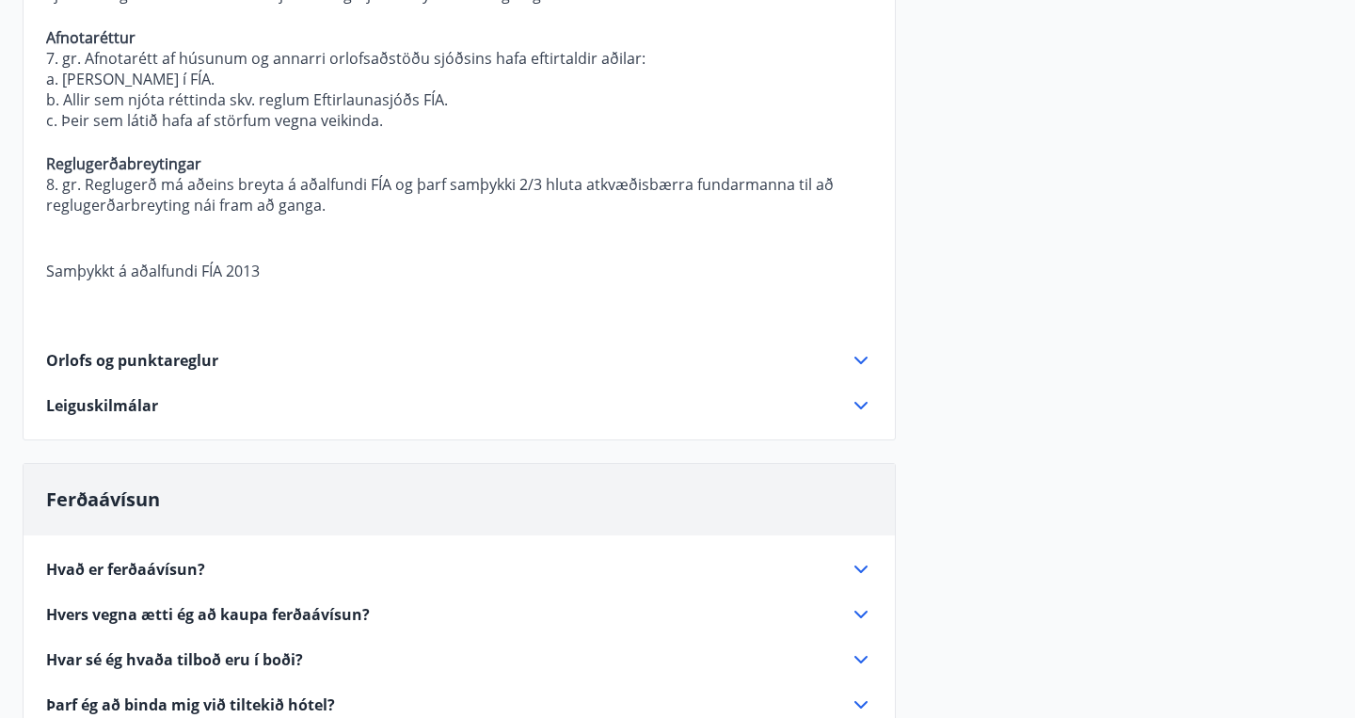
scroll to position [1314, 0]
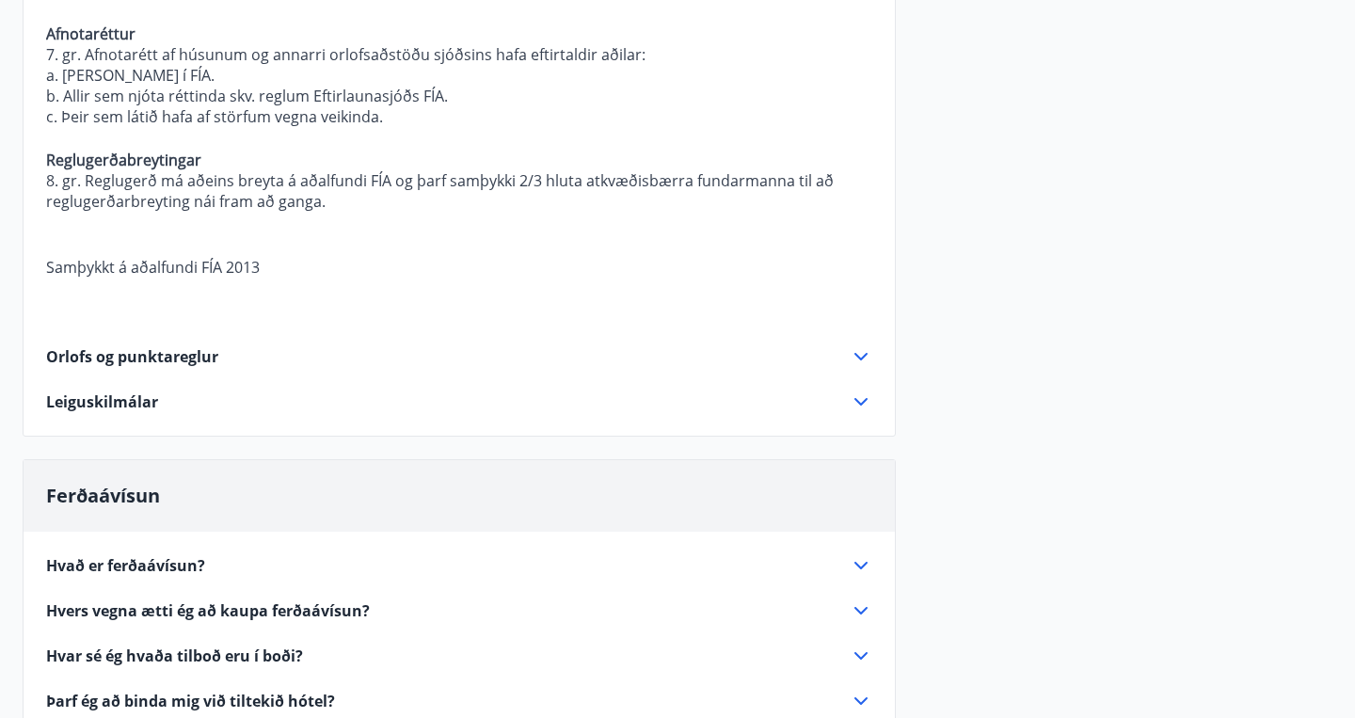
click at [864, 391] on icon at bounding box center [861, 402] width 23 height 23
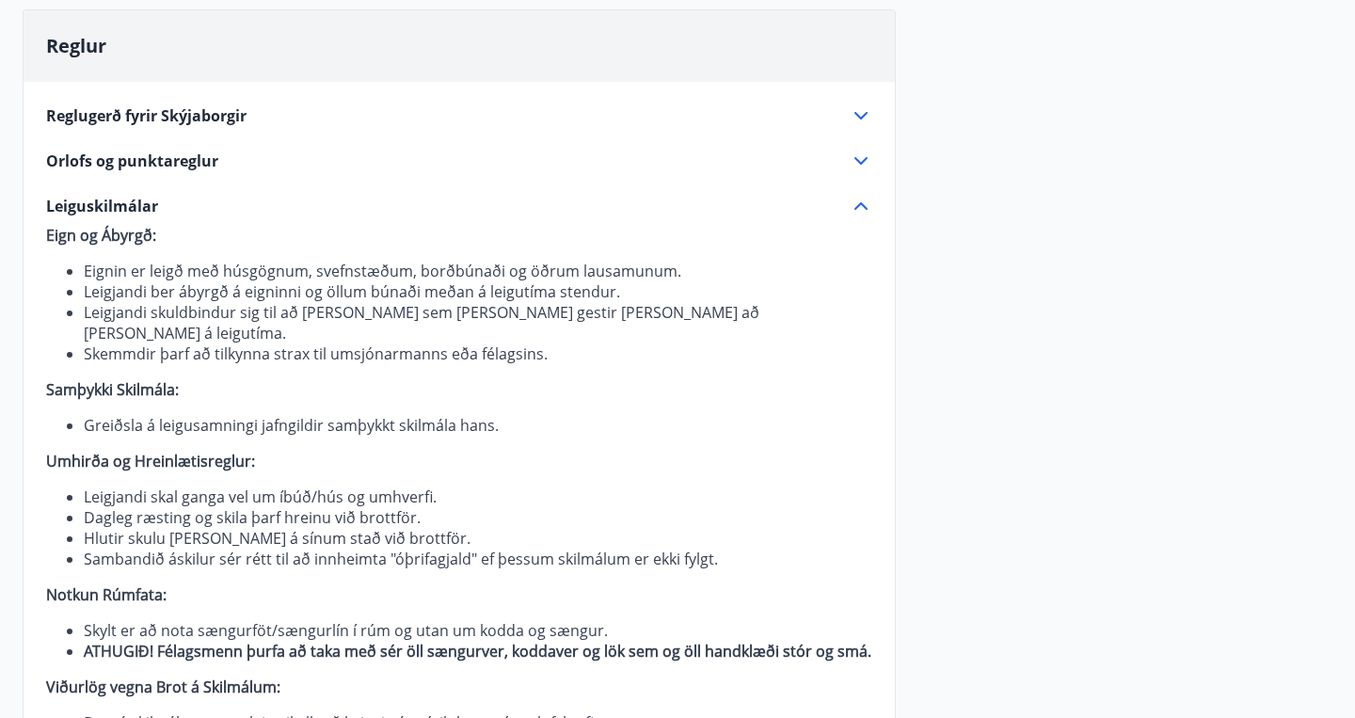
scroll to position [454, 0]
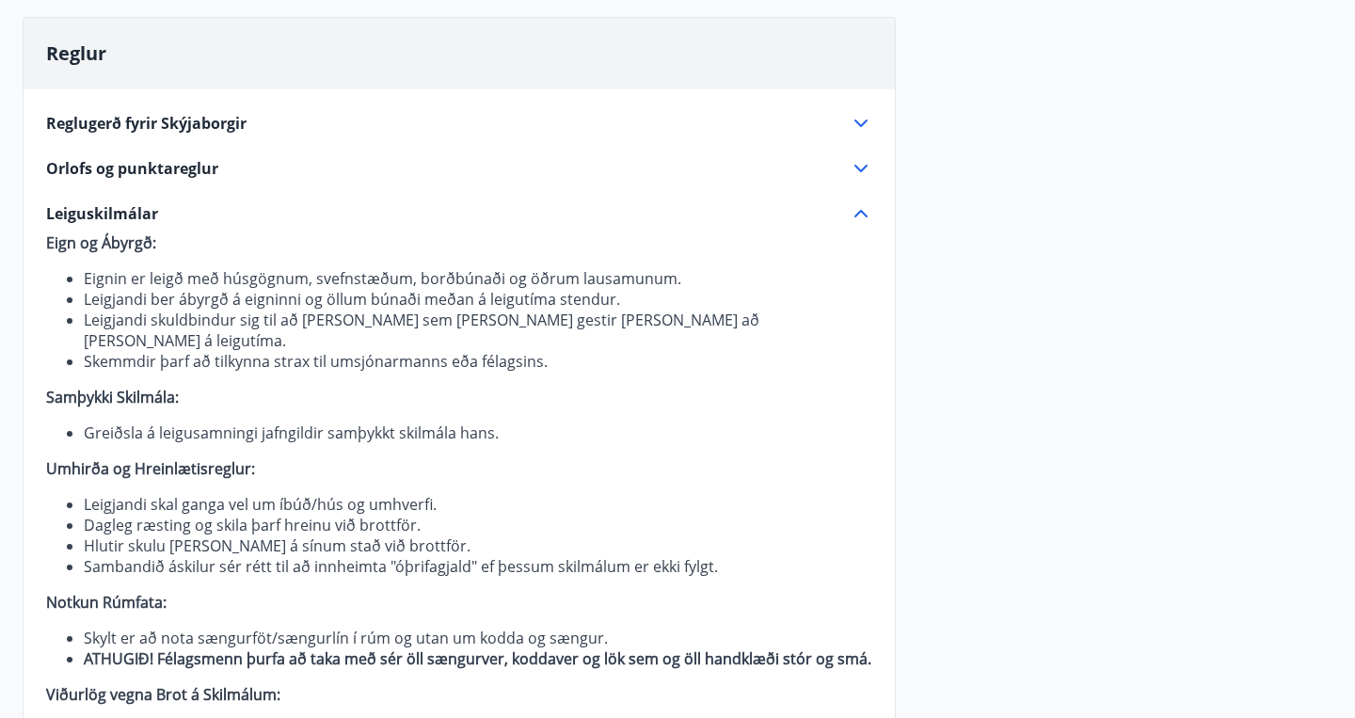
click at [882, 216] on div "Reglugerð fyrir Skýjaborgir Nafn sjóðsins 1.gr. Heiti sjóðsins er Orlofshúsasjó…" at bounding box center [459, 468] width 871 height 759
click at [868, 212] on icon at bounding box center [861, 213] width 23 height 23
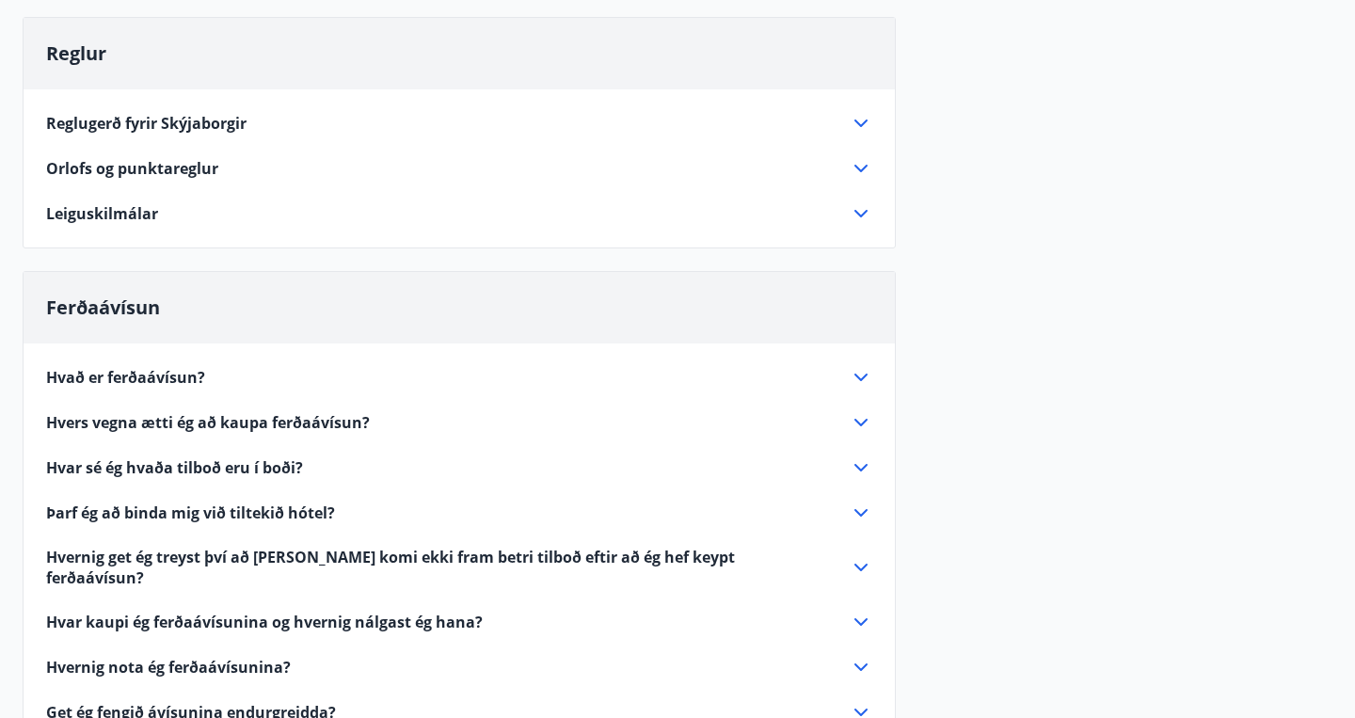
click at [863, 163] on icon at bounding box center [861, 168] width 23 height 23
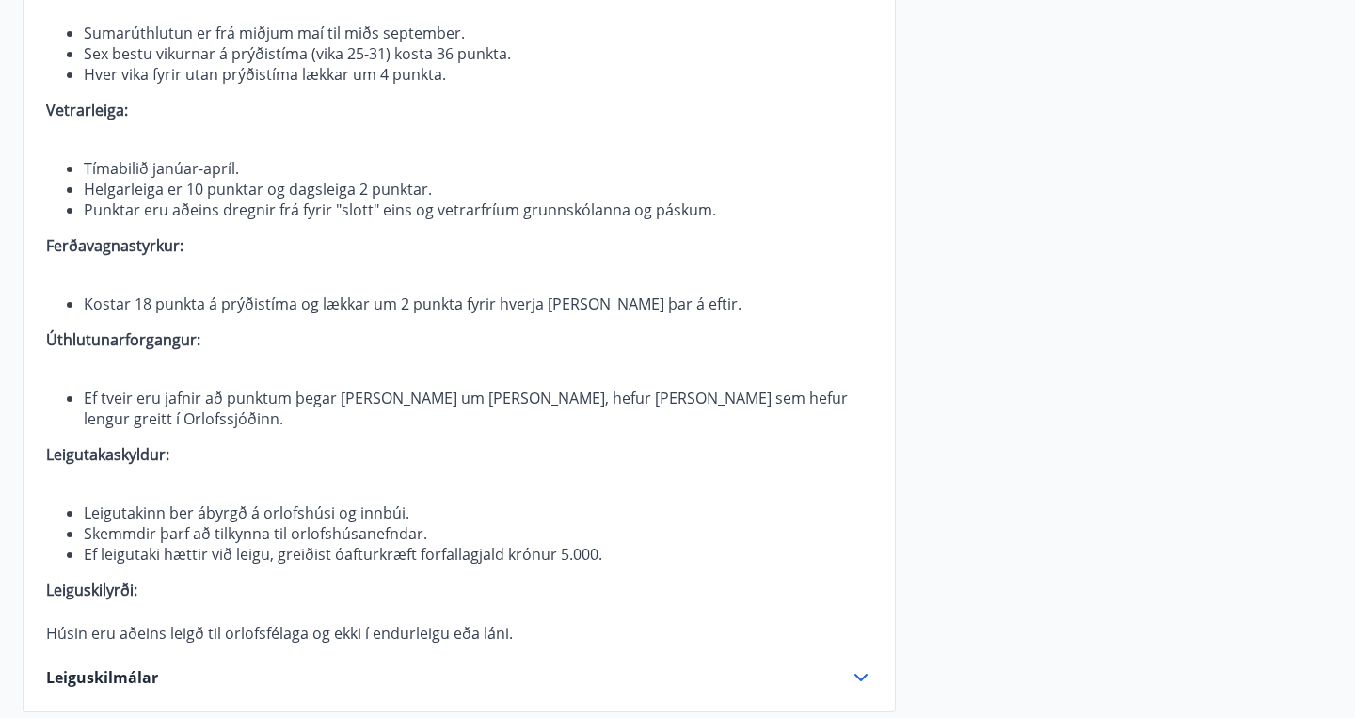
scroll to position [793, 0]
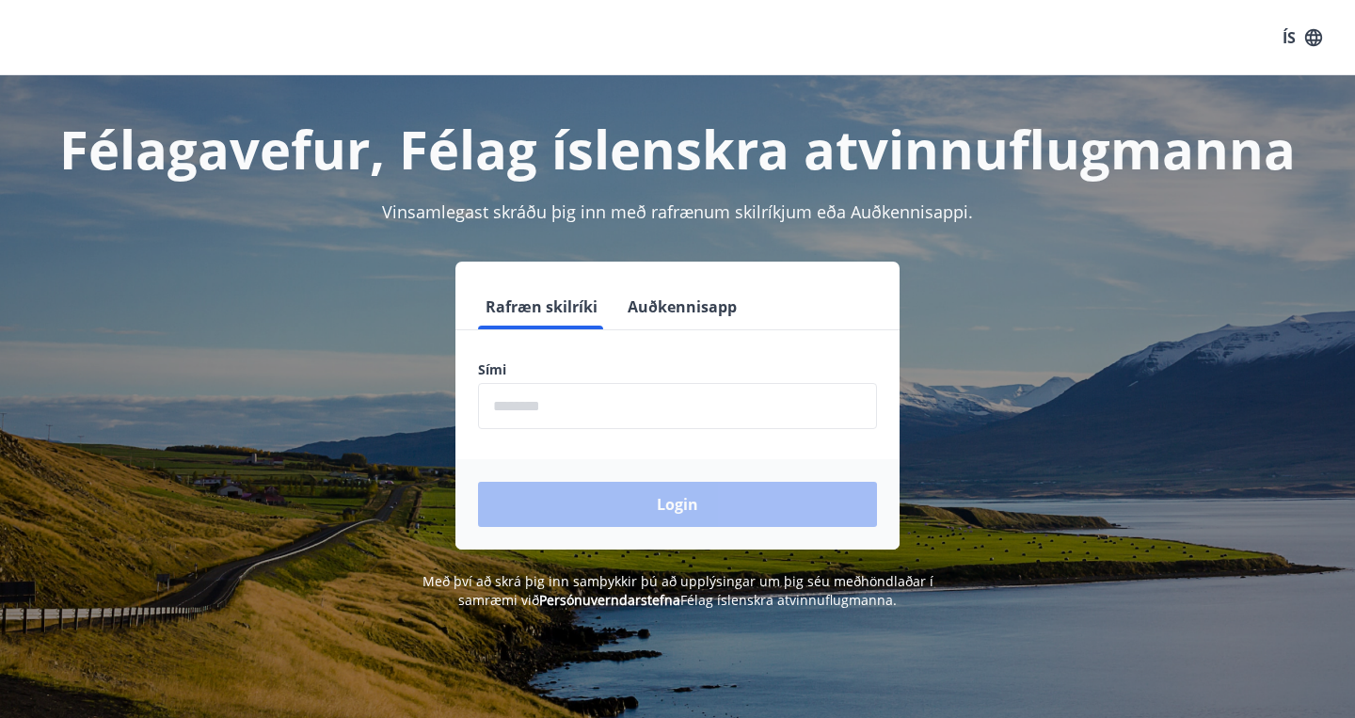
click at [680, 406] on input "phone" at bounding box center [677, 406] width 399 height 46
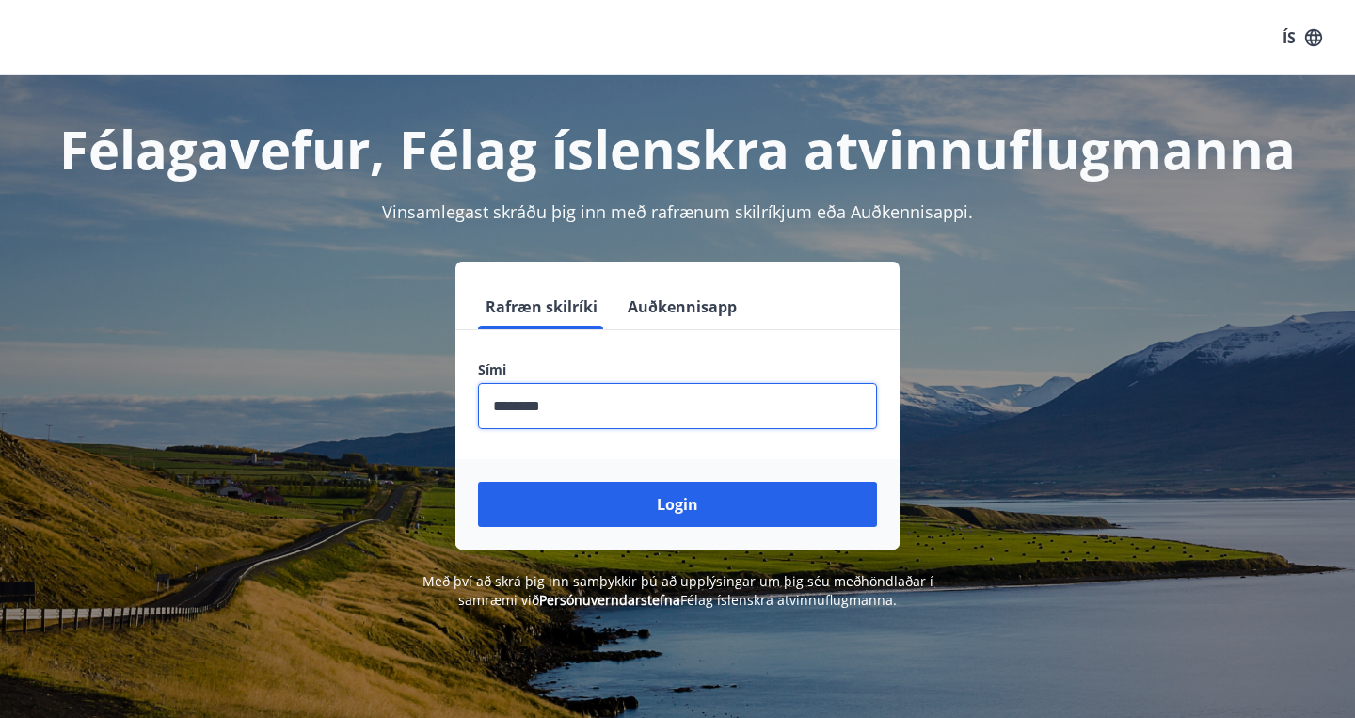
type input "********"
click at [478, 482] on button "Login" at bounding box center [677, 504] width 399 height 45
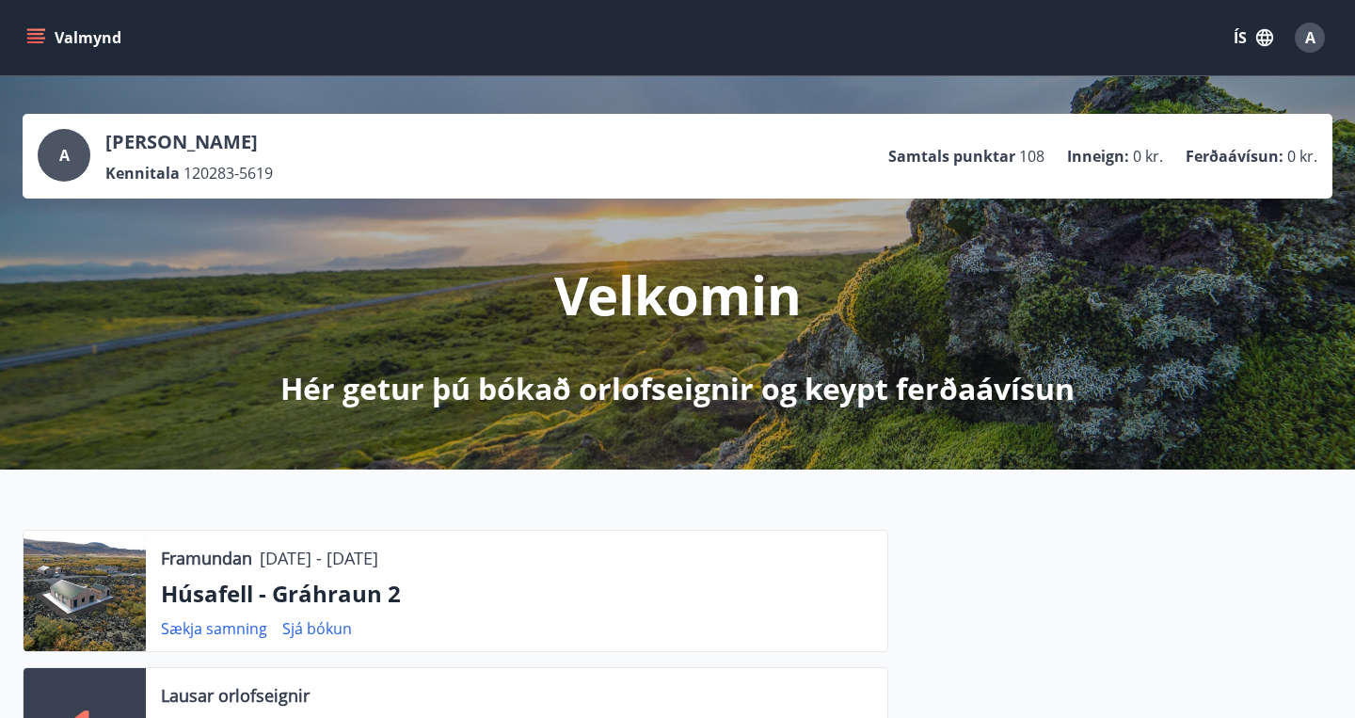
click at [73, 51] on button "Valmynd" at bounding box center [76, 38] width 106 height 34
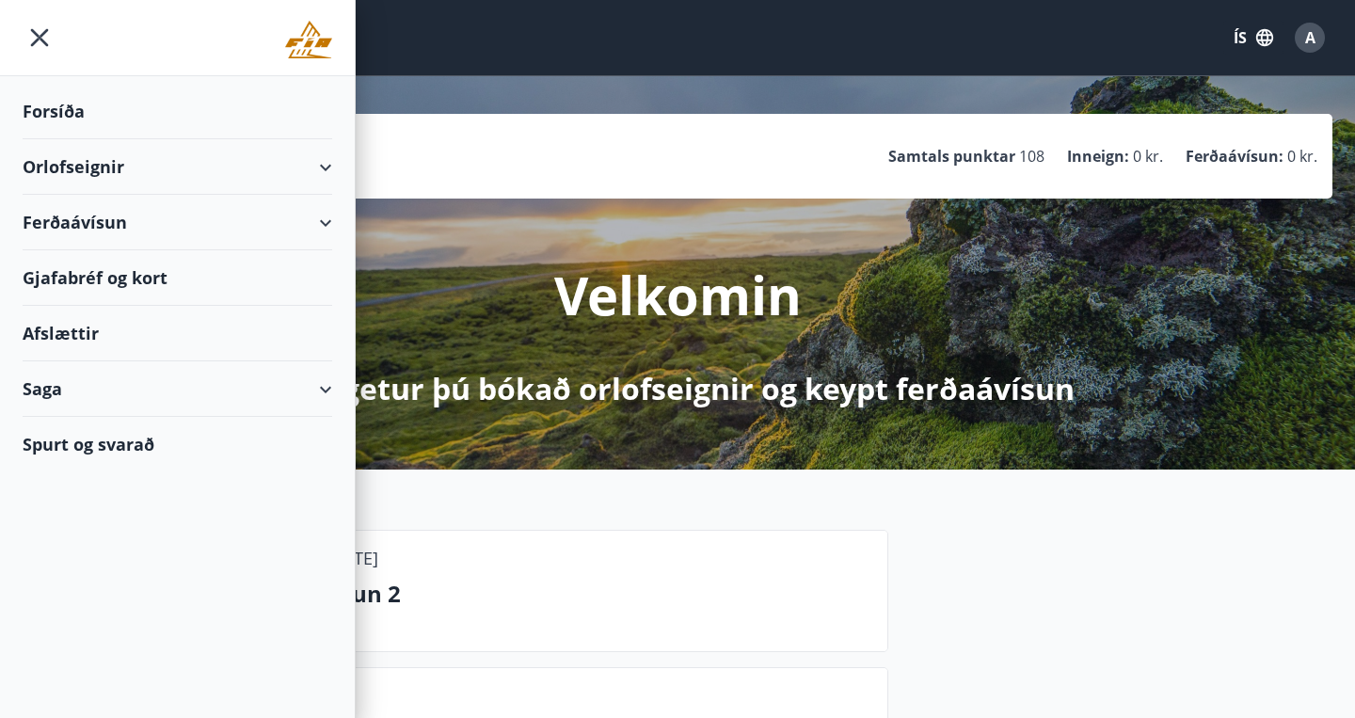
click at [106, 174] on div "Orlofseignir" at bounding box center [178, 167] width 310 height 56
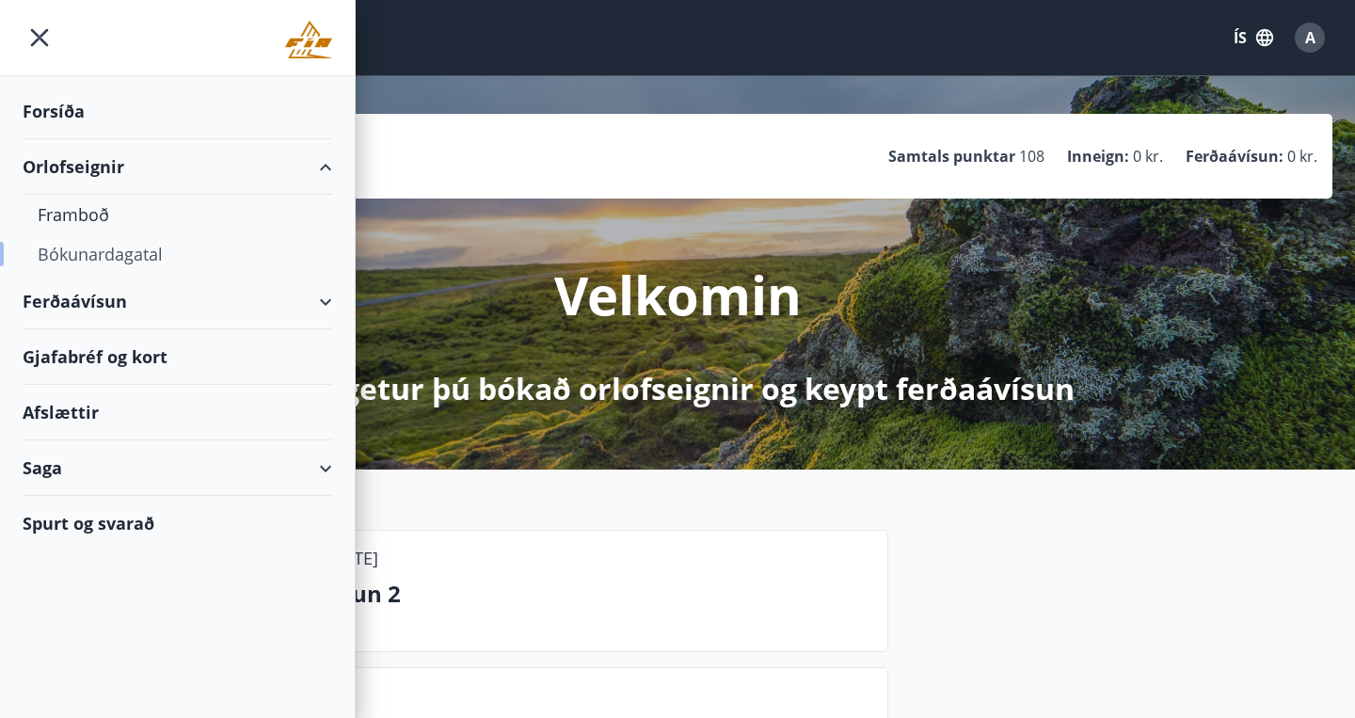
click at [106, 255] on div "Bókunardagatal" at bounding box center [177, 254] width 279 height 40
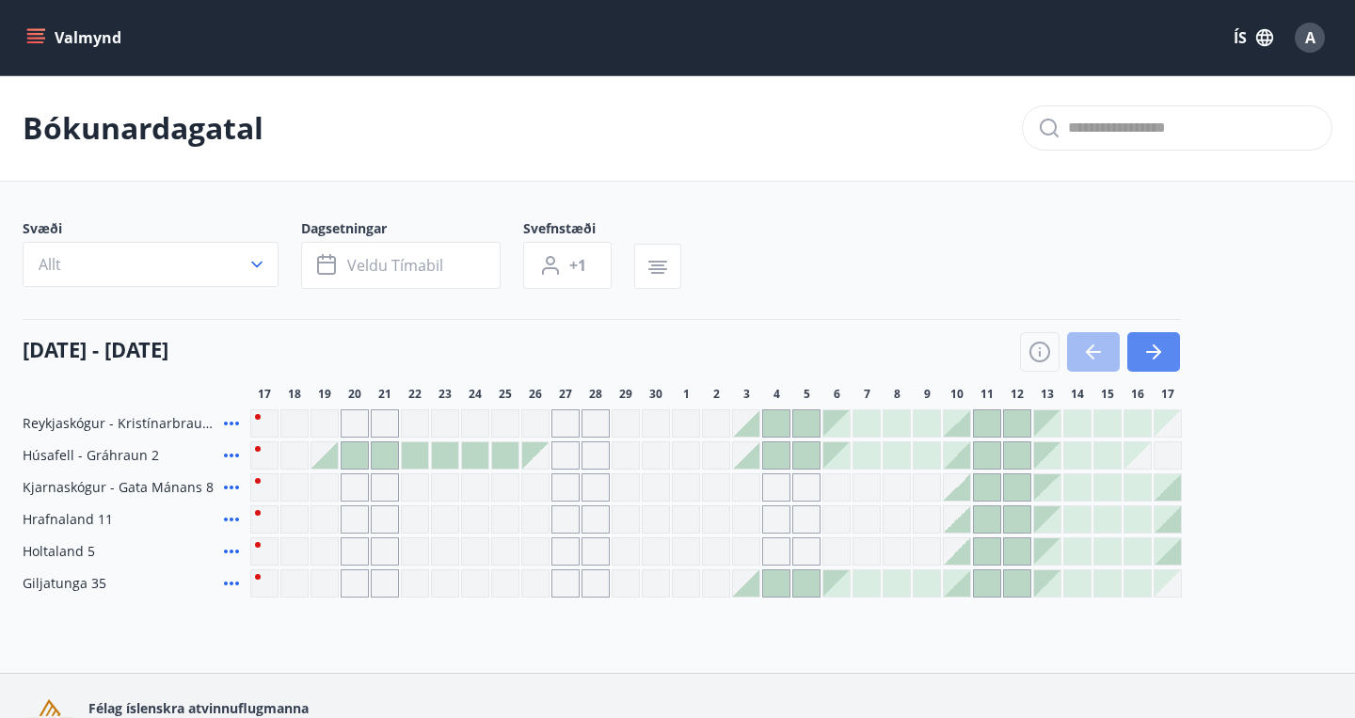
click at [1169, 356] on button "button" at bounding box center [1153, 352] width 53 height 40
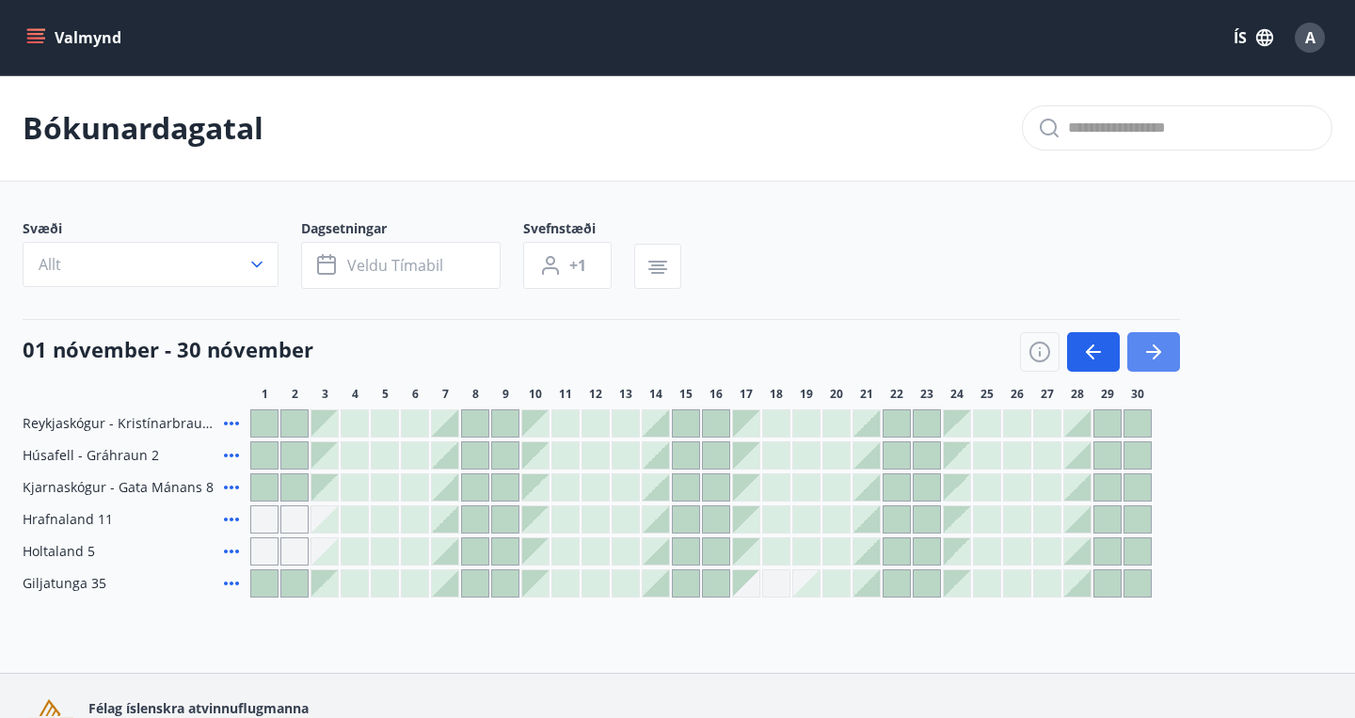
click at [1169, 356] on button "button" at bounding box center [1153, 352] width 53 height 40
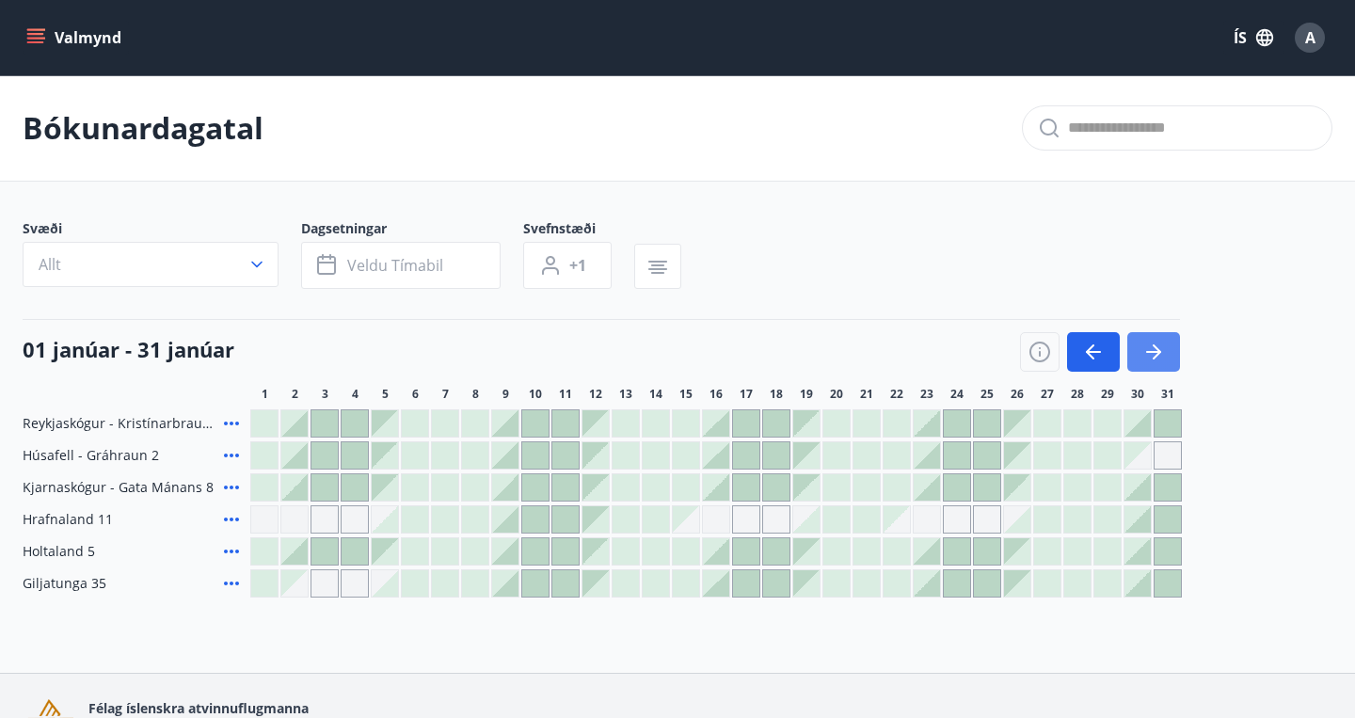
click at [1169, 356] on button "button" at bounding box center [1153, 352] width 53 height 40
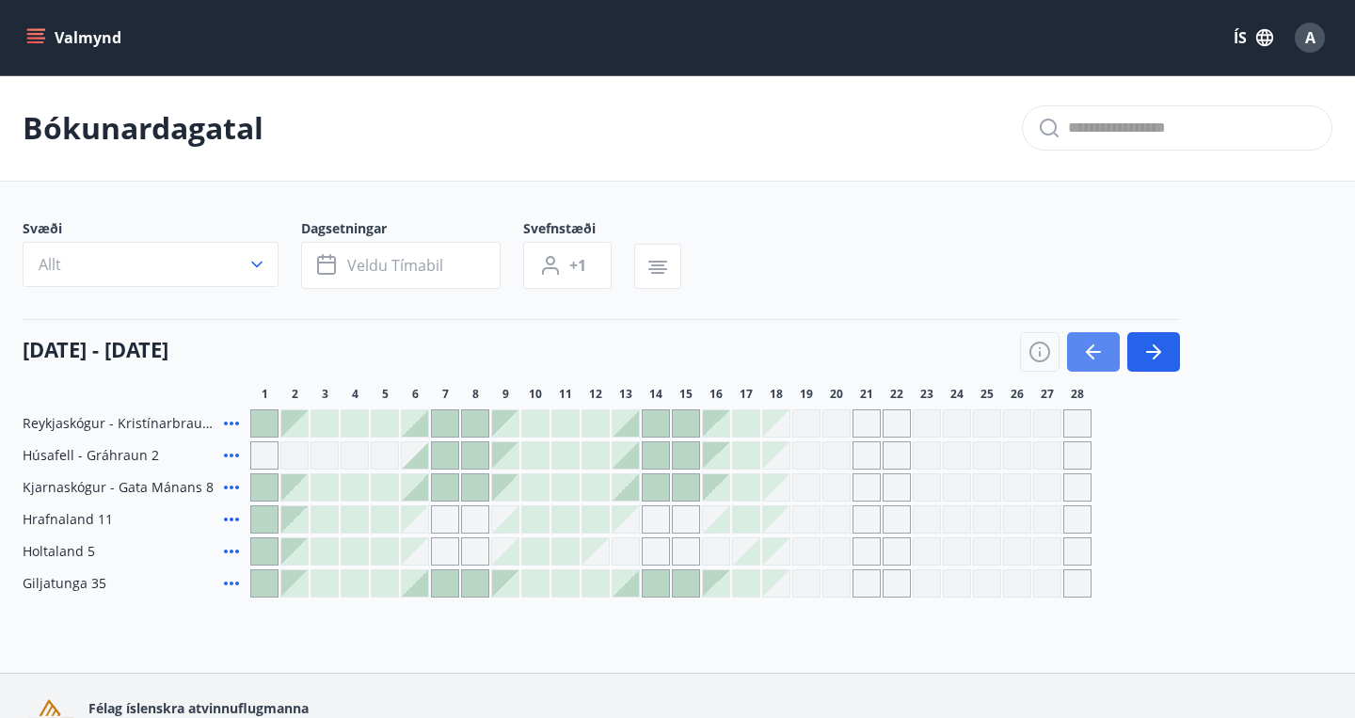
click at [1110, 354] on button "button" at bounding box center [1093, 352] width 53 height 40
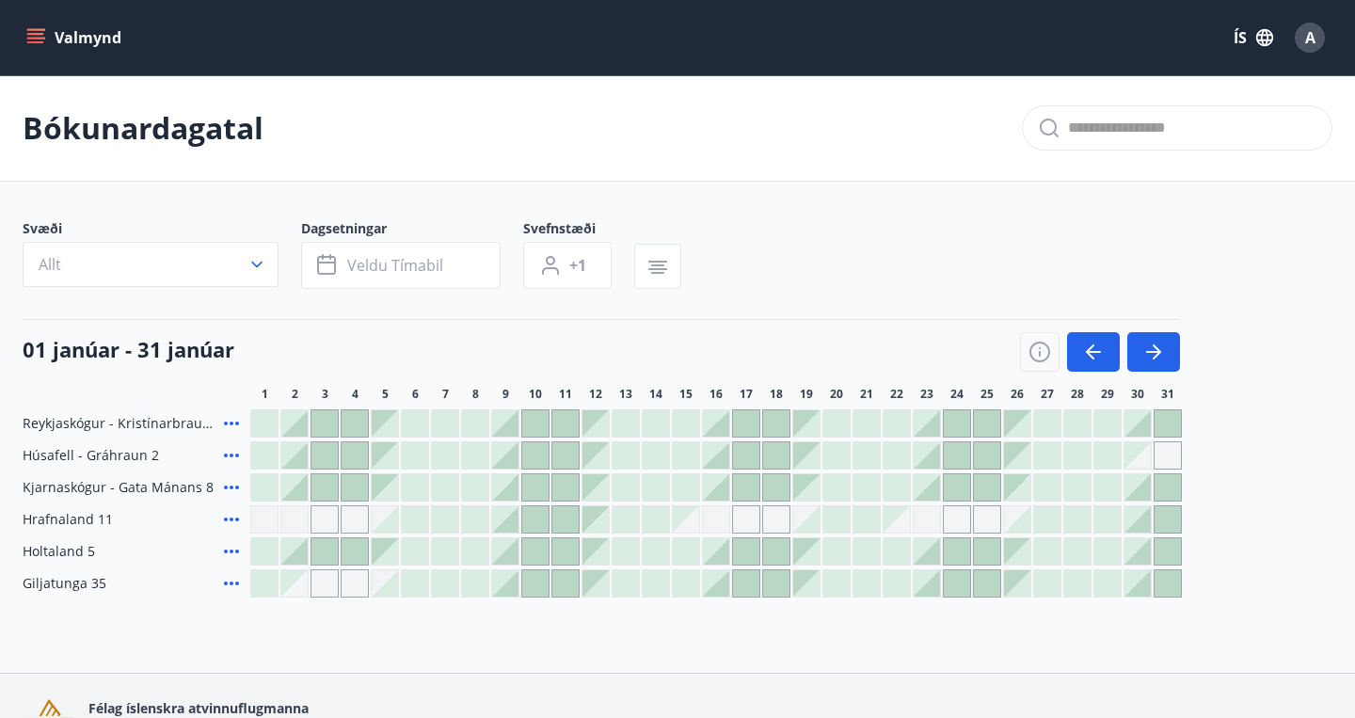
click at [1141, 520] on div at bounding box center [1138, 519] width 26 height 26
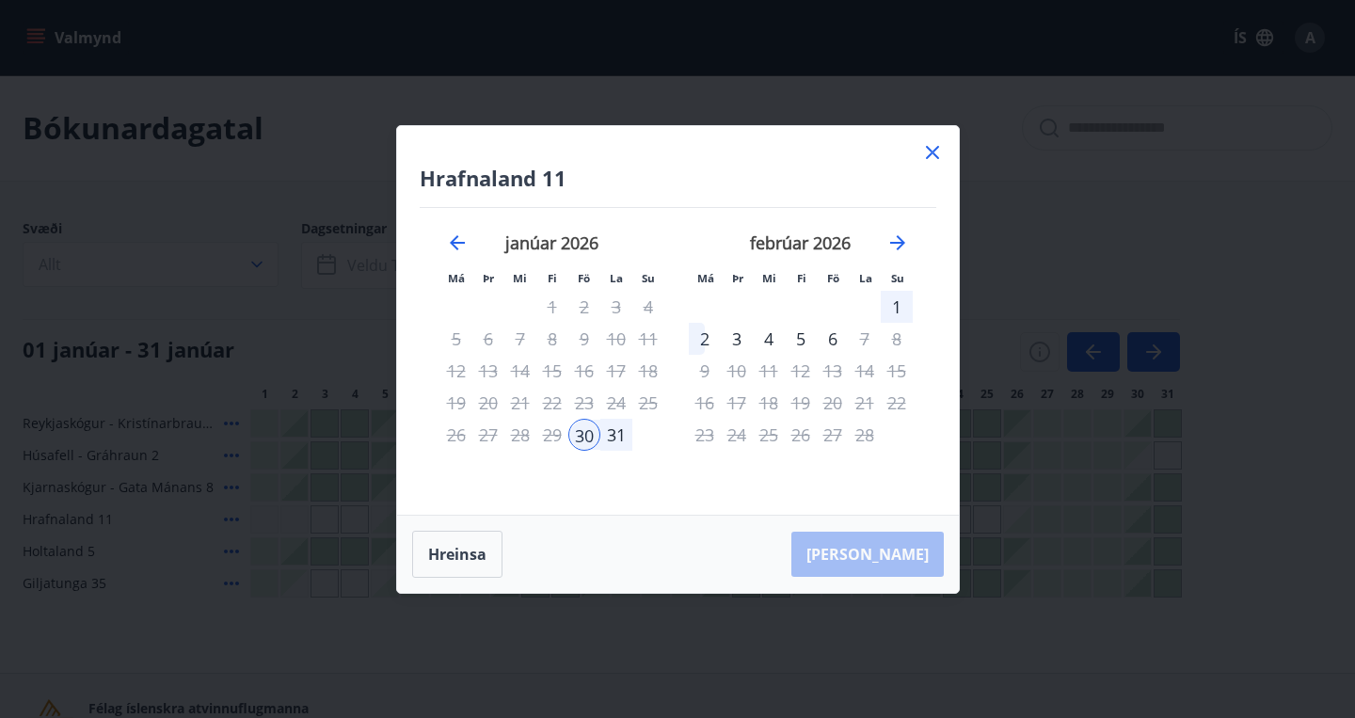
click at [743, 334] on div "3" at bounding box center [737, 339] width 32 height 32
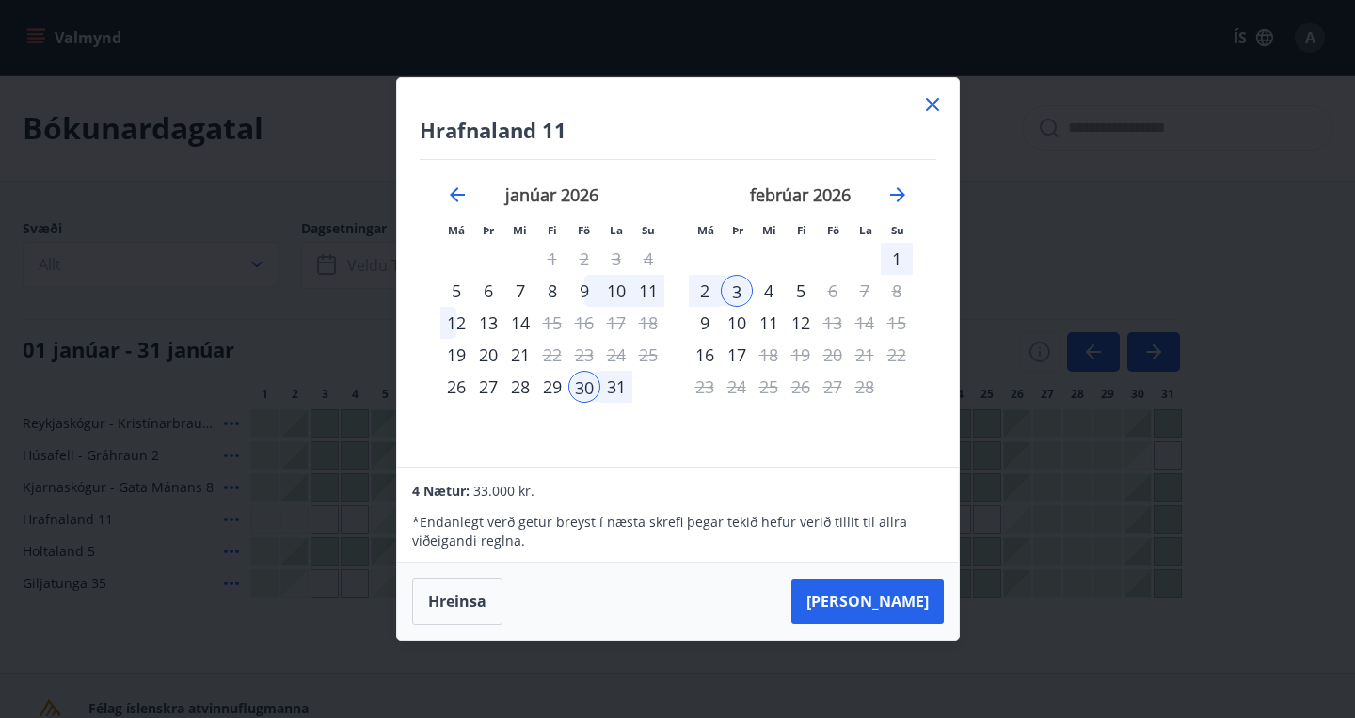
click at [706, 288] on div "2" at bounding box center [705, 291] width 32 height 32
click at [595, 385] on div "30" at bounding box center [584, 387] width 32 height 32
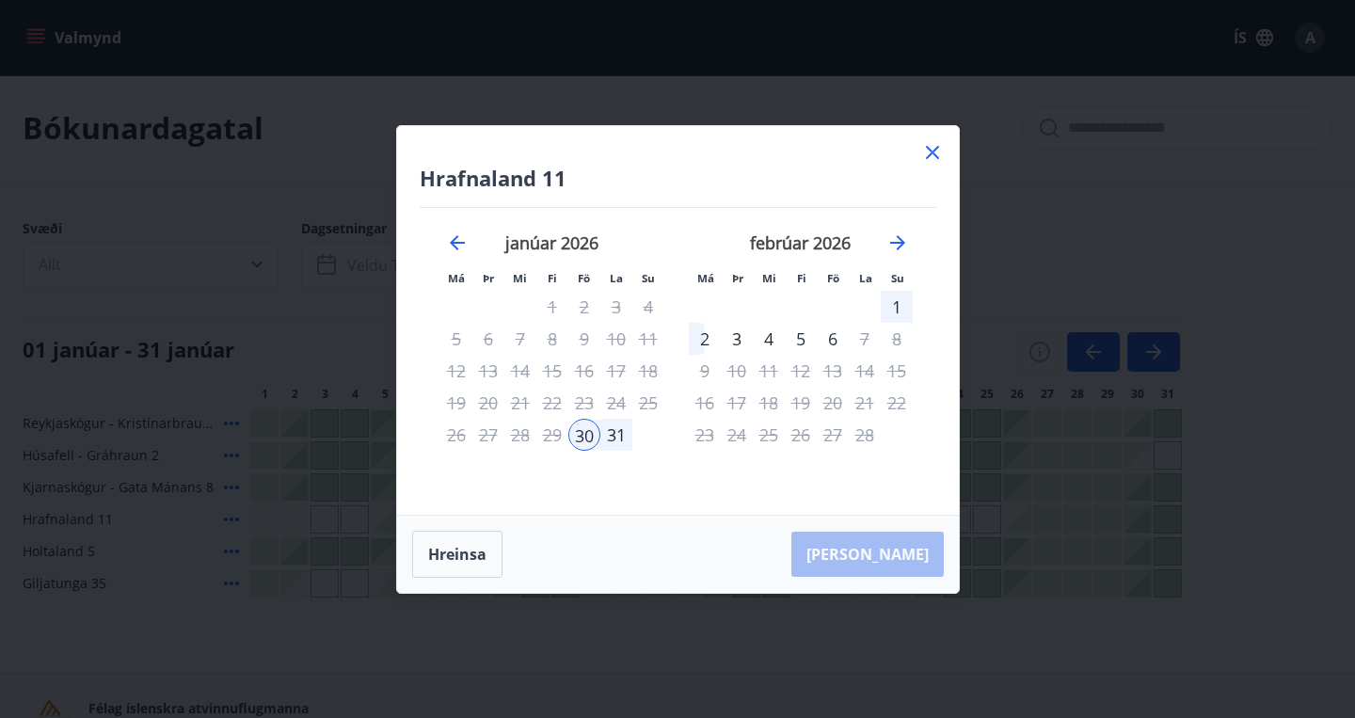
click at [710, 336] on div "2" at bounding box center [705, 339] width 32 height 32
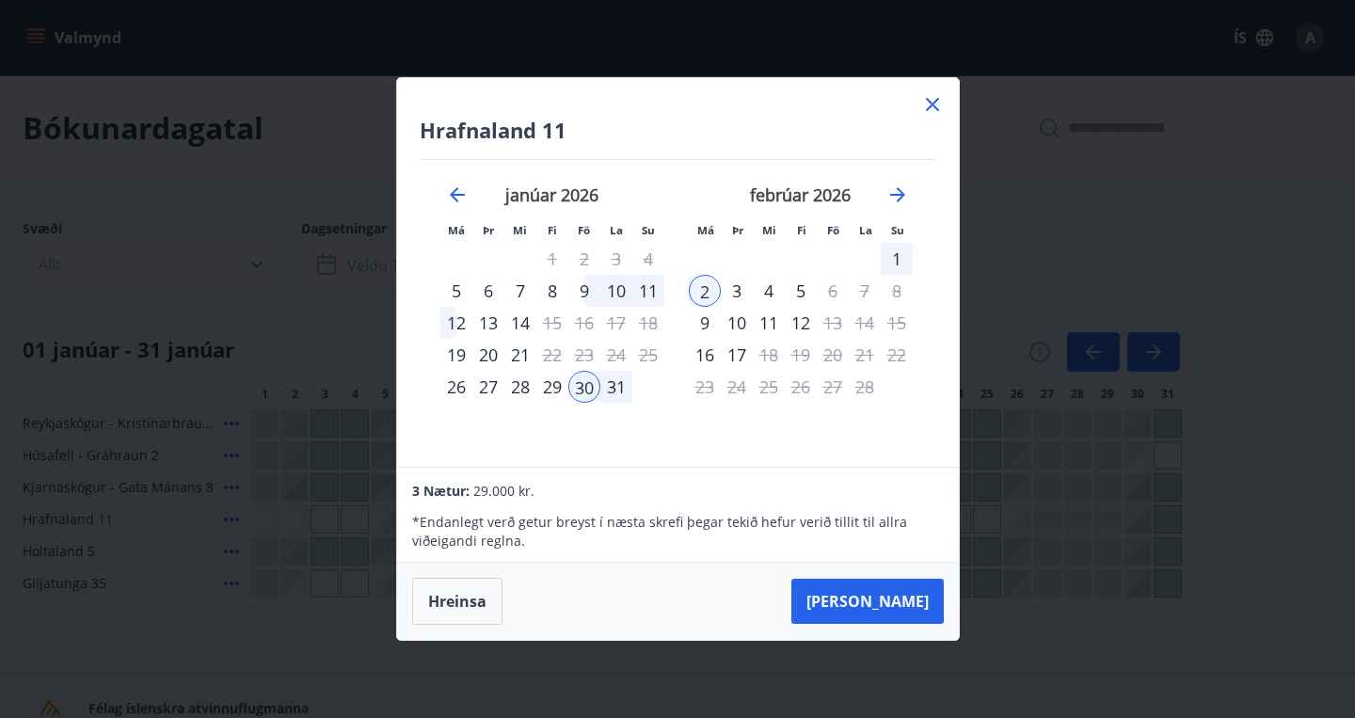
click at [609, 426] on div "janúar 2026 1 2 3 4 5 6 7 8 9 10 11 12 13 14 15 16 17 18 19 20 21 22 23 24 25 2…" at bounding box center [552, 314] width 248 height 309
click at [886, 599] on button "[PERSON_NAME]" at bounding box center [867, 601] width 152 height 45
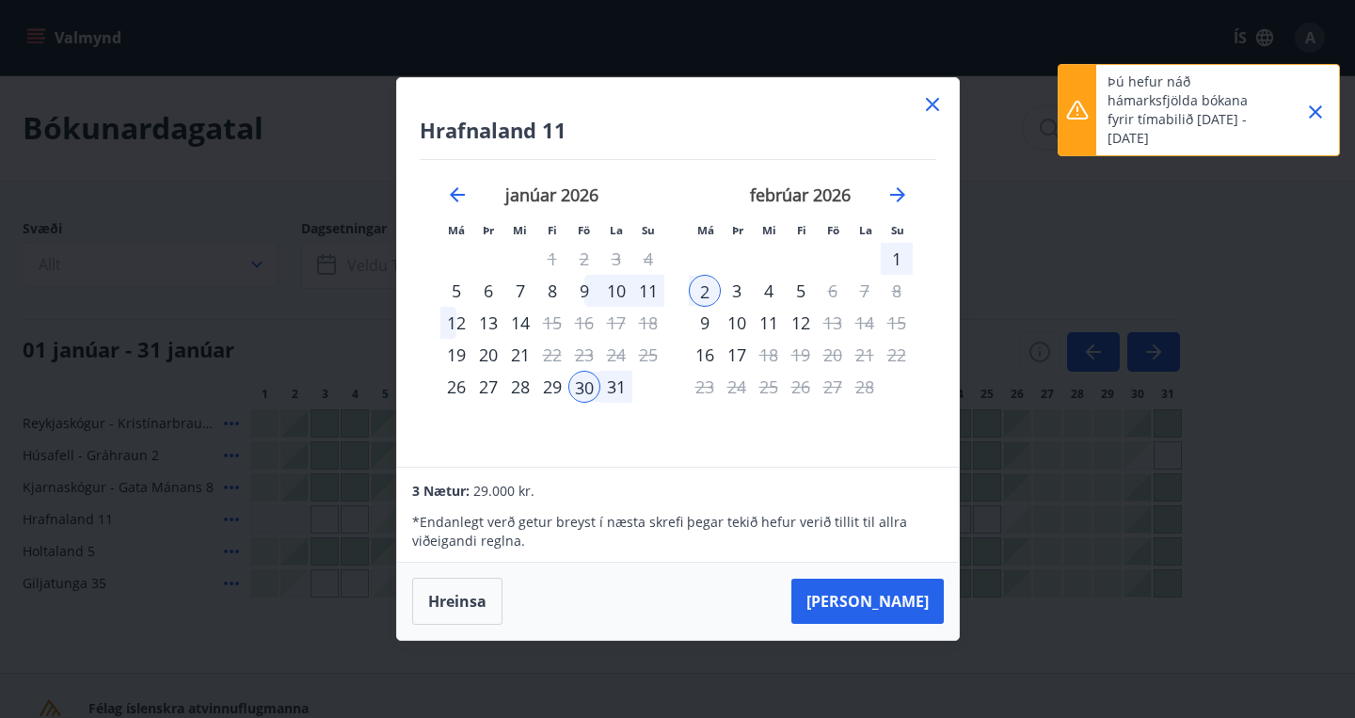
click at [1314, 106] on icon "Close" at bounding box center [1315, 112] width 23 height 23
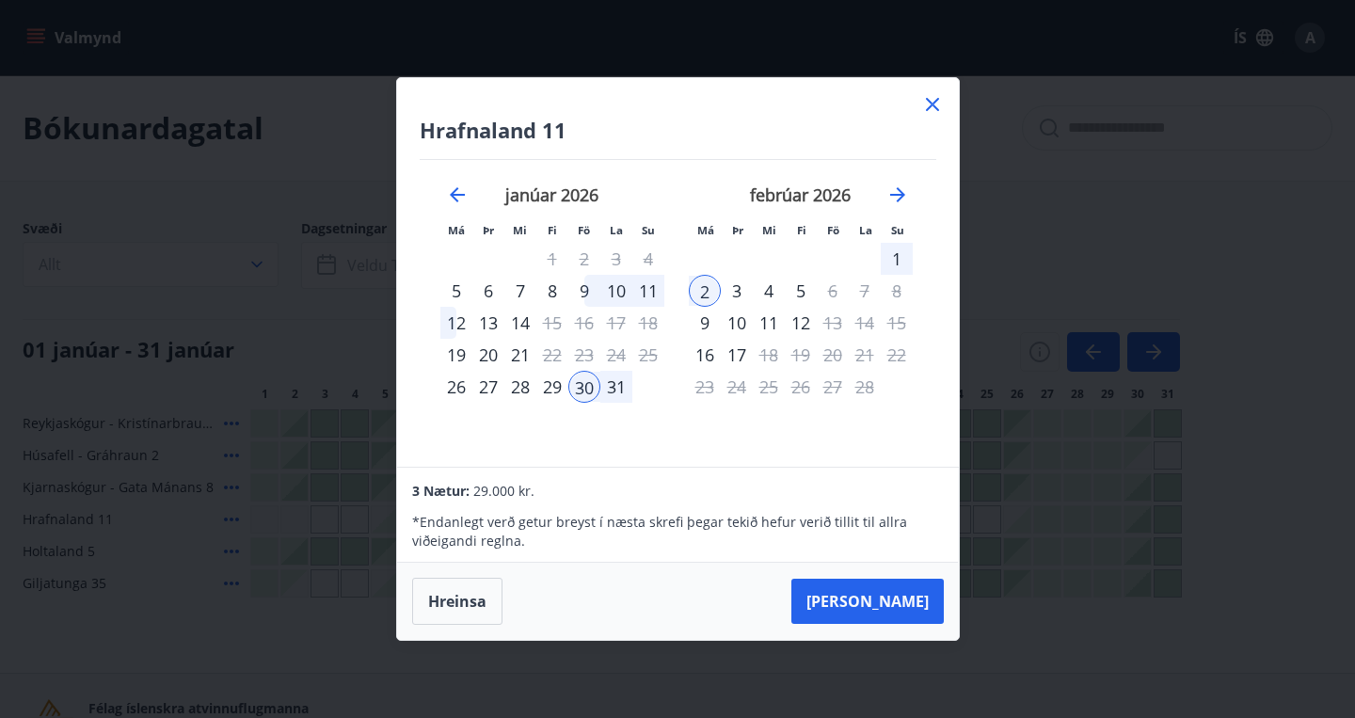
click at [736, 288] on div "3" at bounding box center [737, 291] width 32 height 32
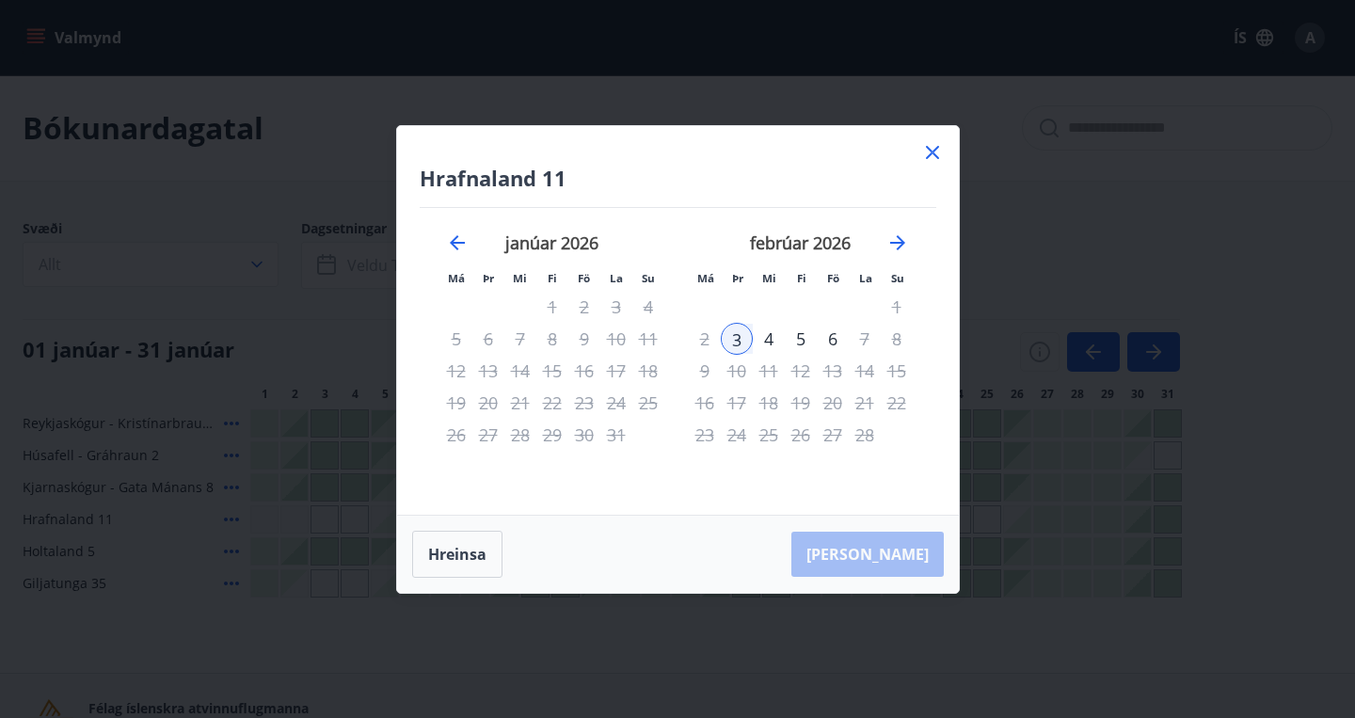
click at [765, 324] on div "4" at bounding box center [769, 339] width 32 height 32
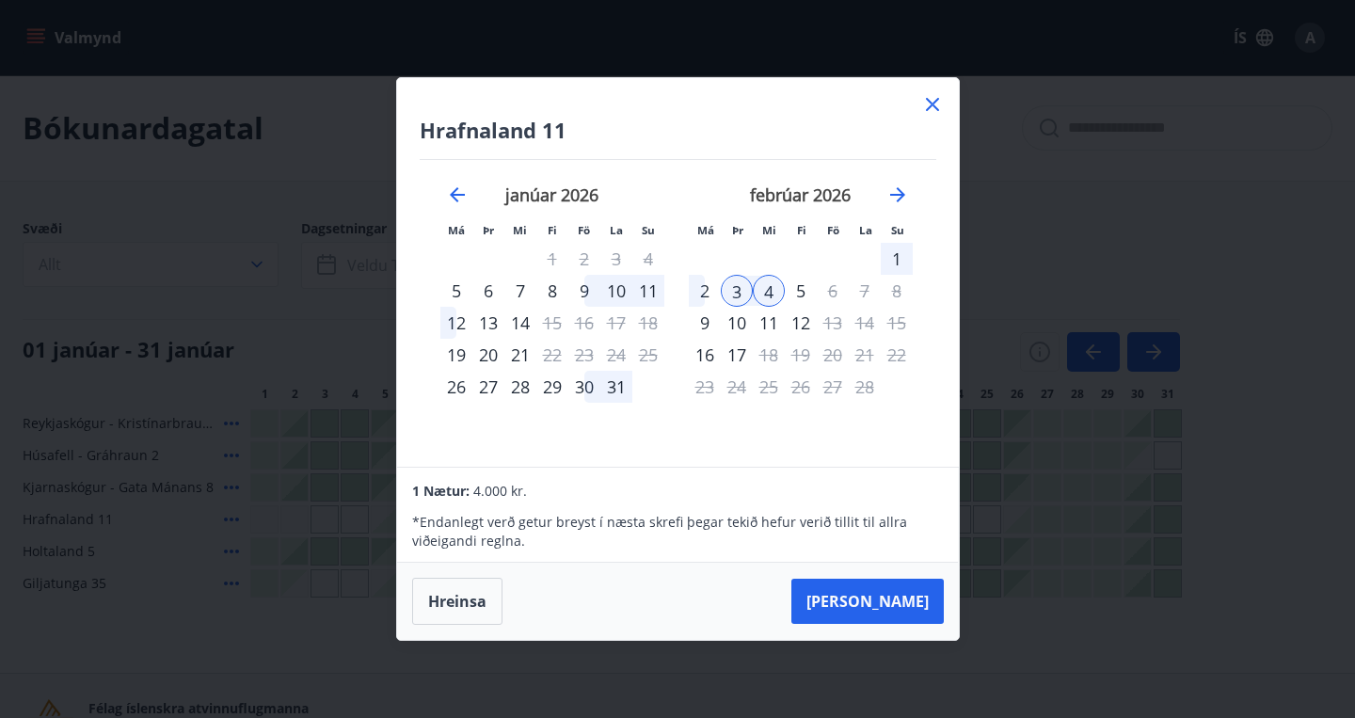
click at [939, 114] on icon at bounding box center [932, 104] width 23 height 23
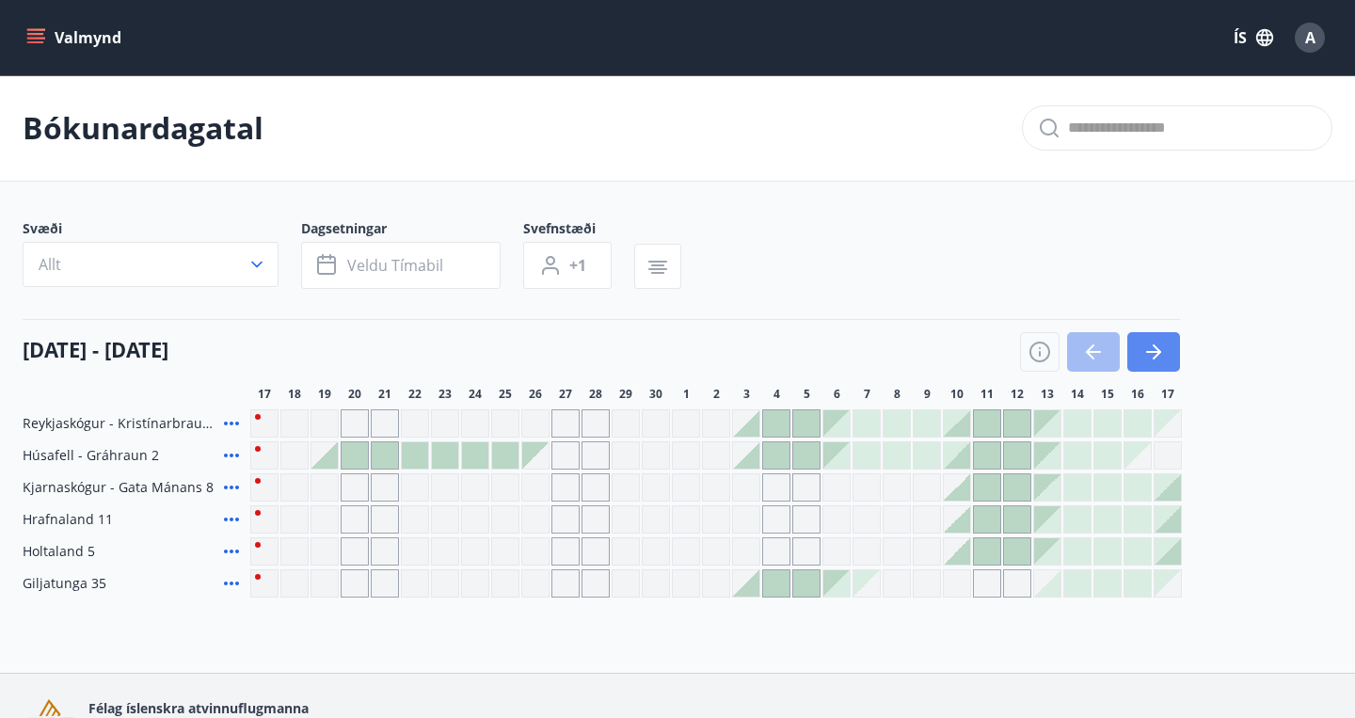
click at [1150, 352] on icon "button" at bounding box center [1153, 352] width 15 height 2
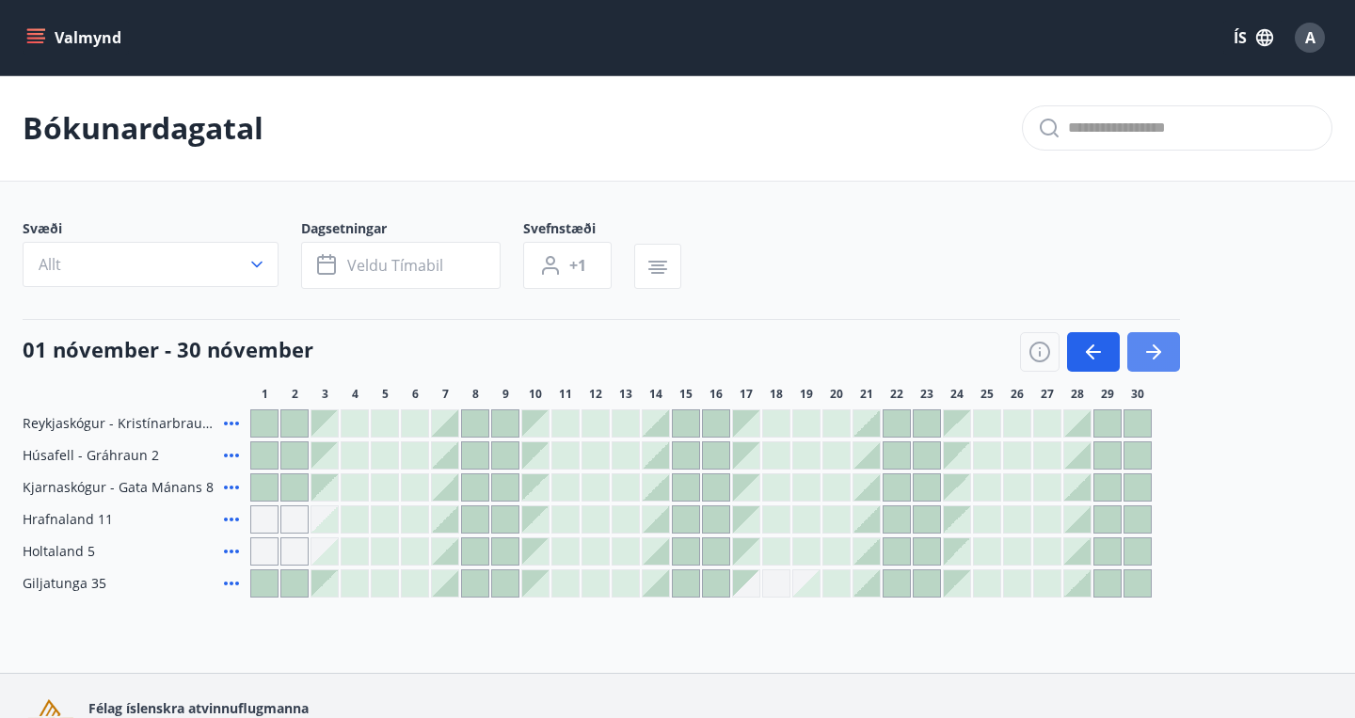
click at [1150, 352] on icon "button" at bounding box center [1153, 352] width 15 height 2
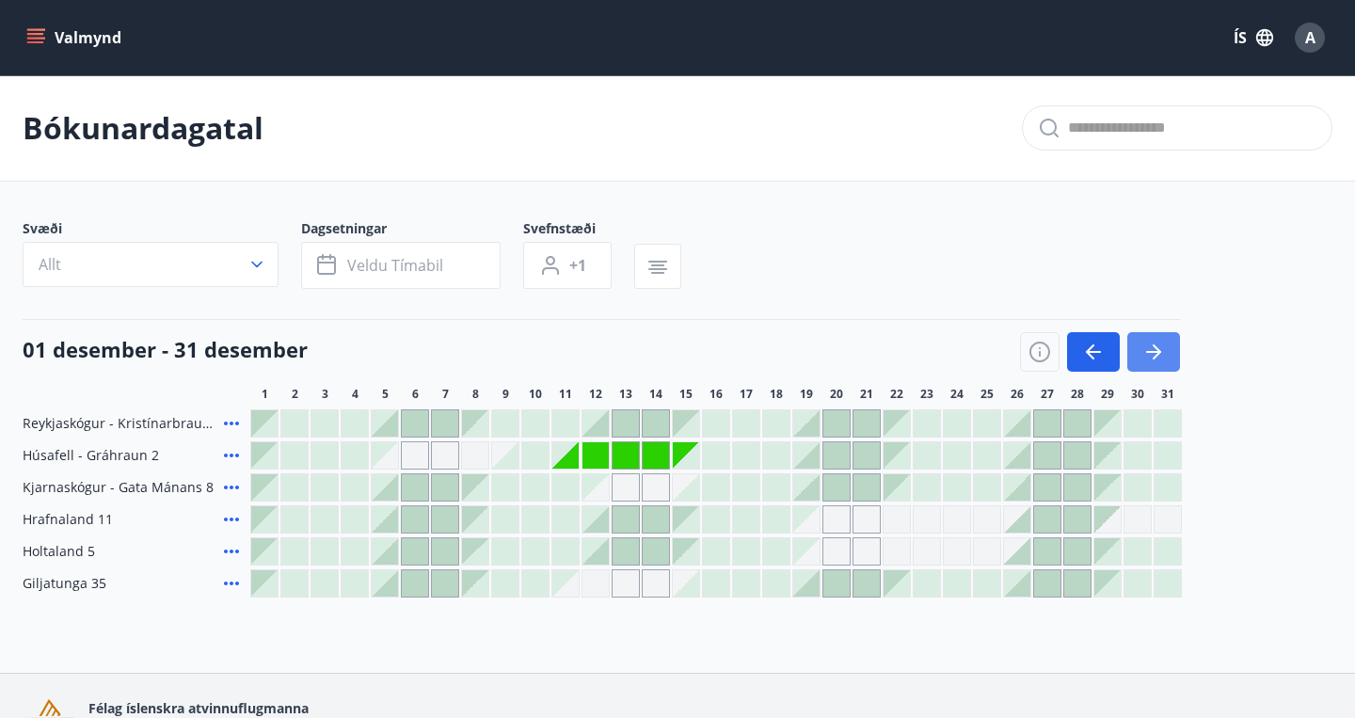
click at [1150, 352] on icon "button" at bounding box center [1153, 352] width 15 height 2
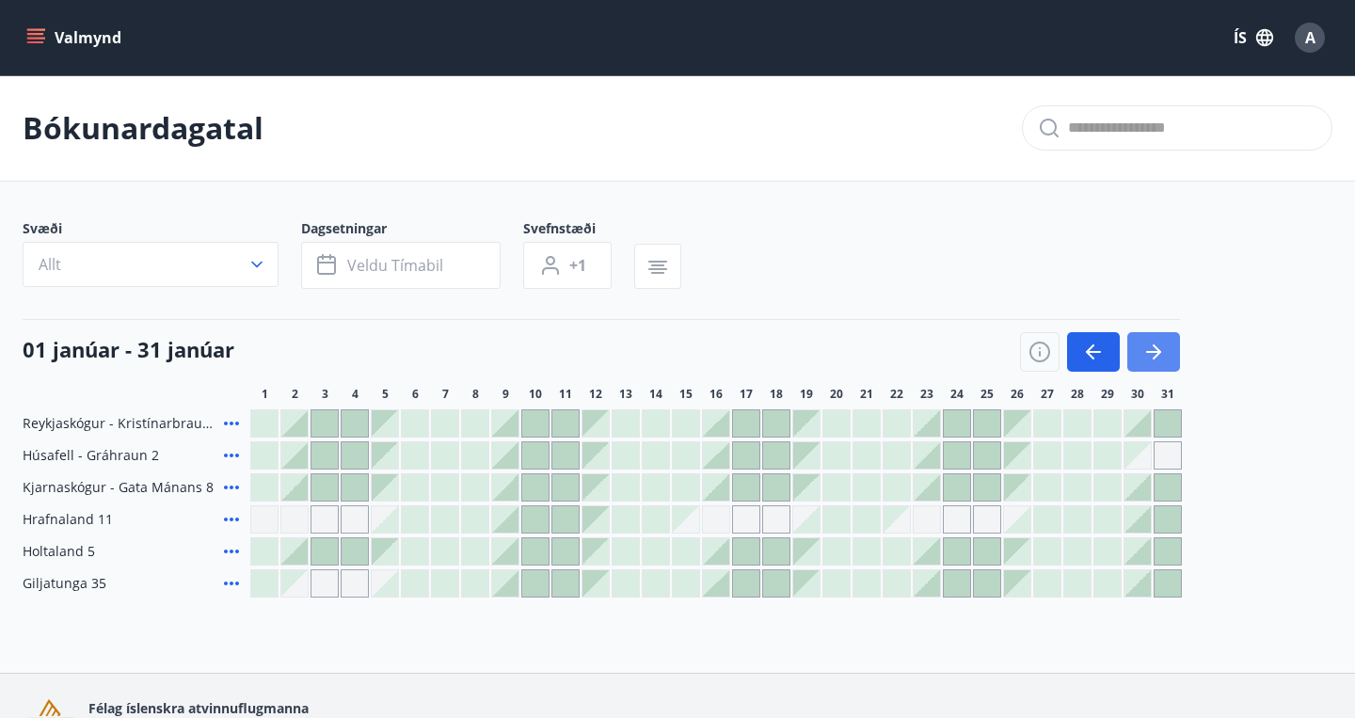
click at [1150, 352] on icon "button" at bounding box center [1153, 352] width 15 height 2
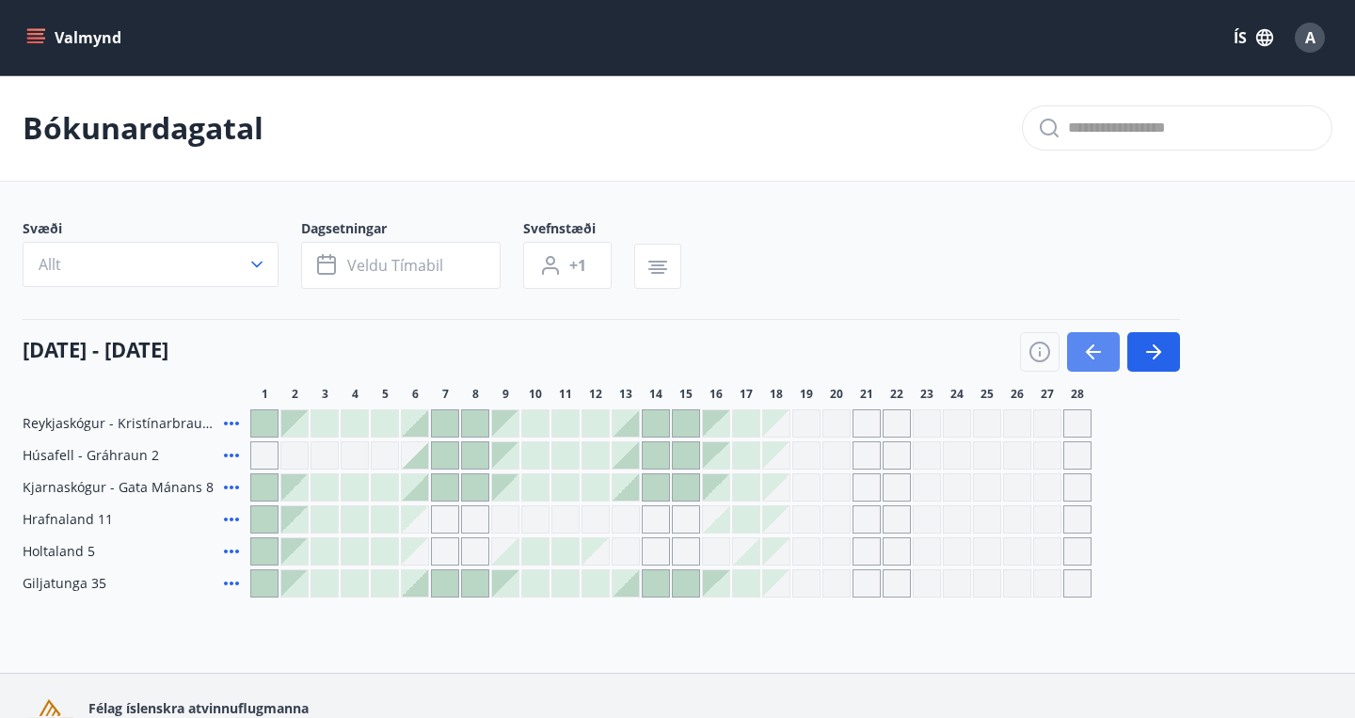
click at [1092, 348] on icon "button" at bounding box center [1090, 351] width 8 height 15
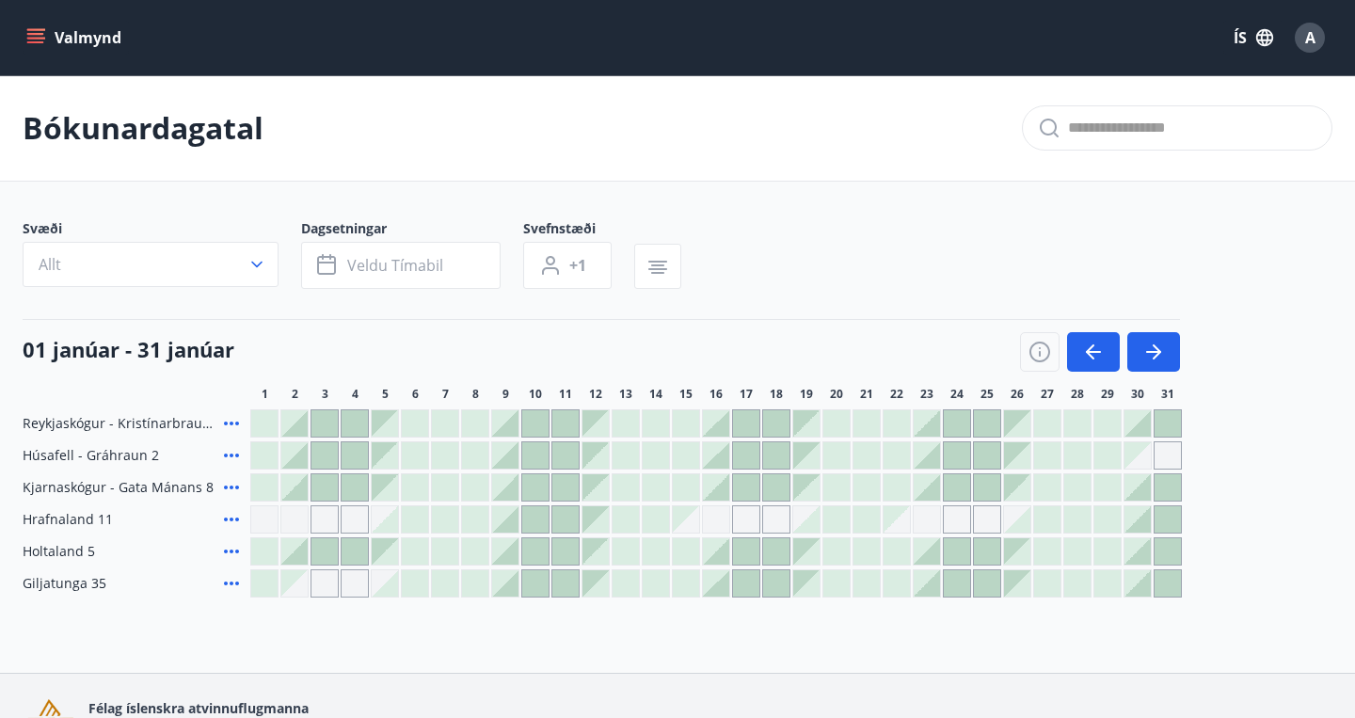
click at [1137, 527] on div at bounding box center [1138, 519] width 26 height 26
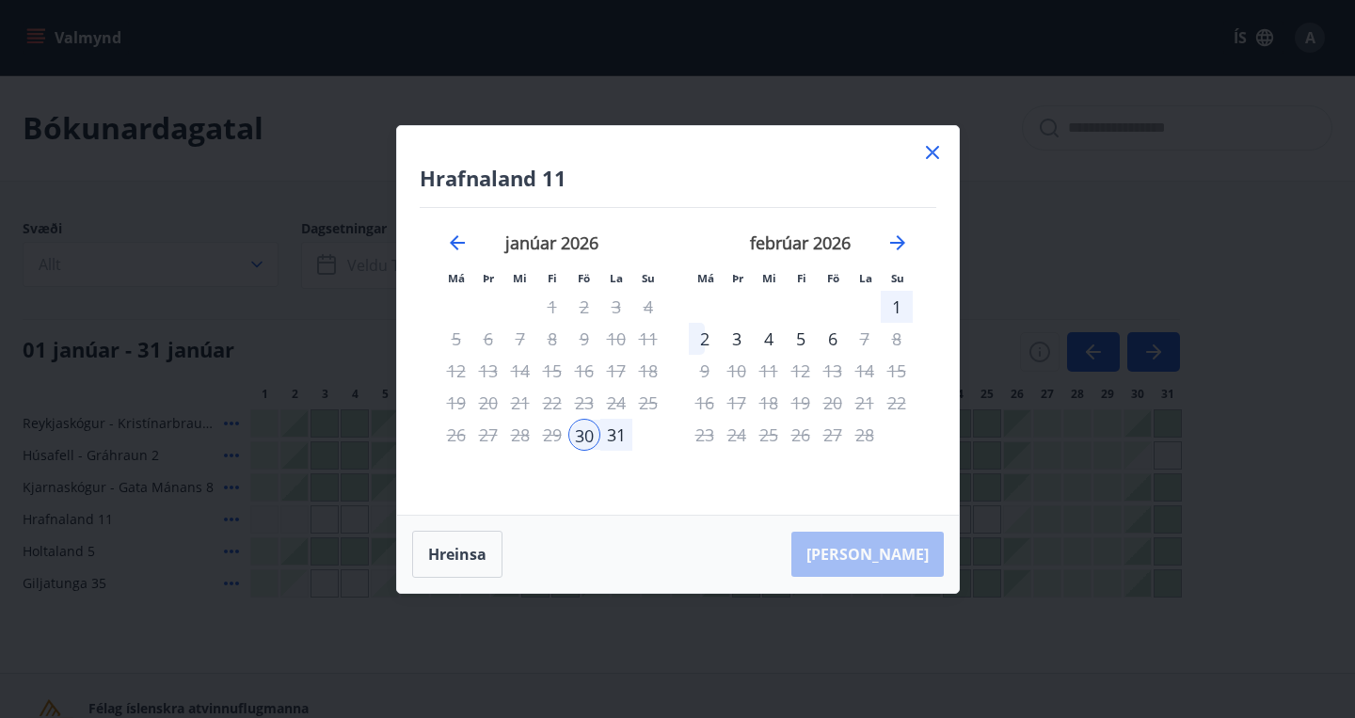
click at [735, 342] on div "3" at bounding box center [737, 339] width 32 height 32
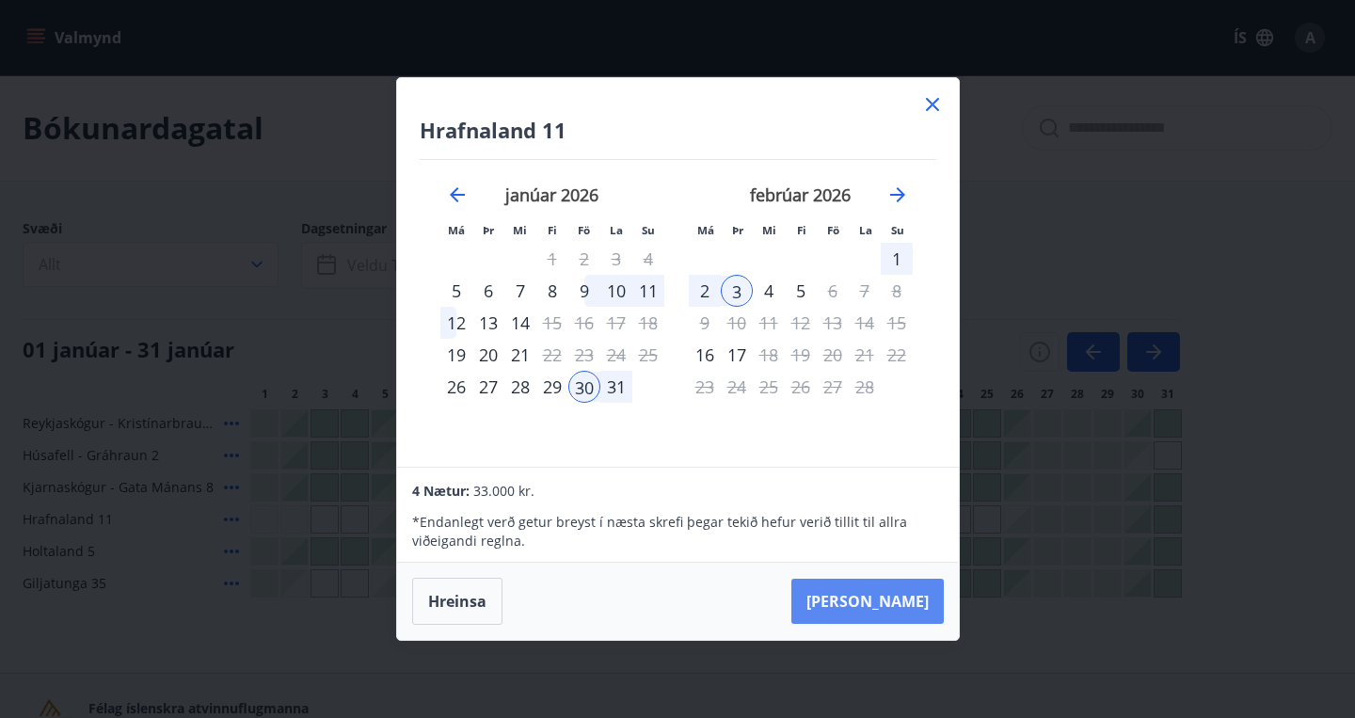
click at [883, 604] on button "Taka Frá" at bounding box center [867, 601] width 152 height 45
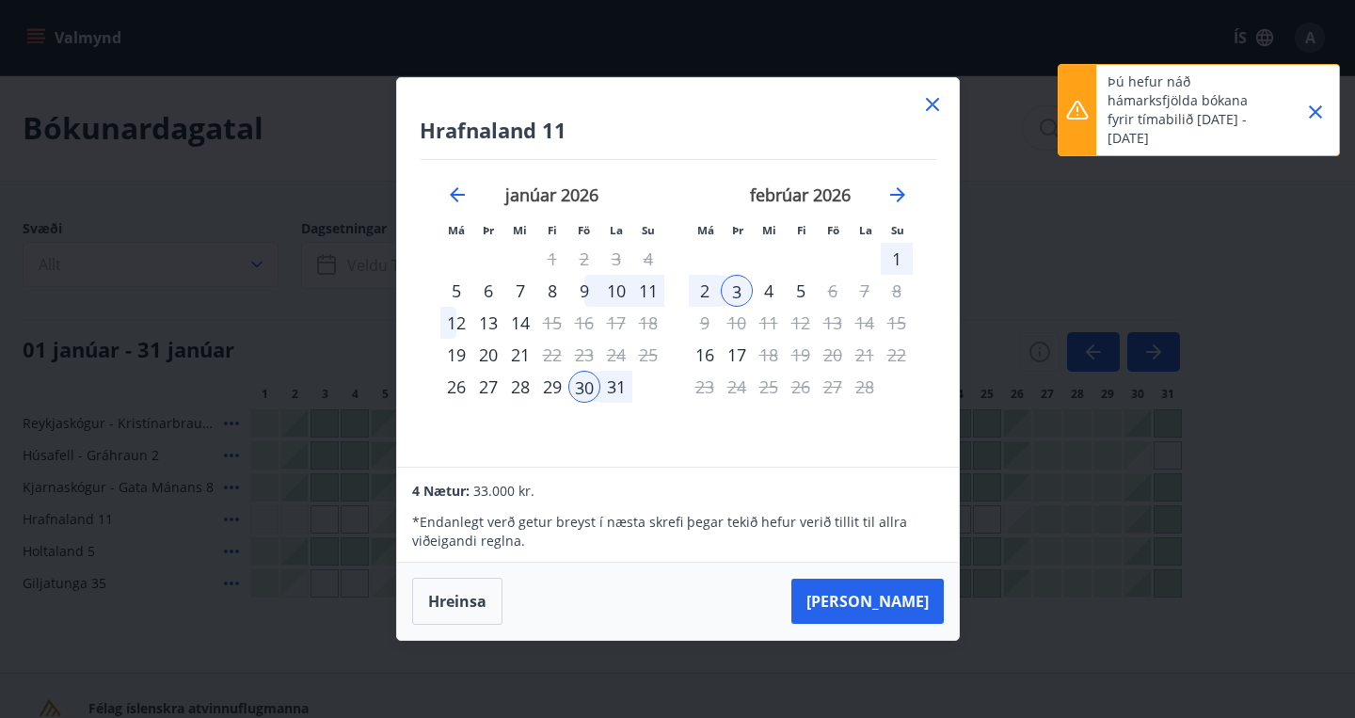
click at [928, 61] on div "Hrafnaland 11 Má Þr Mi Fi Fö La Su Má Þr Mi Fi Fö La Su desember 2025 1 2 3 4 5…" at bounding box center [677, 359] width 1355 height 718
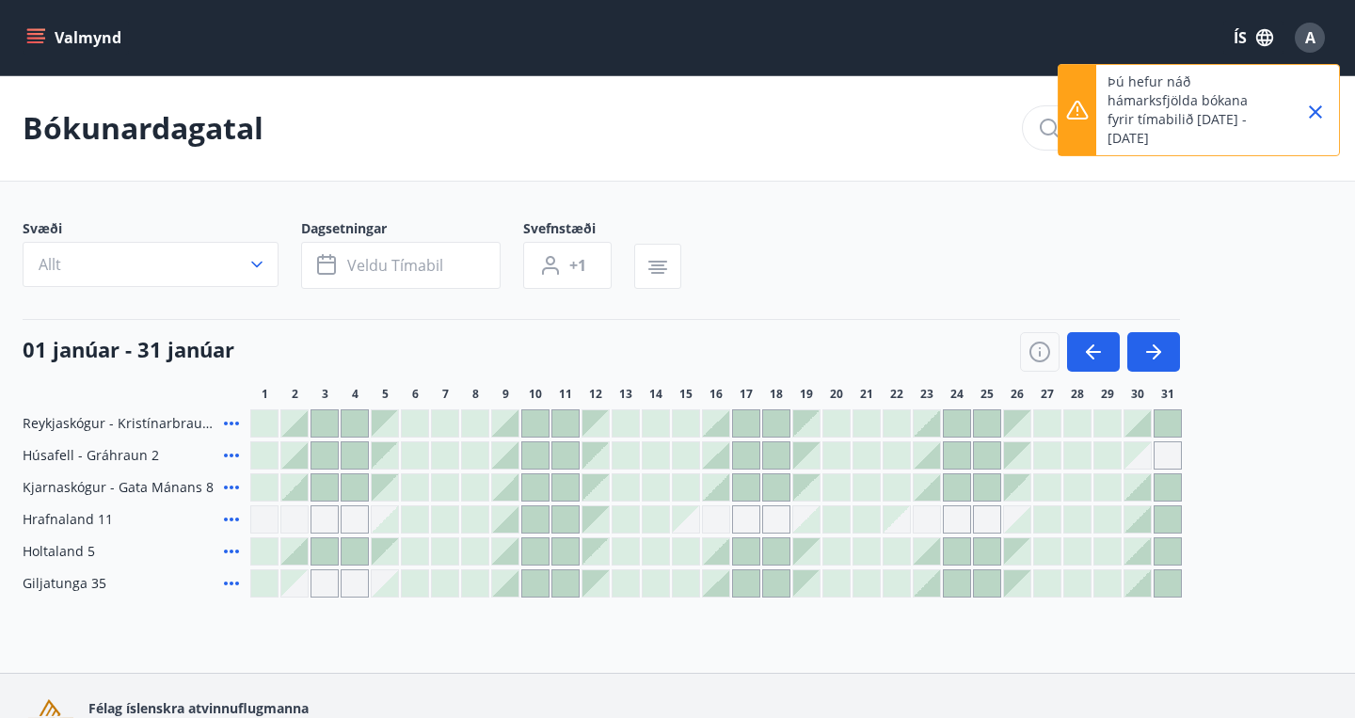
click at [1314, 113] on icon "Close" at bounding box center [1315, 112] width 23 height 23
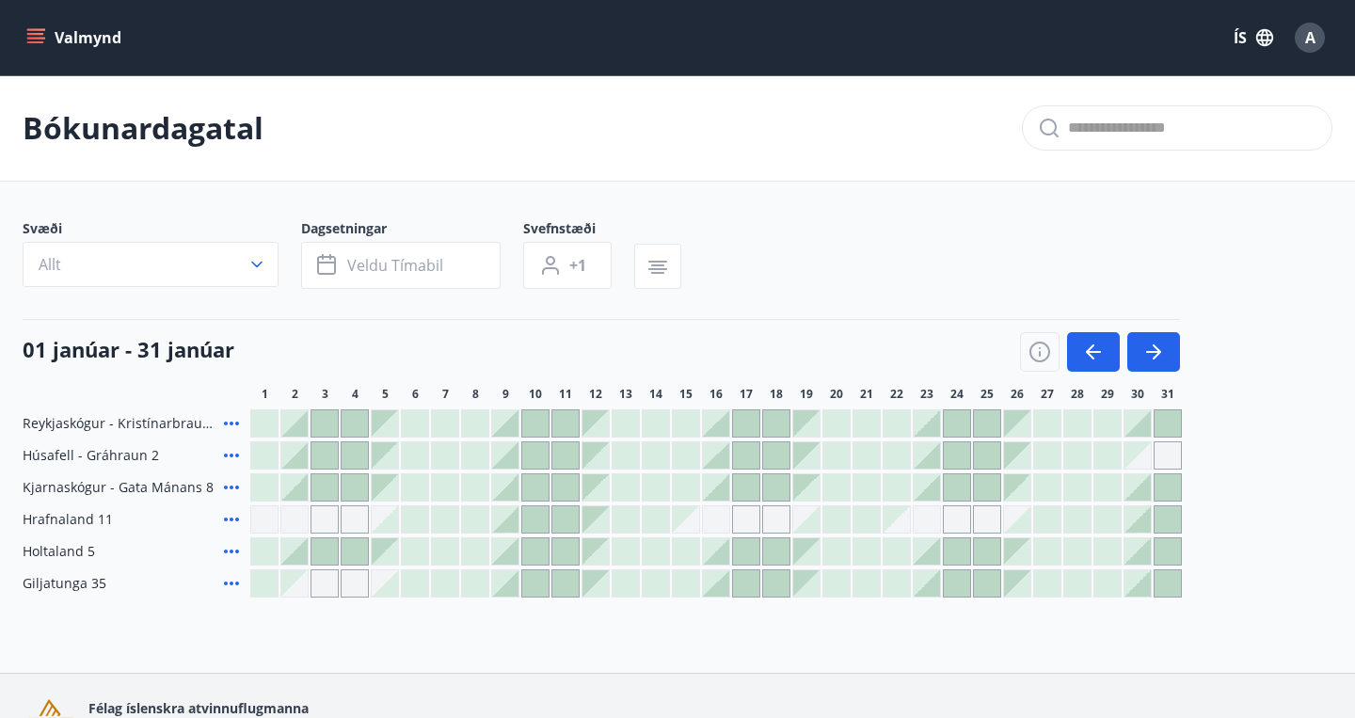
click at [45, 46] on icon "menu" at bounding box center [35, 37] width 19 height 19
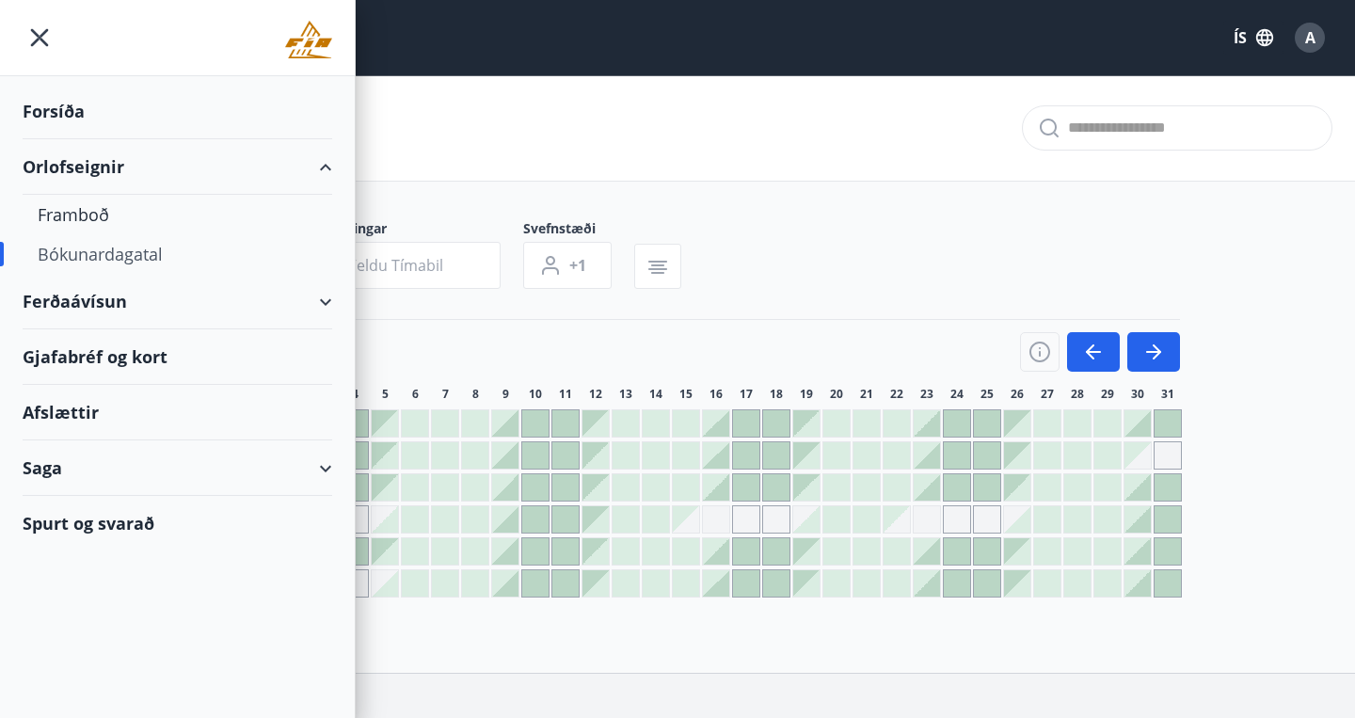
click at [95, 510] on div "Spurt og svarað" at bounding box center [178, 523] width 310 height 55
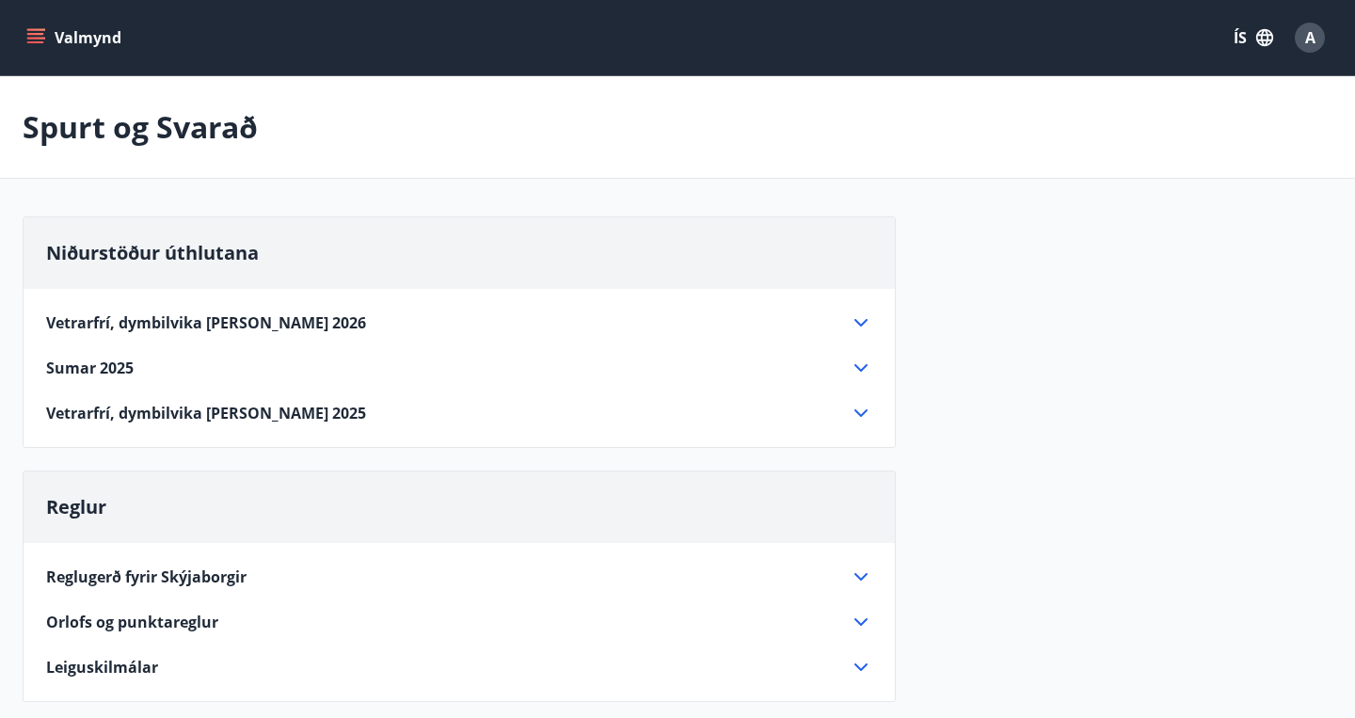
click at [39, 38] on icon "menu" at bounding box center [37, 38] width 21 height 2
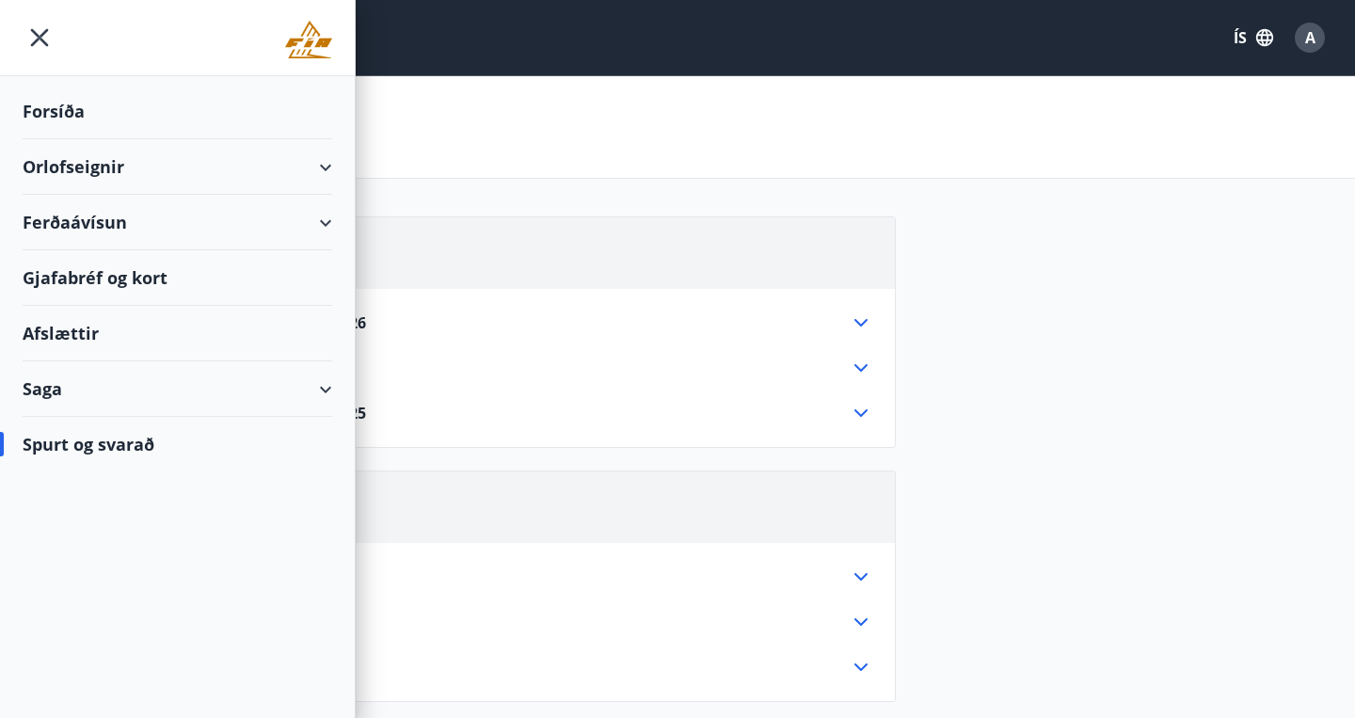
click at [145, 165] on div "Orlofseignir" at bounding box center [178, 167] width 310 height 56
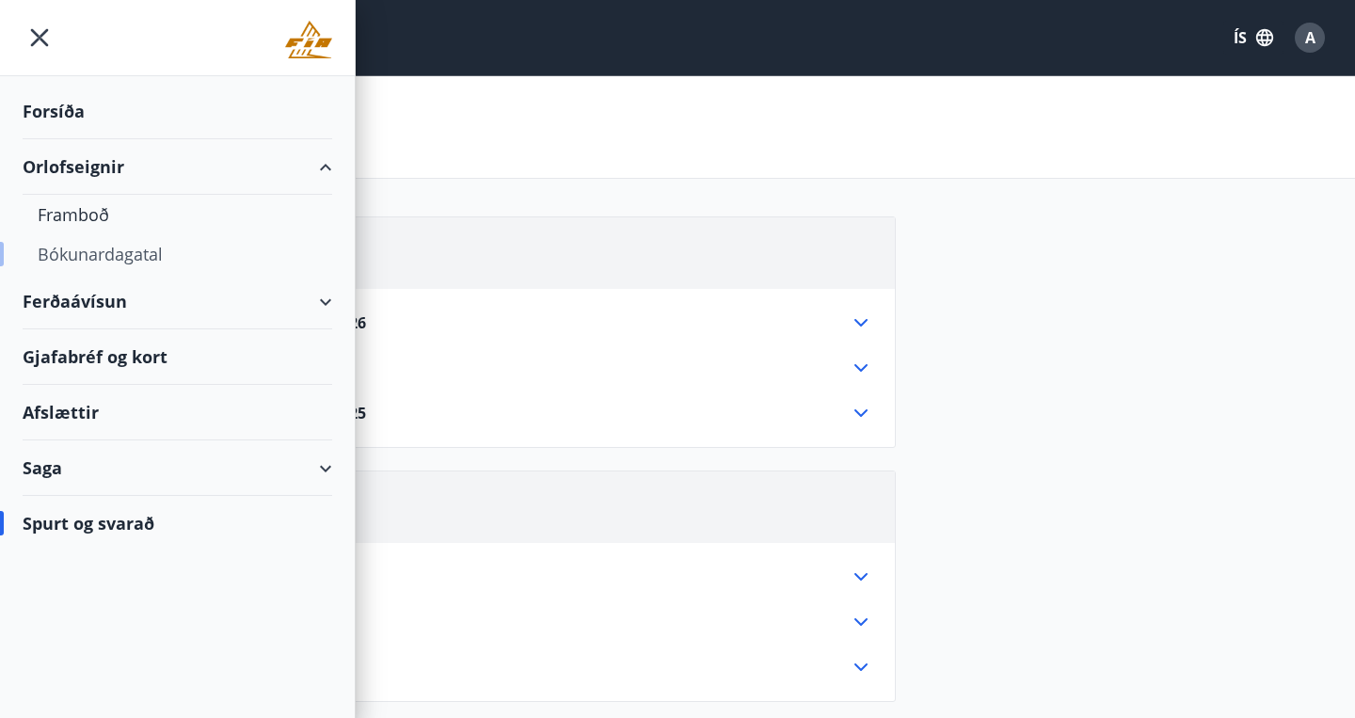
click at [132, 248] on div "Bókunardagatal" at bounding box center [177, 254] width 279 height 40
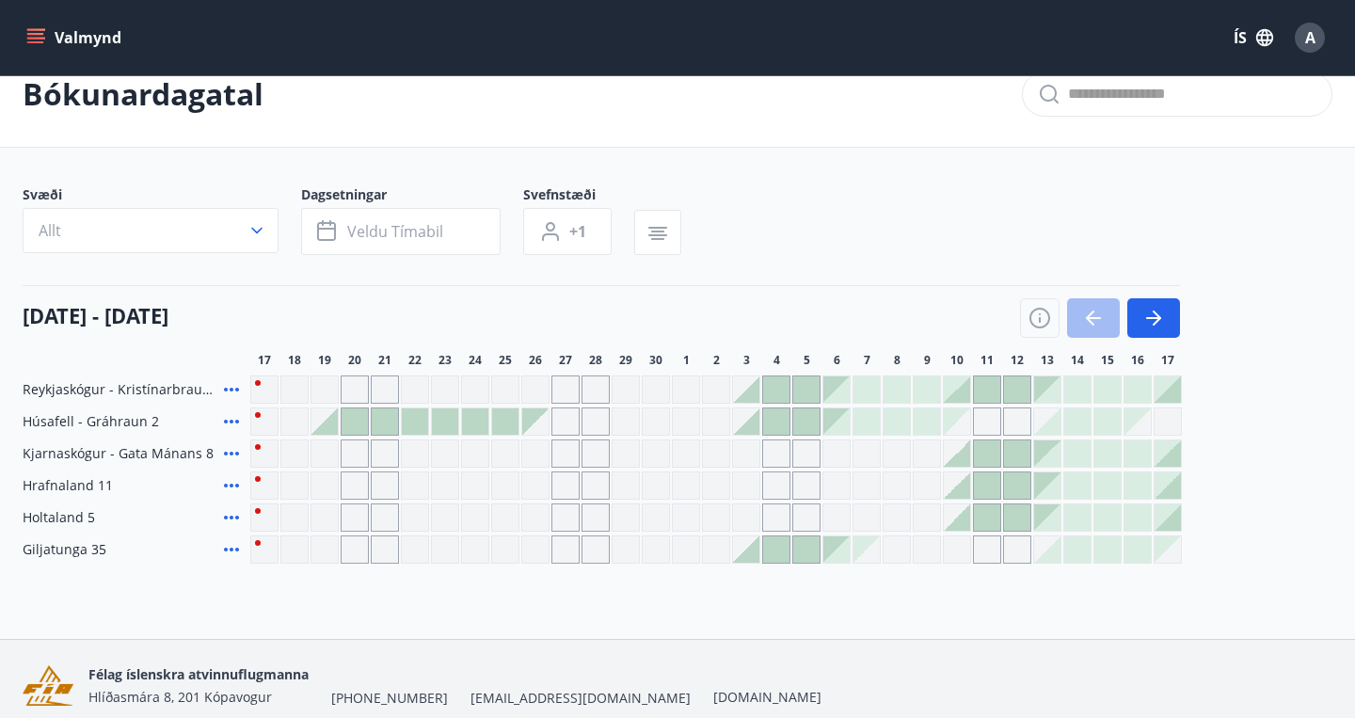
scroll to position [35, 0]
click at [1154, 324] on icon "button" at bounding box center [1157, 317] width 8 height 15
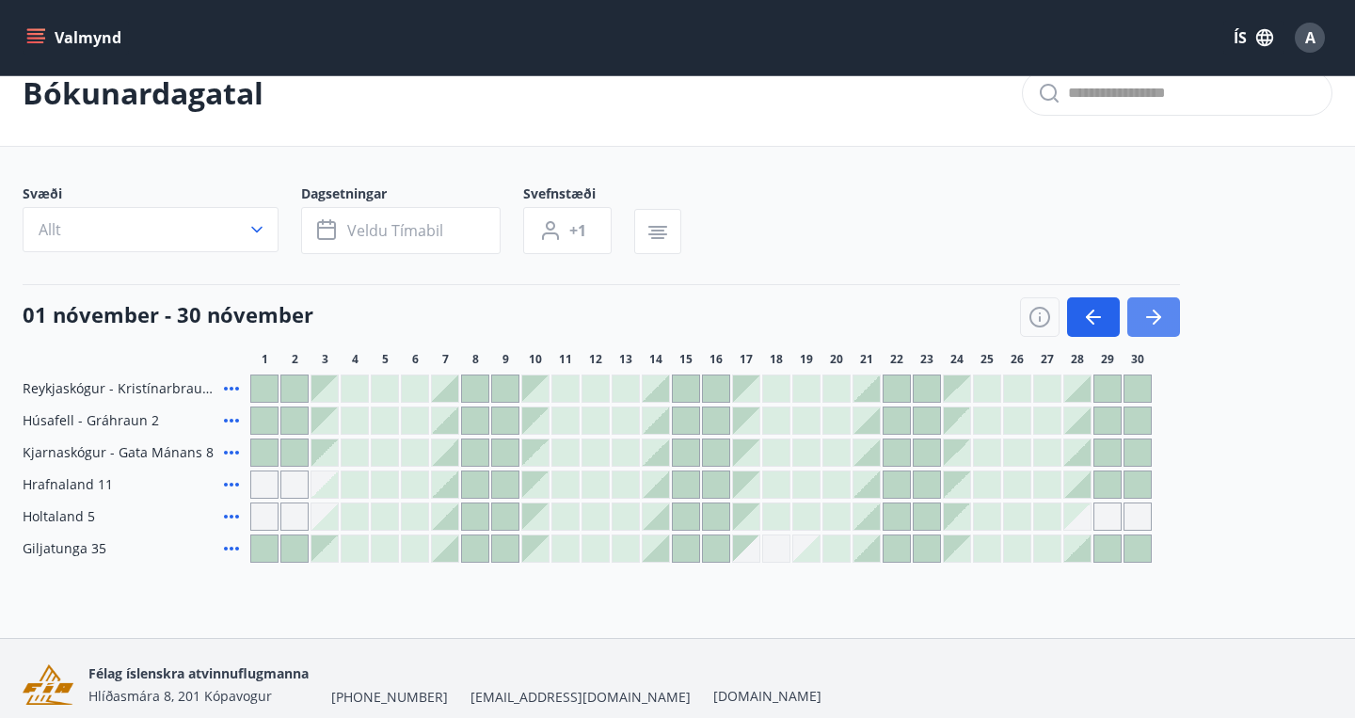
click at [1154, 324] on icon "button" at bounding box center [1157, 317] width 8 height 15
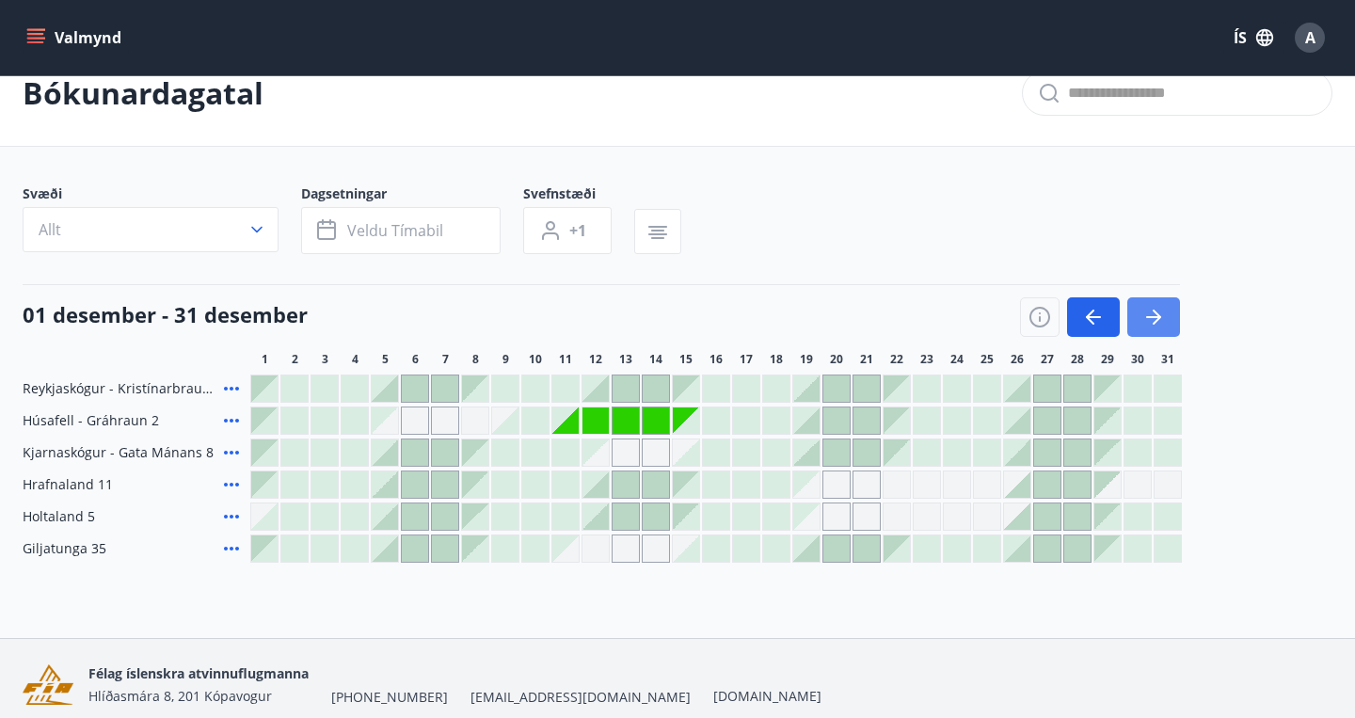
click at [1154, 324] on icon "button" at bounding box center [1157, 317] width 8 height 15
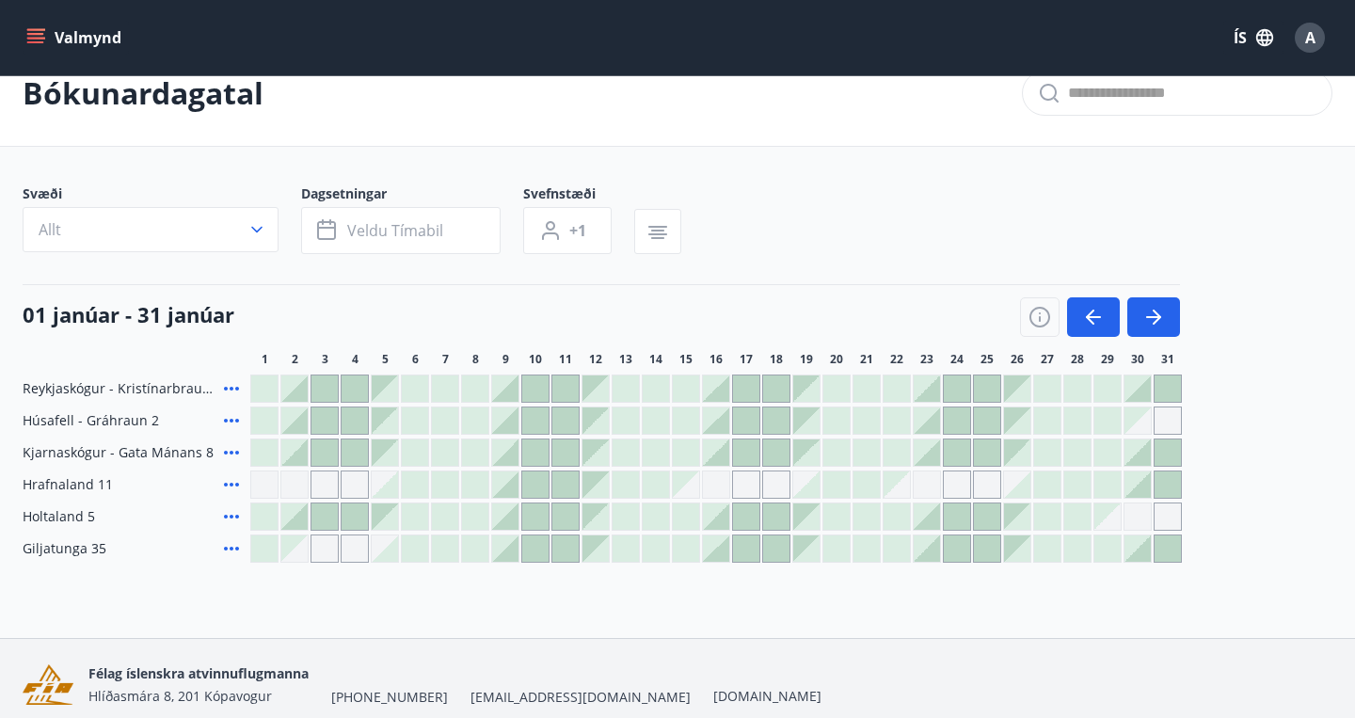
click at [1110, 508] on div "Gráir dagar eru ekki bókanlegir" at bounding box center [1107, 516] width 26 height 26
click at [1259, 489] on div "Reykjaskógur - Kristínarbraut 6 Húsafell - Gráhraun 2 Kjarnaskógur - Gata Mánan…" at bounding box center [678, 469] width 1310 height 188
click at [1110, 483] on div at bounding box center [1107, 484] width 26 height 26
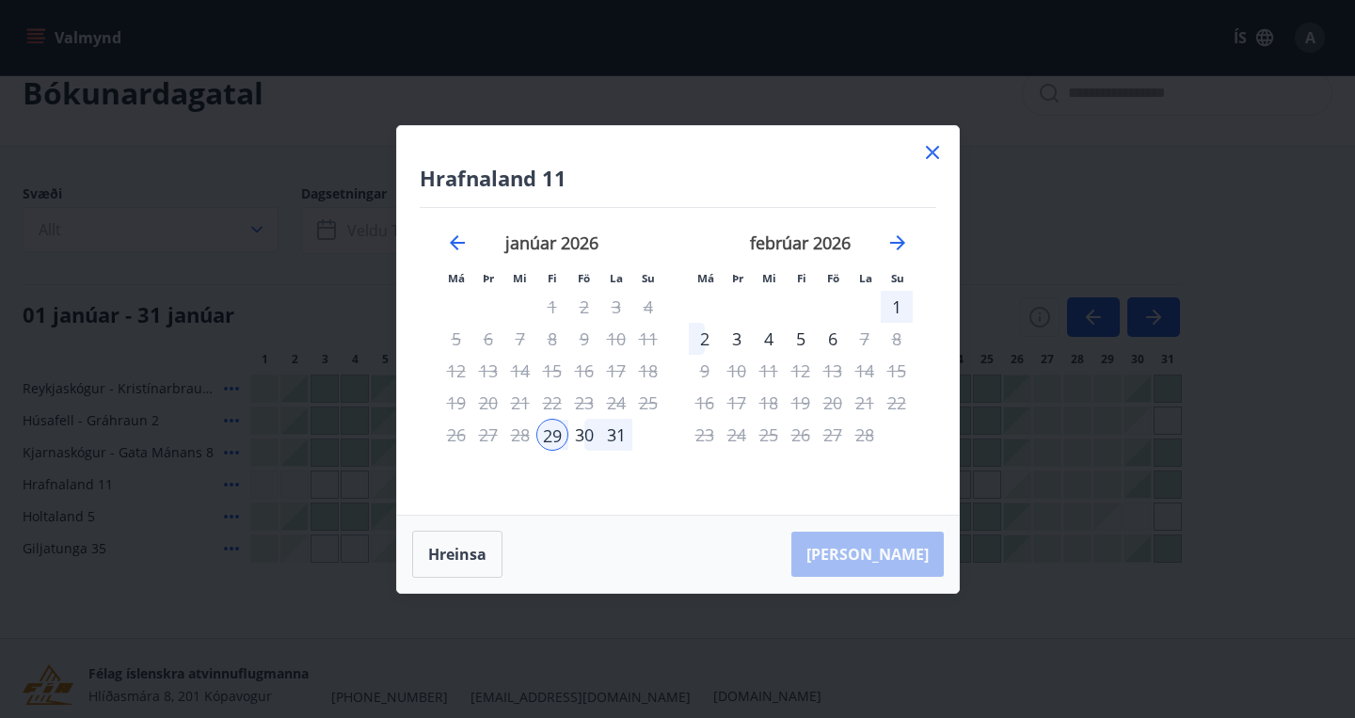
click at [711, 335] on div "2" at bounding box center [705, 339] width 32 height 32
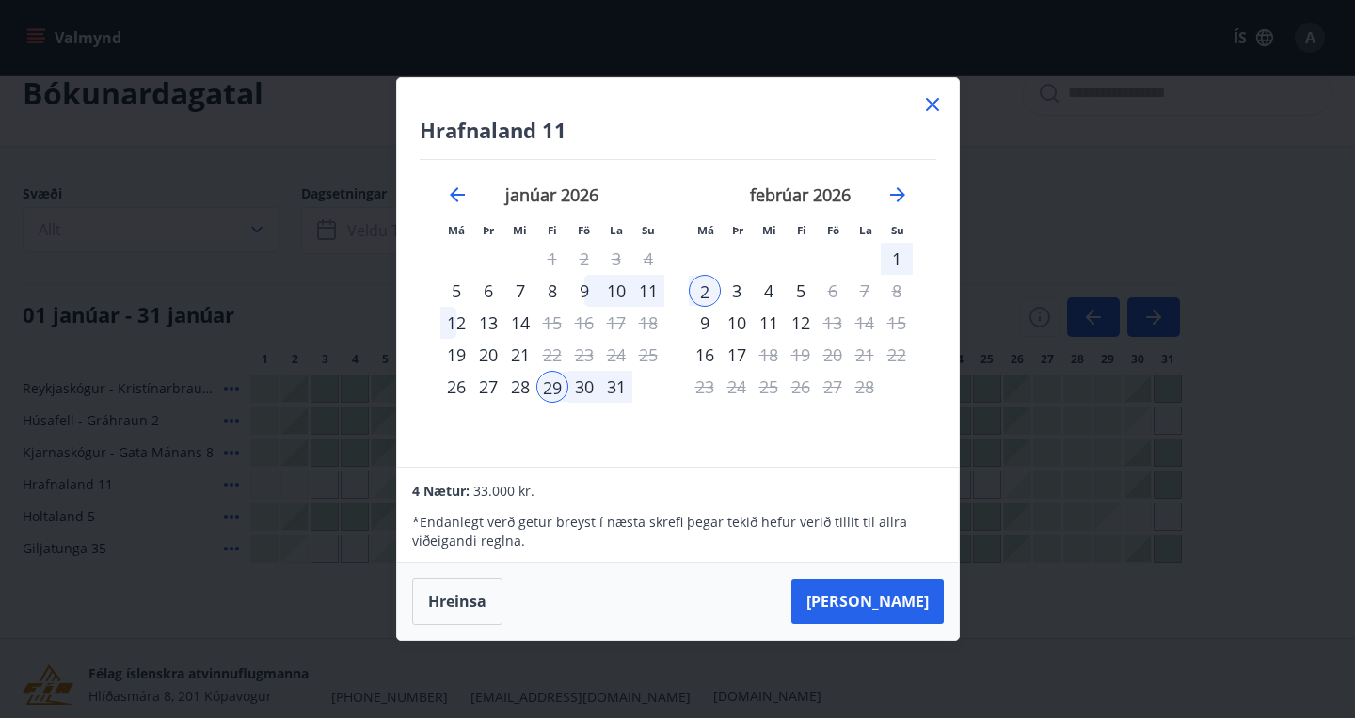
click at [738, 285] on div "3" at bounding box center [737, 291] width 32 height 32
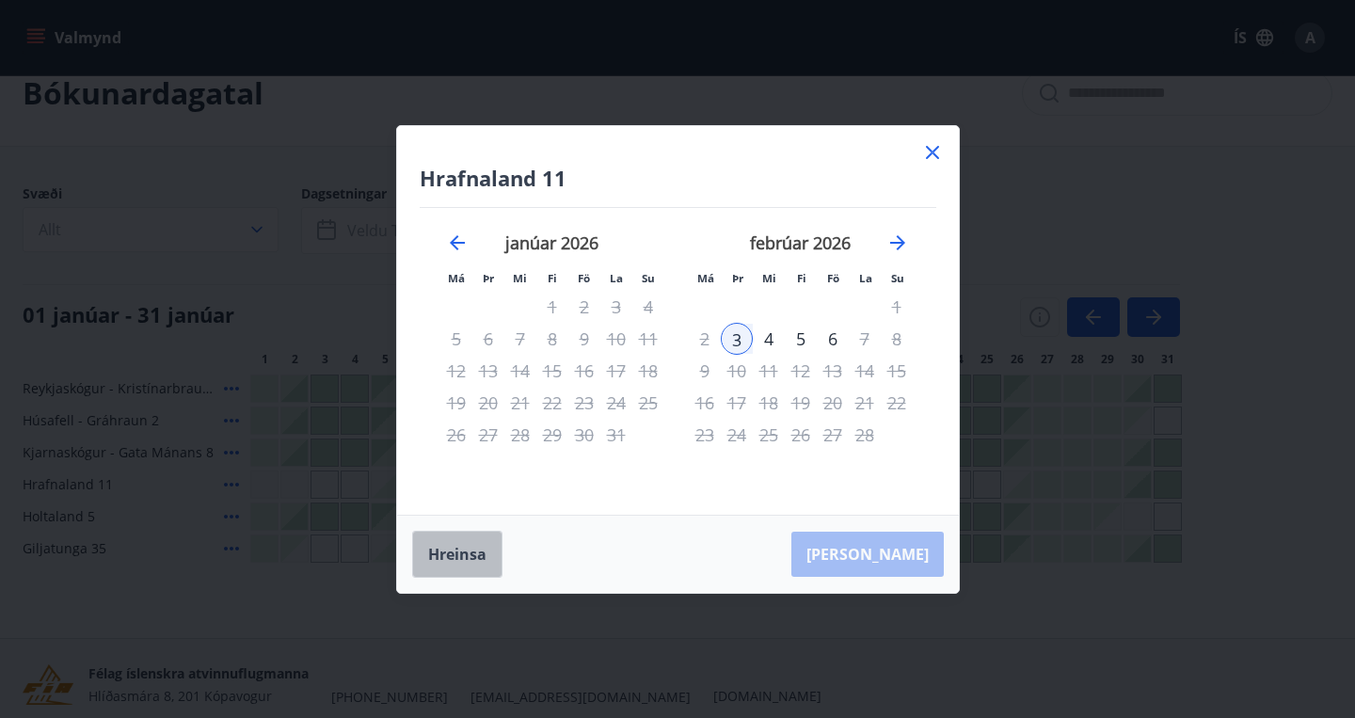
click at [470, 551] on button "Hreinsa" at bounding box center [457, 554] width 90 height 47
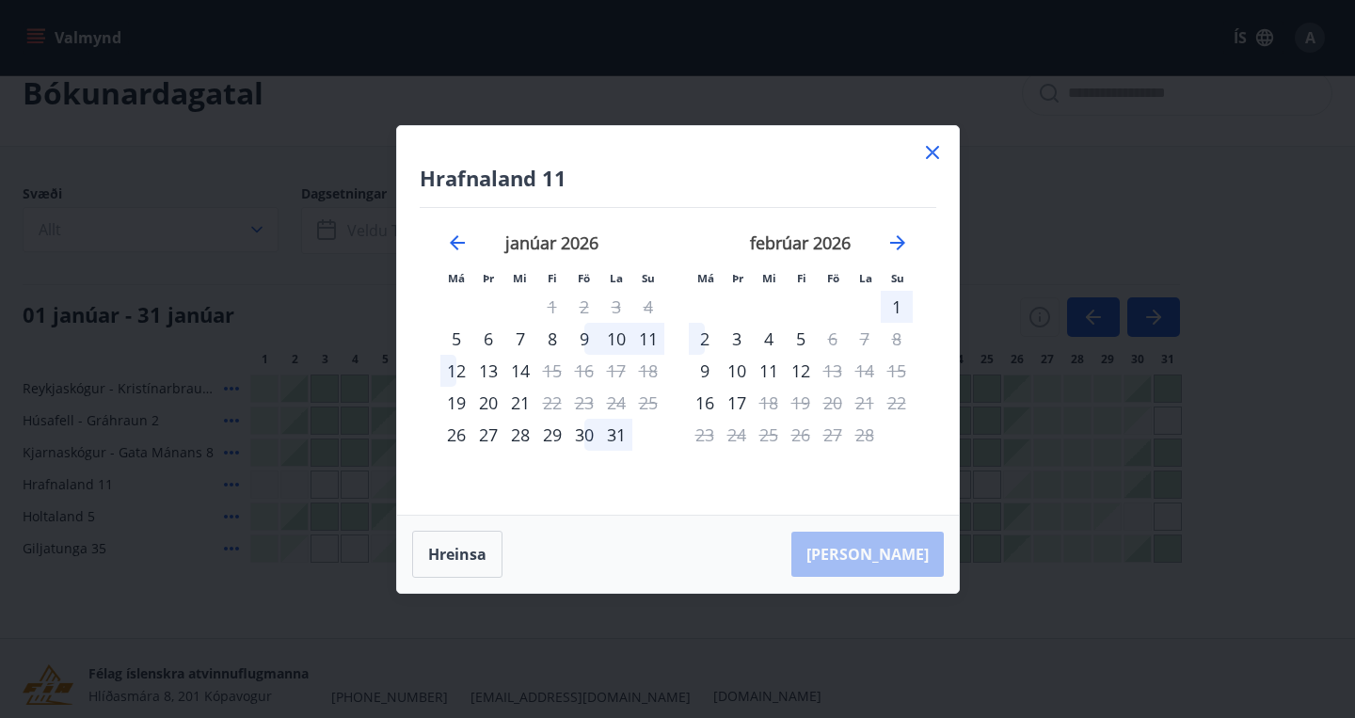
click at [584, 433] on div "30" at bounding box center [584, 435] width 32 height 32
click at [735, 335] on div "3" at bounding box center [737, 339] width 32 height 32
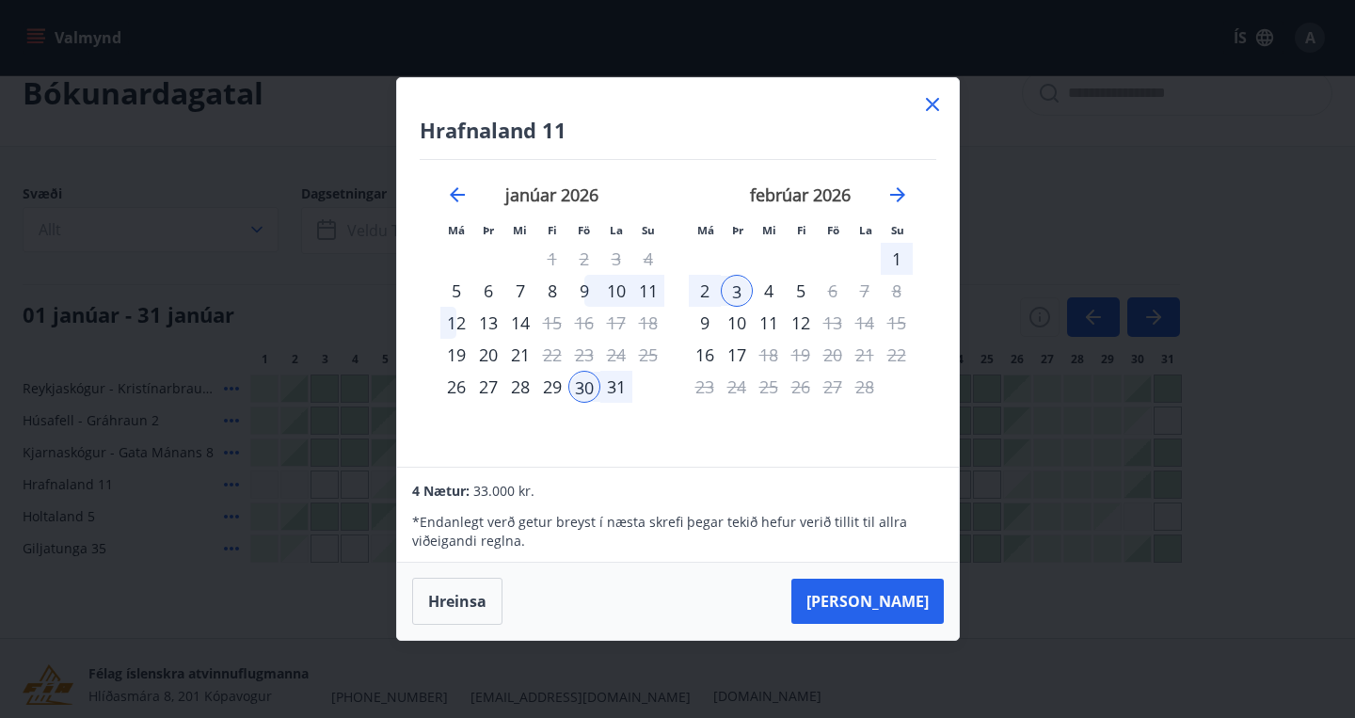
click at [933, 99] on icon at bounding box center [932, 104] width 23 height 23
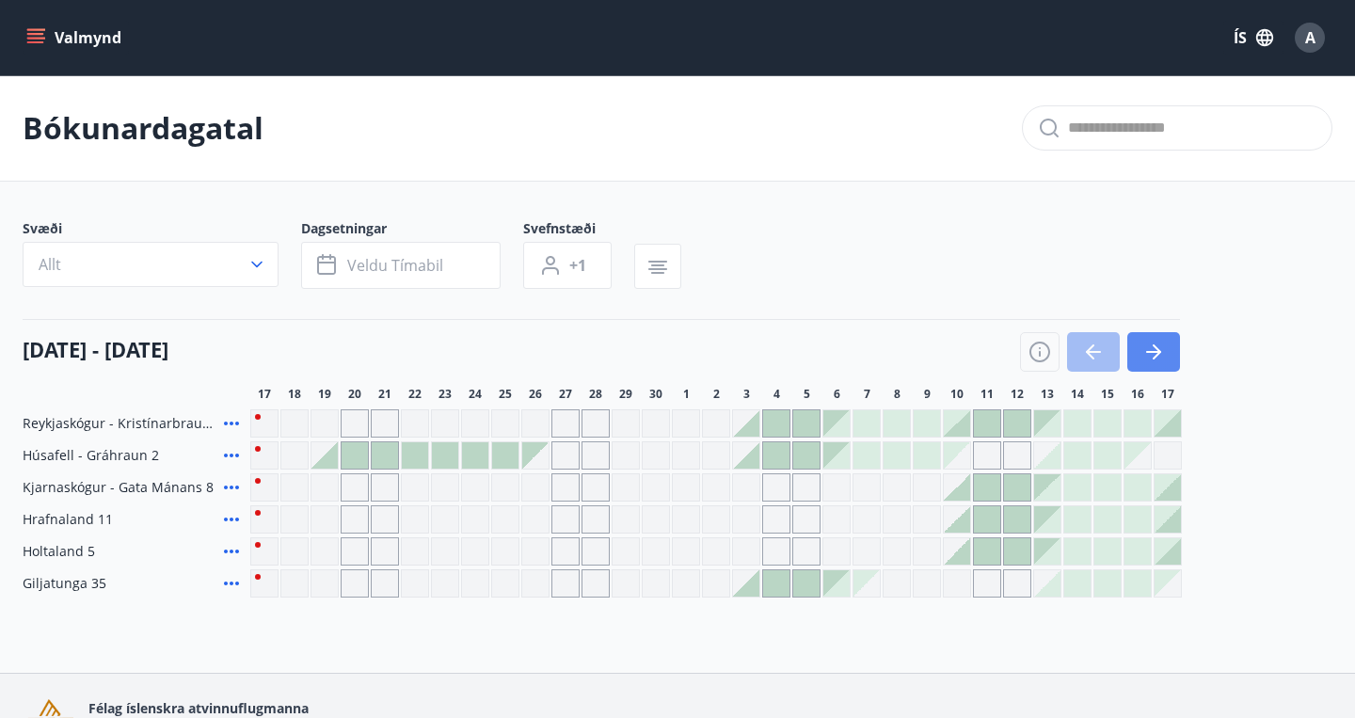
click at [1154, 359] on icon "button" at bounding box center [1157, 351] width 8 height 15
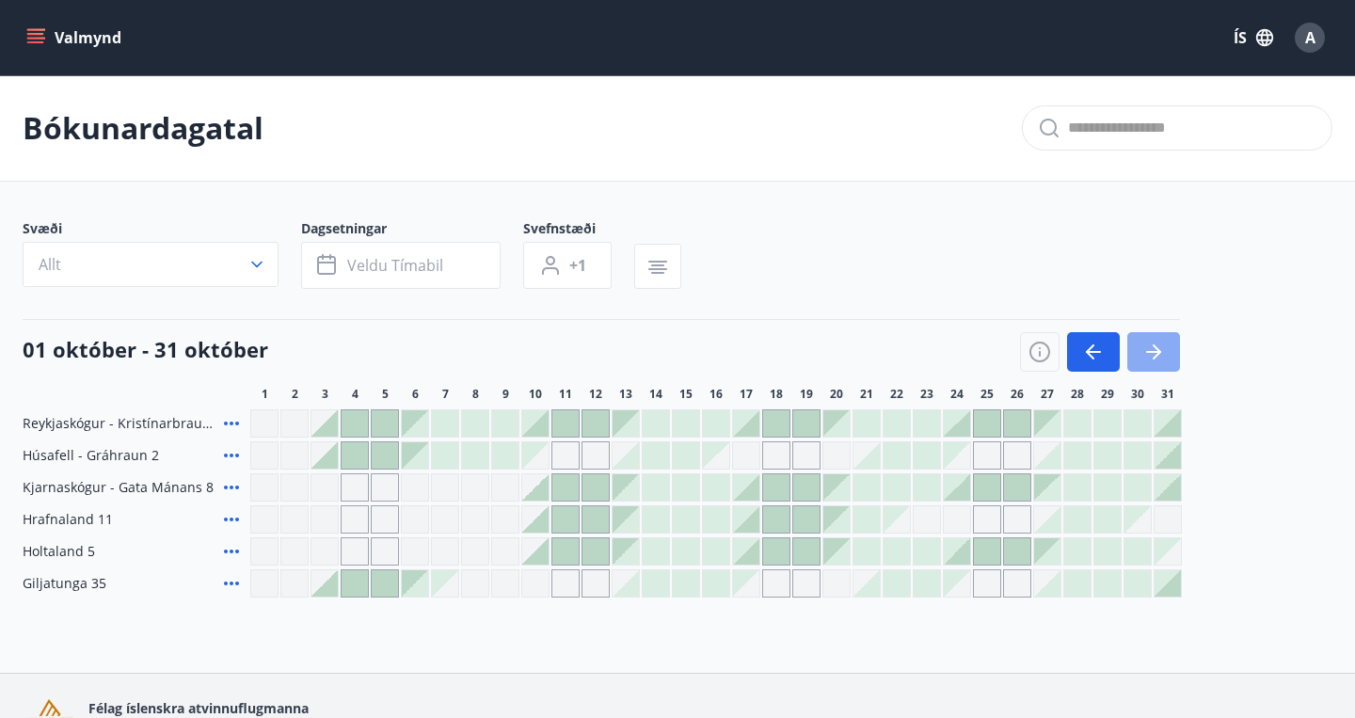
click at [1154, 359] on icon "button" at bounding box center [1157, 351] width 8 height 15
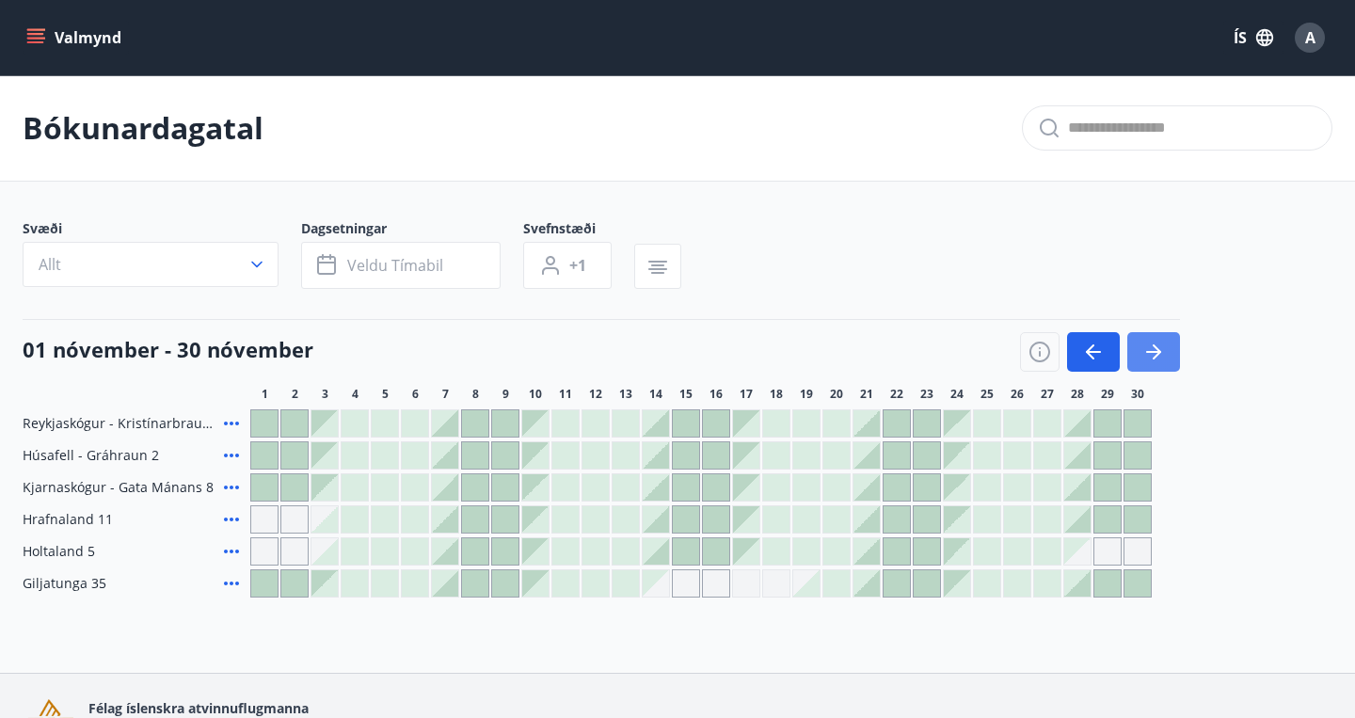
click at [1154, 359] on icon "button" at bounding box center [1157, 351] width 8 height 15
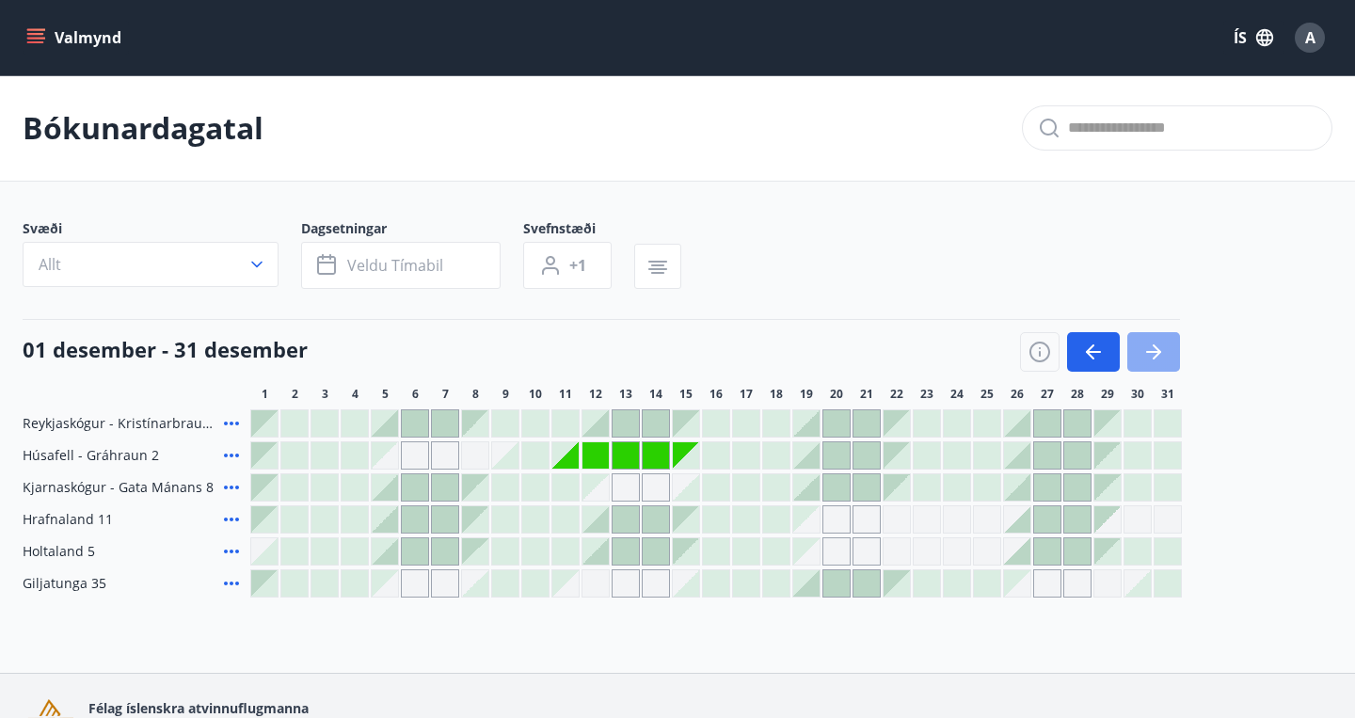
click at [1154, 359] on icon "button" at bounding box center [1157, 351] width 8 height 15
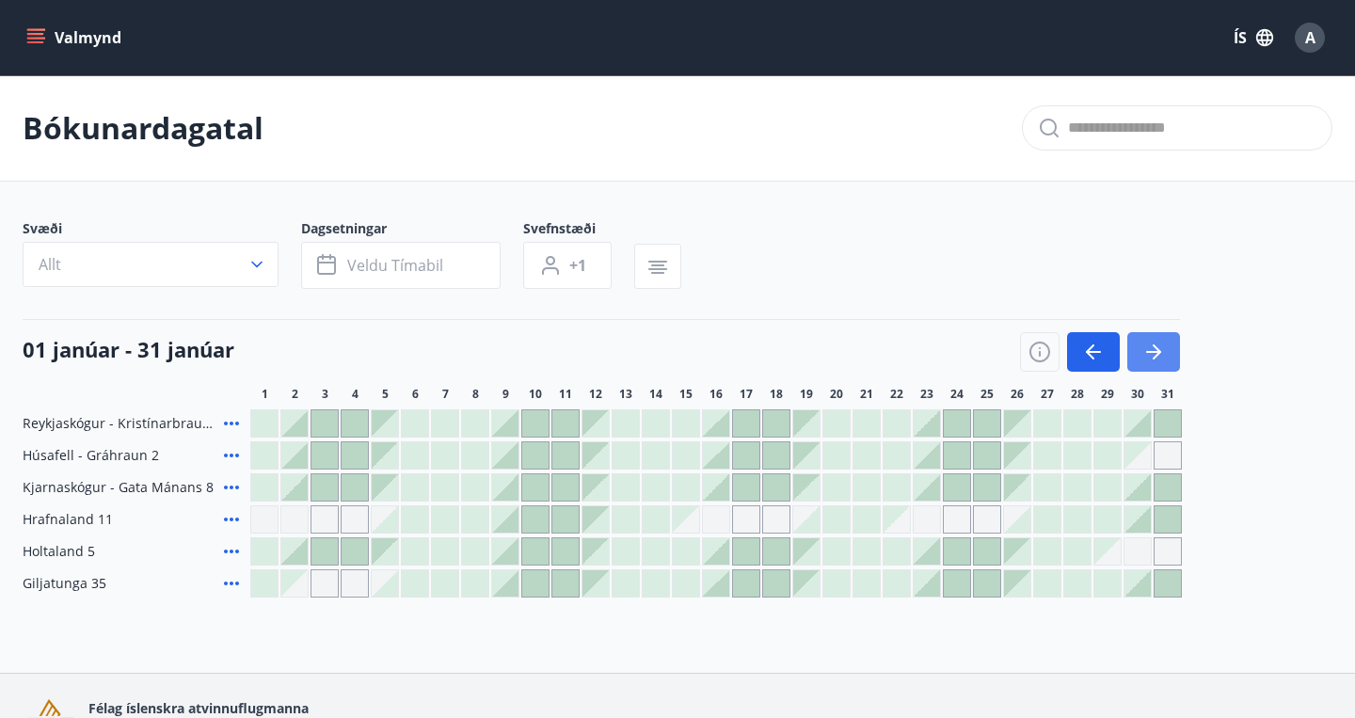
click at [1154, 359] on icon "button" at bounding box center [1157, 351] width 8 height 15
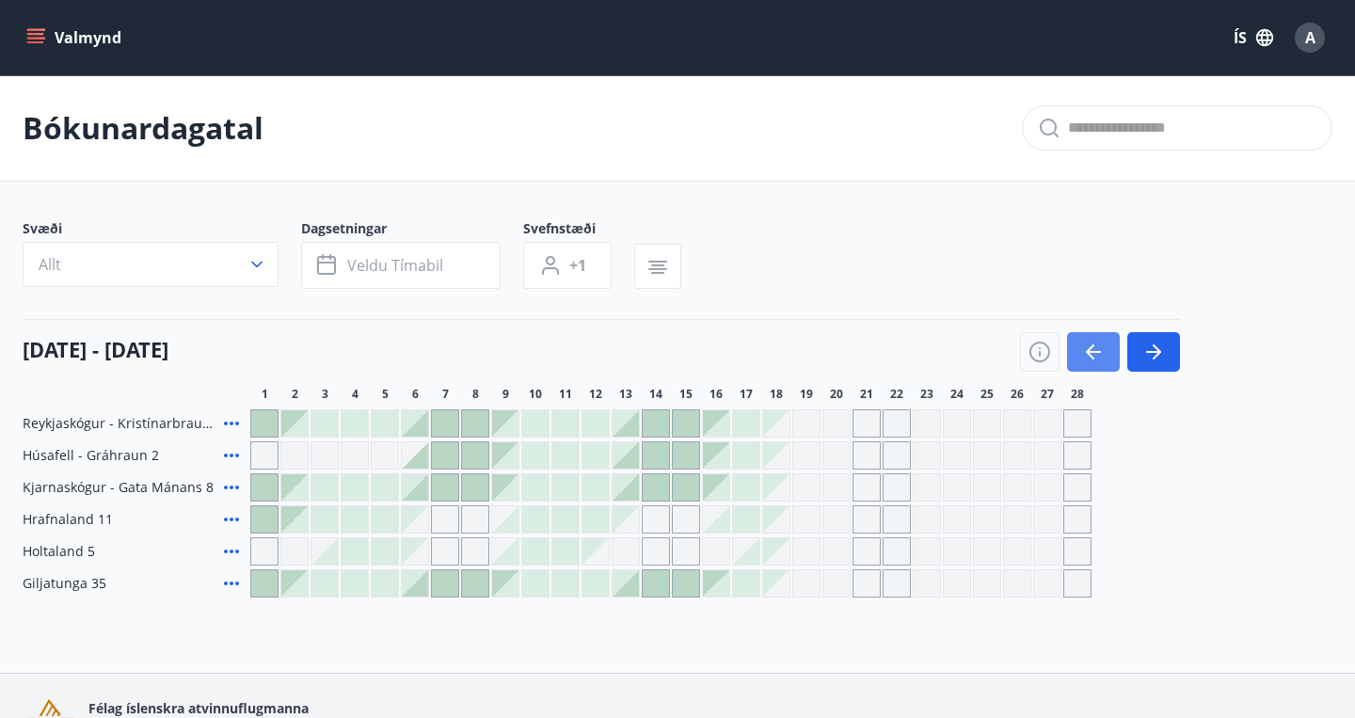
click at [1099, 355] on icon "button" at bounding box center [1093, 352] width 23 height 23
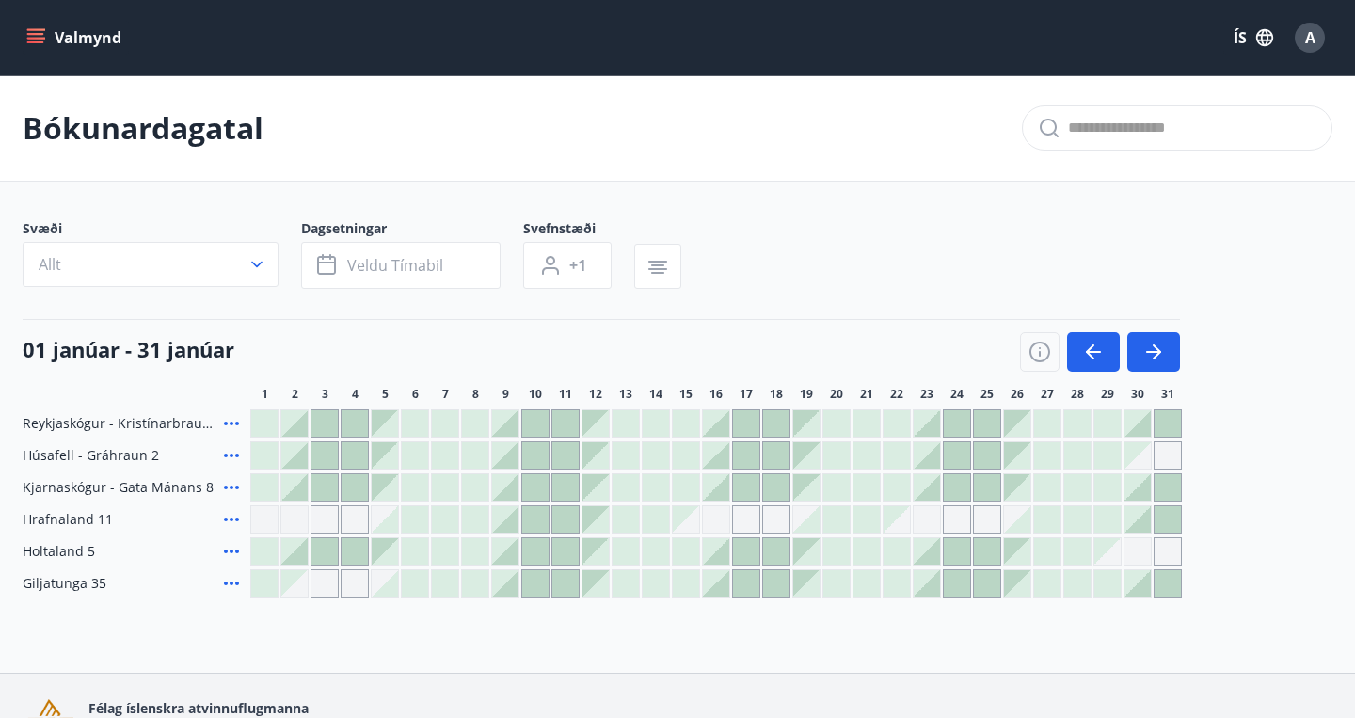
click at [47, 38] on button "Valmynd" at bounding box center [76, 38] width 106 height 34
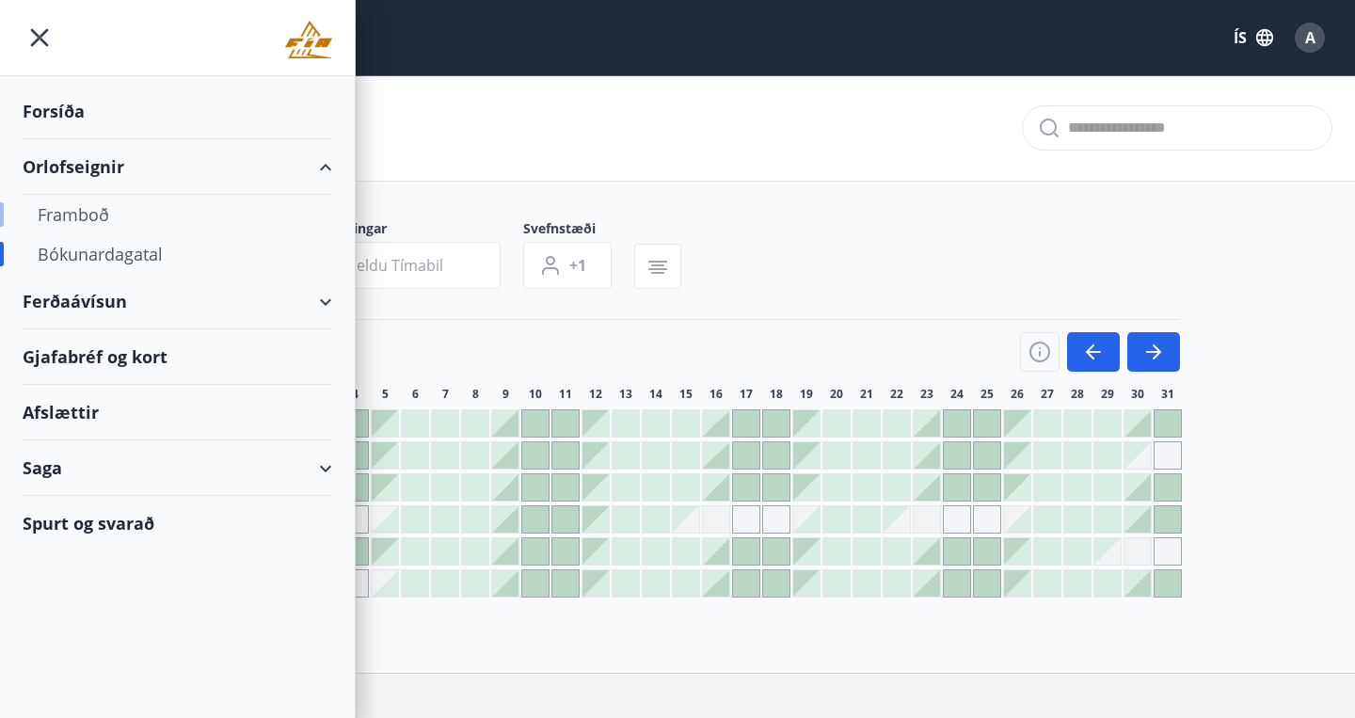
click at [63, 209] on div "Framboð" at bounding box center [177, 215] width 279 height 40
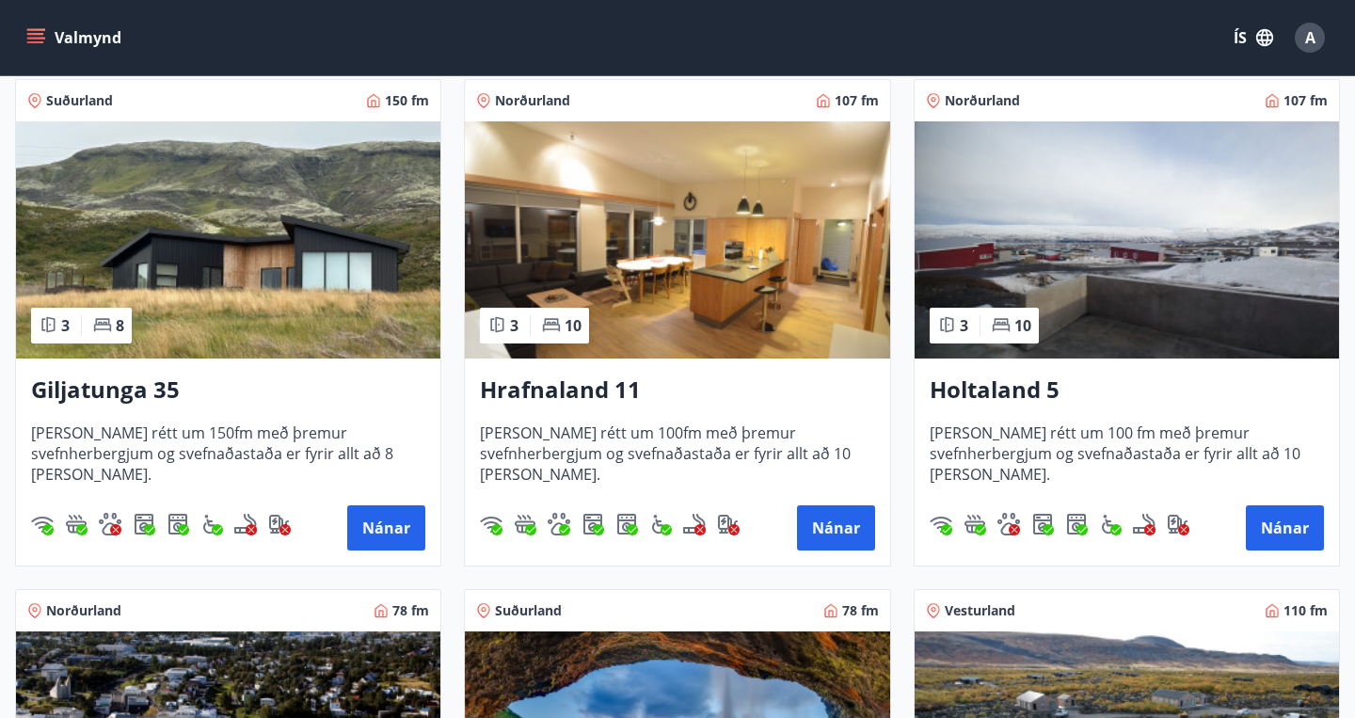
scroll to position [342, 0]
